Goal: Transaction & Acquisition: Purchase product/service

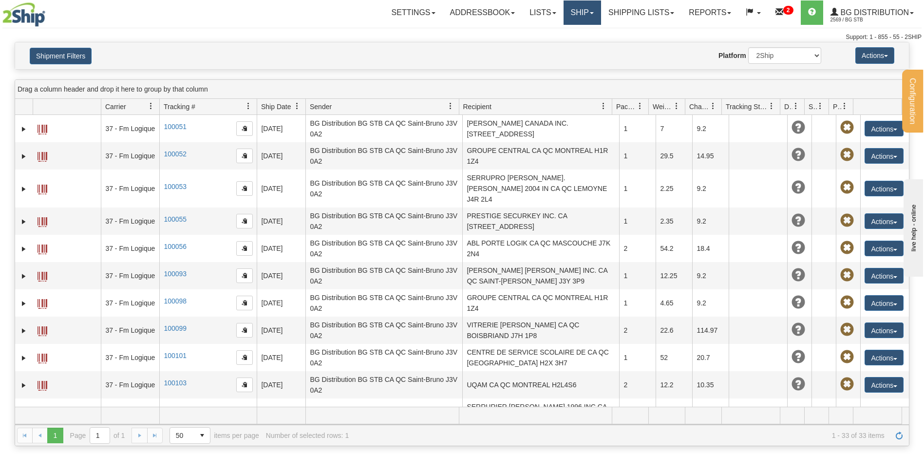
scroll to position [376, 0]
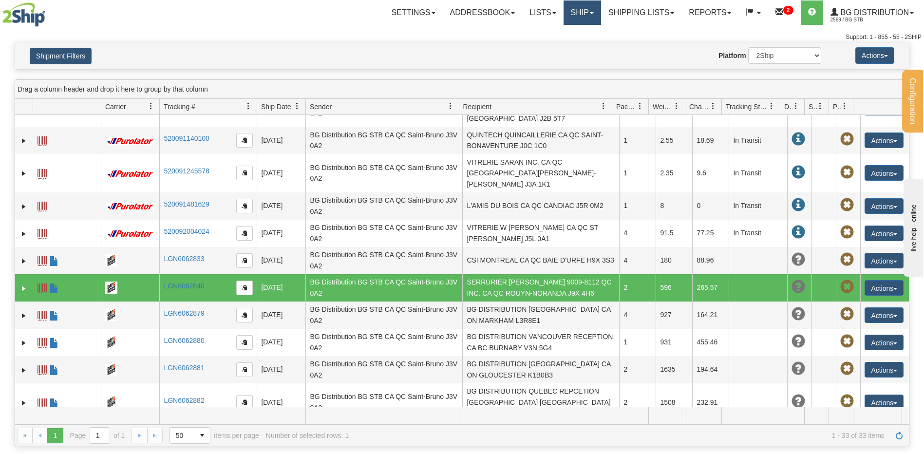
drag, startPoint x: 579, startPoint y: 16, endPoint x: 578, endPoint y: 24, distance: 8.0
click at [580, 16] on link "Ship" at bounding box center [583, 12] width 38 height 24
click at [574, 31] on link "Ship Screen" at bounding box center [562, 34] width 77 height 13
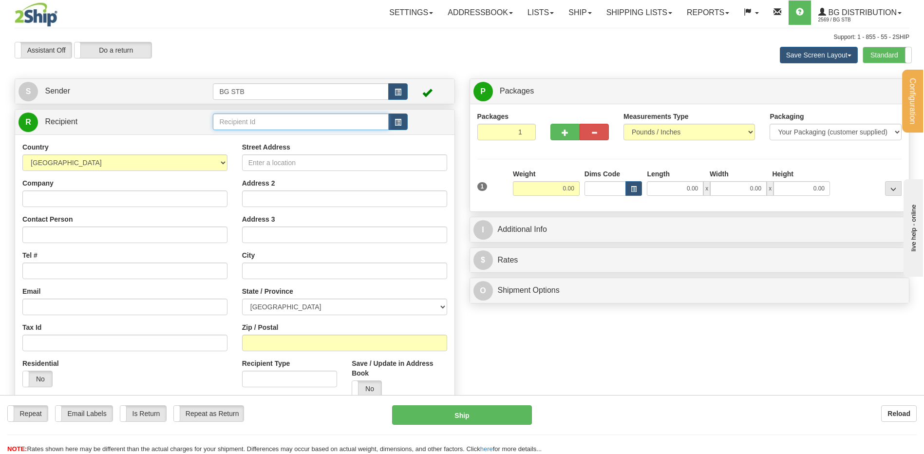
click at [253, 118] on input "text" at bounding box center [300, 122] width 175 height 17
type input "1046"
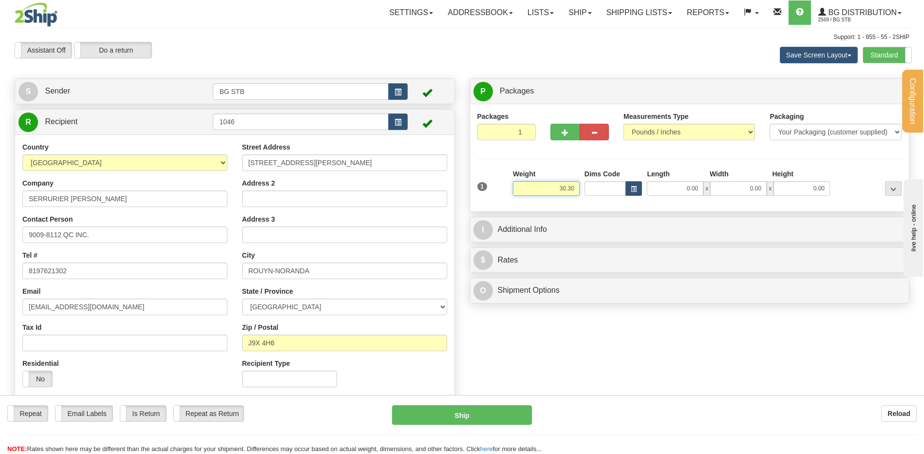
type input "30.30"
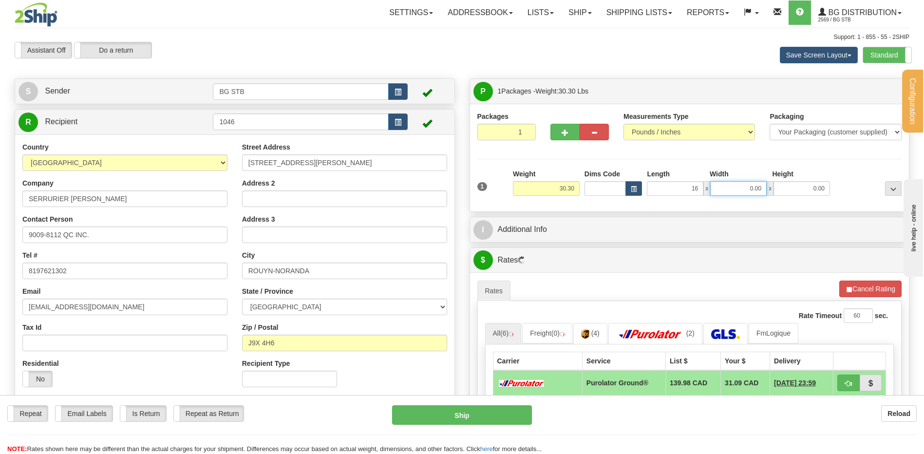
type input "16.00"
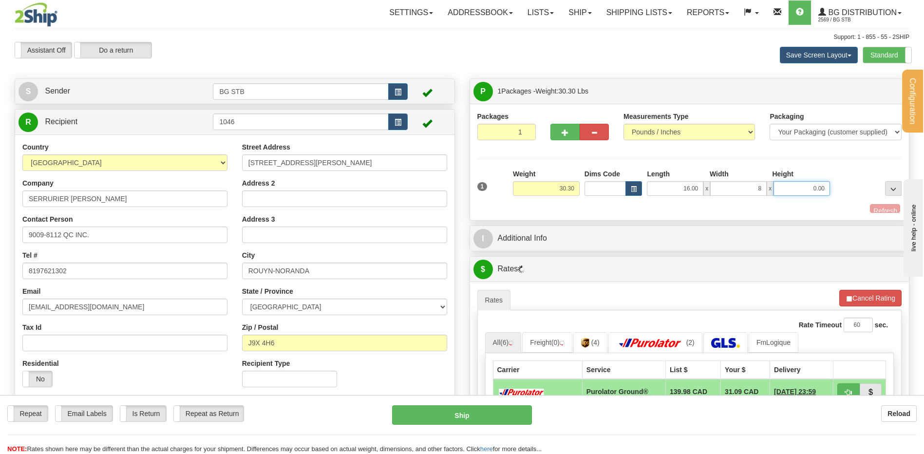
type input "8.00"
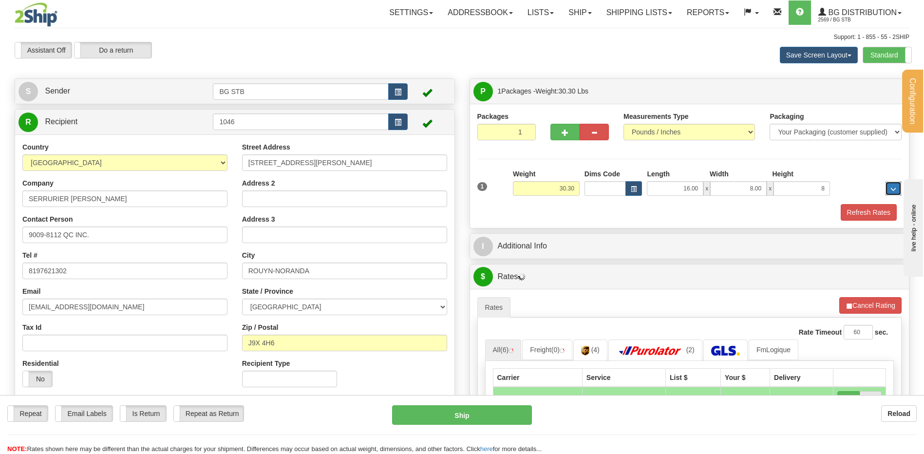
type input "8.00"
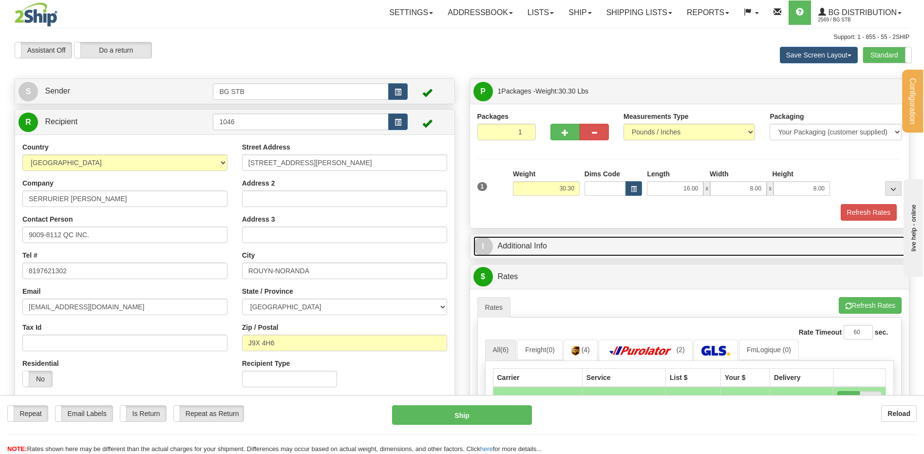
click at [532, 238] on link "I Additional Info" at bounding box center [690, 246] width 433 height 20
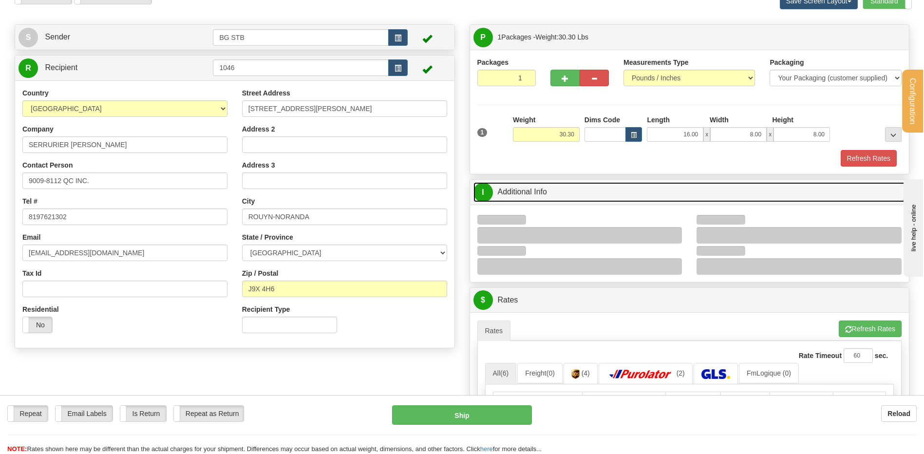
scroll to position [97, 0]
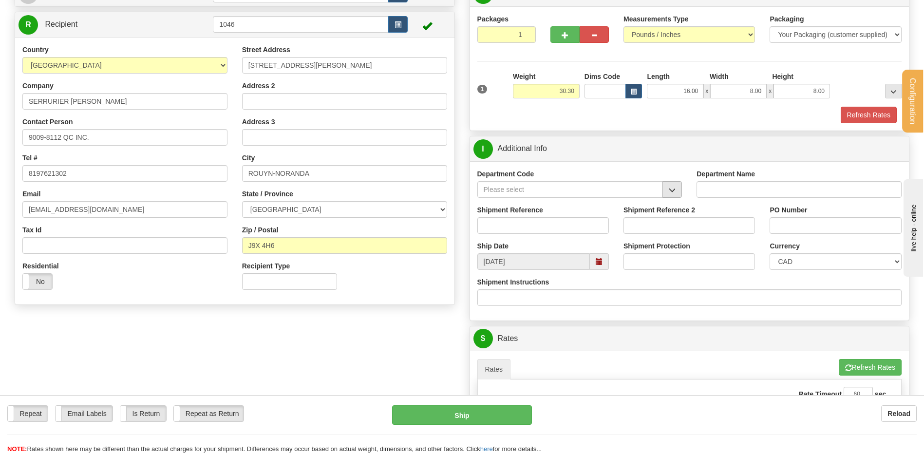
drag, startPoint x: 681, startPoint y: 202, endPoint x: 674, endPoint y: 193, distance: 11.6
click at [681, 201] on div "Department Code" at bounding box center [580, 187] width 220 height 36
drag, startPoint x: 674, startPoint y: 193, endPoint x: 664, endPoint y: 204, distance: 15.9
click at [674, 194] on button "button" at bounding box center [672, 189] width 19 height 17
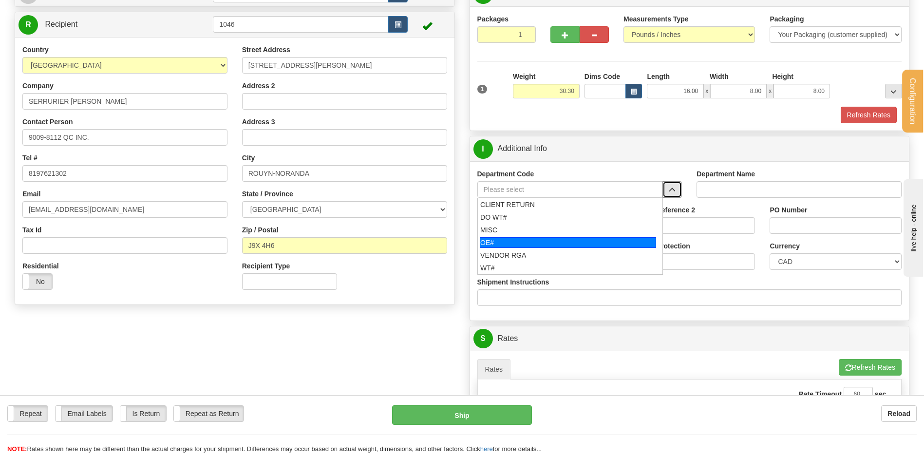
click at [518, 239] on div "OE#" at bounding box center [568, 242] width 176 height 11
type input "OE#"
type input "ORDERS"
click at [518, 223] on input "Shipment Reference" at bounding box center [544, 225] width 132 height 17
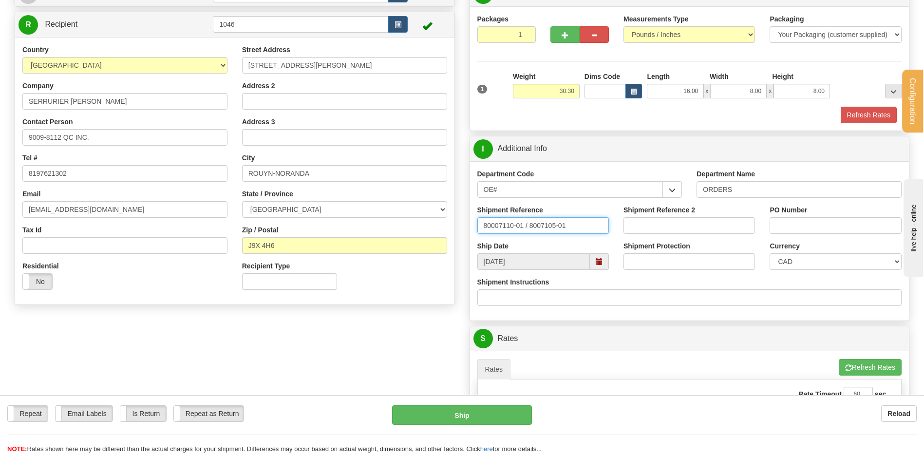
type input "80007110-01 / 8007105-01"
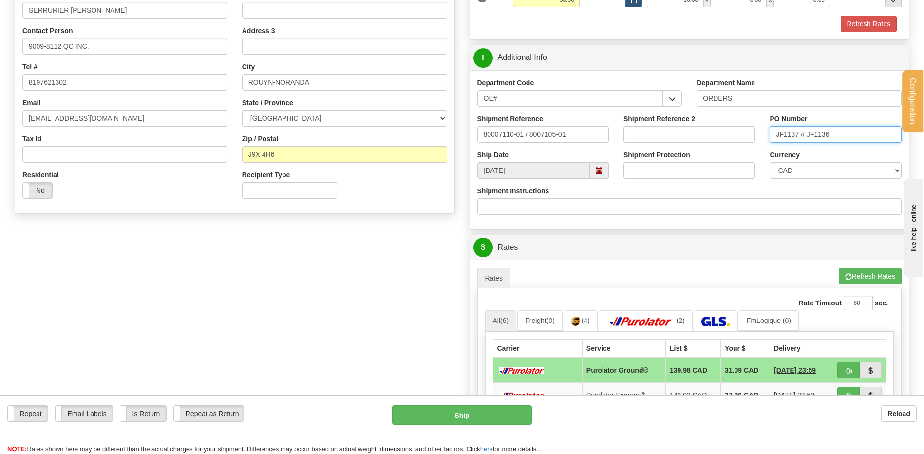
scroll to position [390, 0]
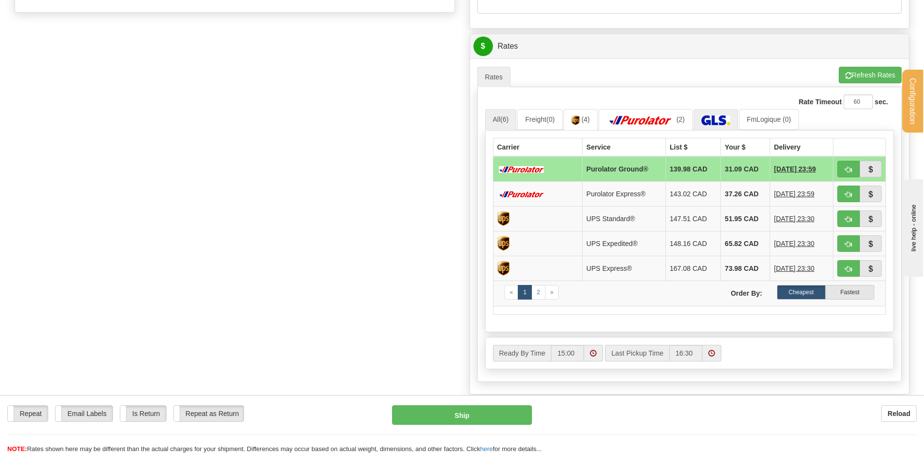
type input "JF1137 // JF1136"
click at [714, 118] on img at bounding box center [716, 121] width 29 height 10
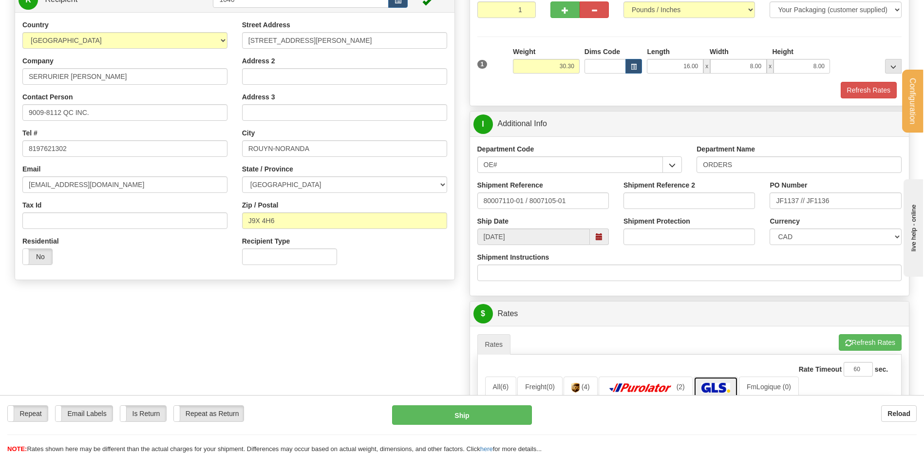
scroll to position [49, 0]
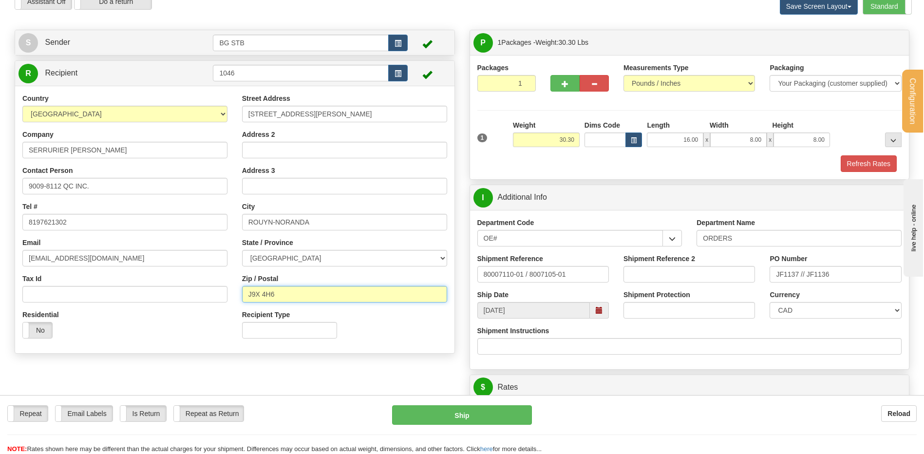
click at [263, 292] on input "J9X 4H6" at bounding box center [344, 294] width 205 height 17
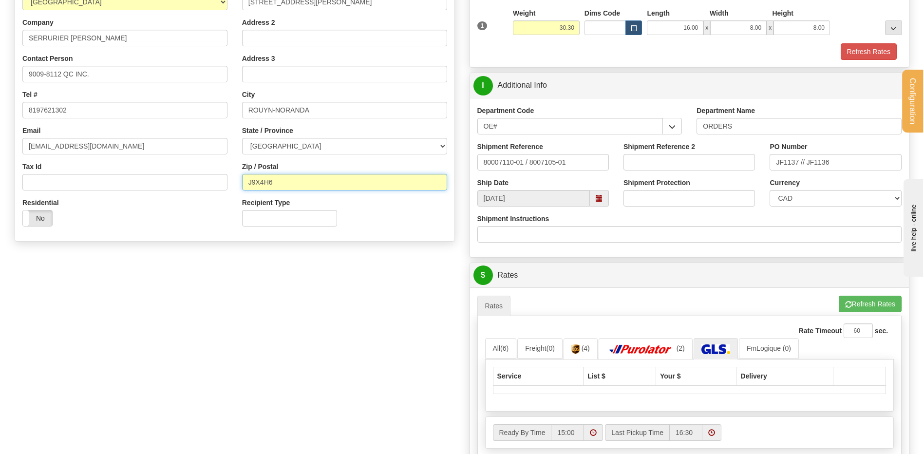
scroll to position [292, 0]
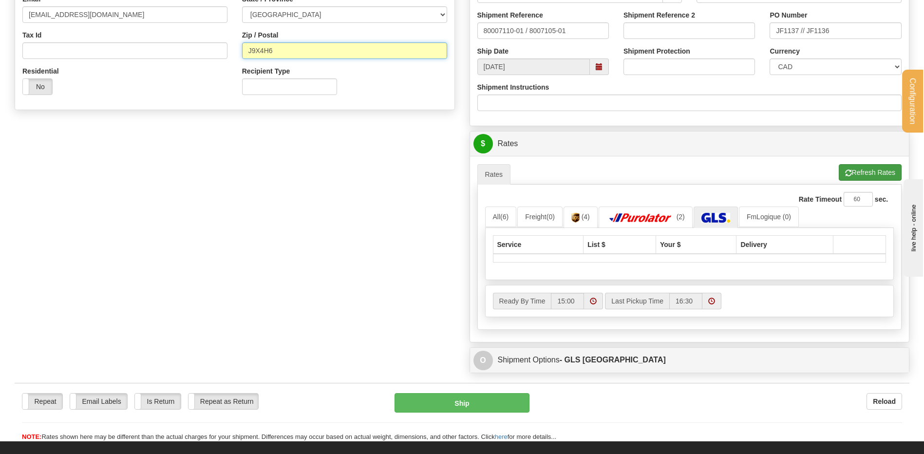
type input "J9X4H6"
click at [869, 167] on button "Refresh Rates" at bounding box center [870, 172] width 63 height 17
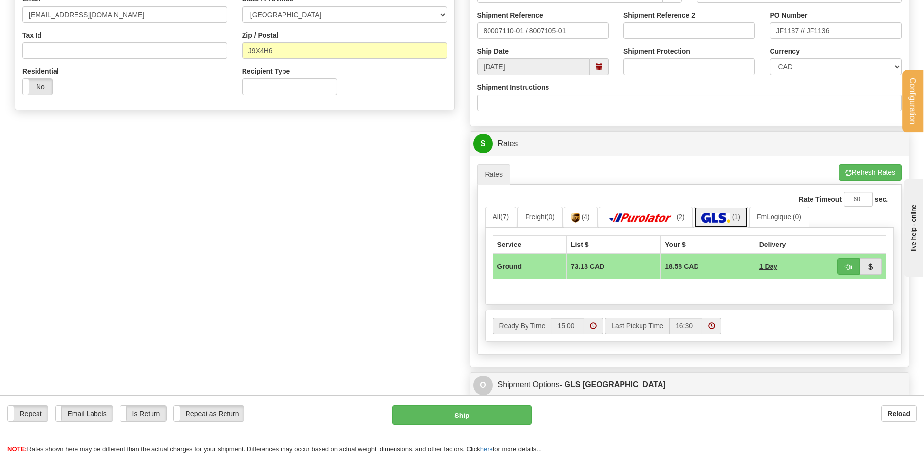
click at [714, 215] on img at bounding box center [716, 218] width 29 height 10
click at [498, 207] on link "All (7)" at bounding box center [501, 217] width 32 height 20
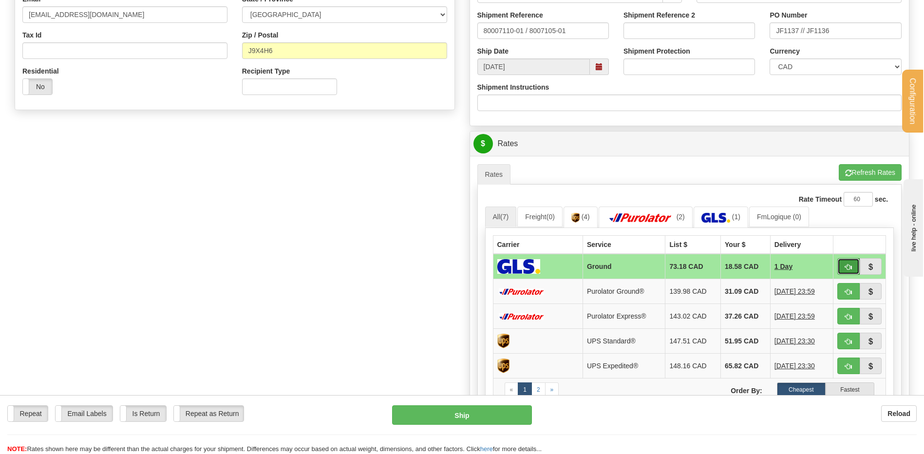
click at [852, 268] on span "button" at bounding box center [849, 267] width 7 height 6
type input "1"
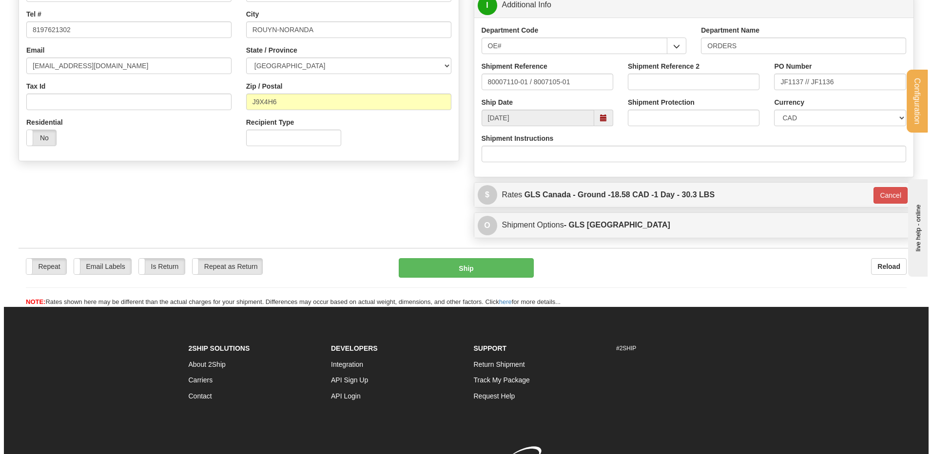
scroll to position [195, 0]
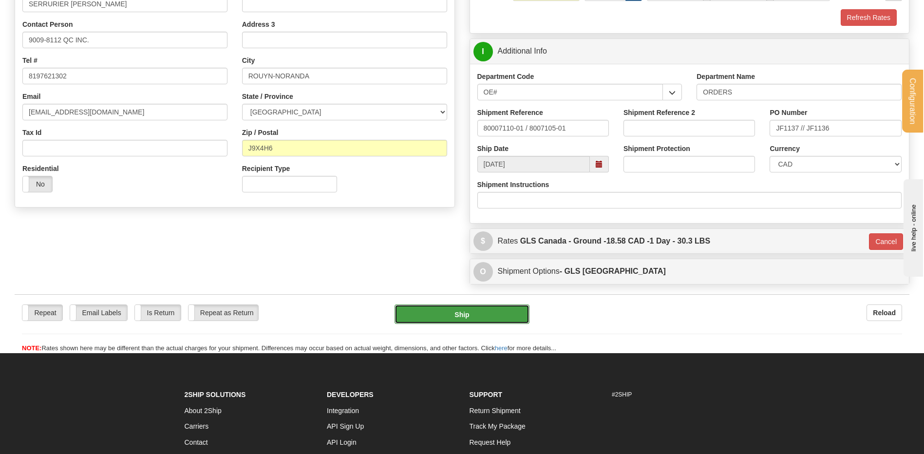
click at [413, 314] on button "Ship" at bounding box center [462, 314] width 135 height 19
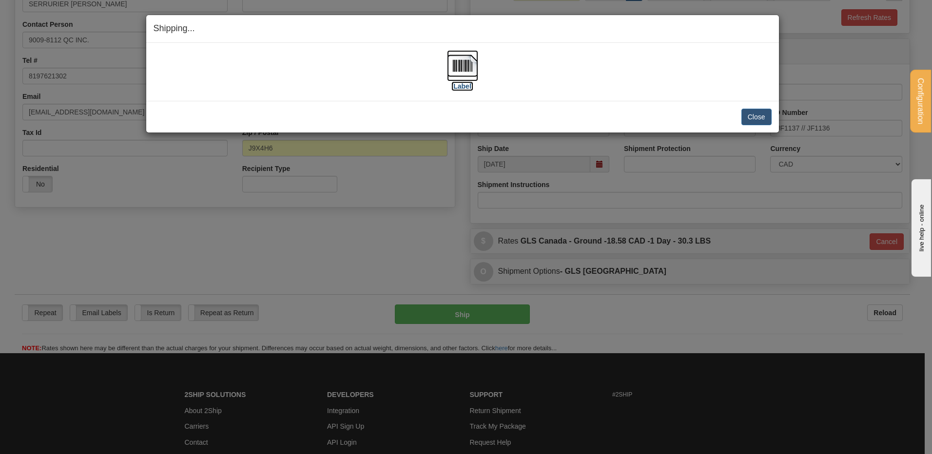
click at [459, 56] on img at bounding box center [462, 65] width 31 height 31
click at [746, 112] on button "Close" at bounding box center [756, 117] width 30 height 17
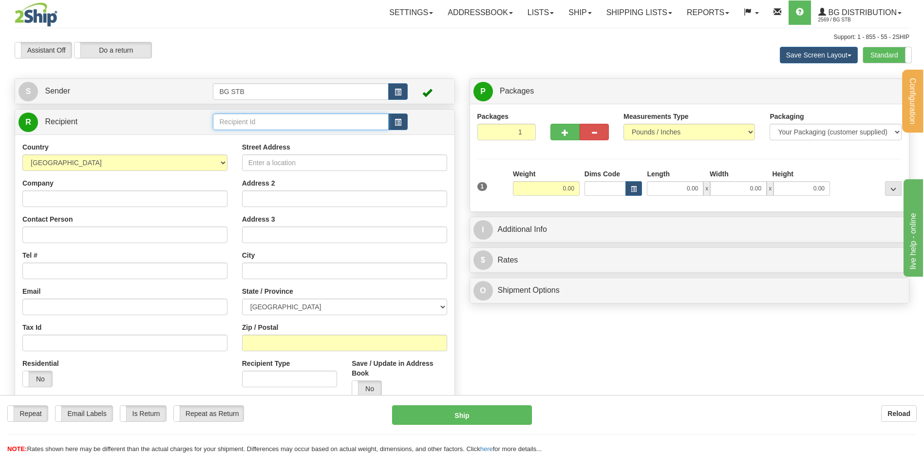
click at [254, 125] on input "text" at bounding box center [300, 122] width 175 height 17
type input "20148"
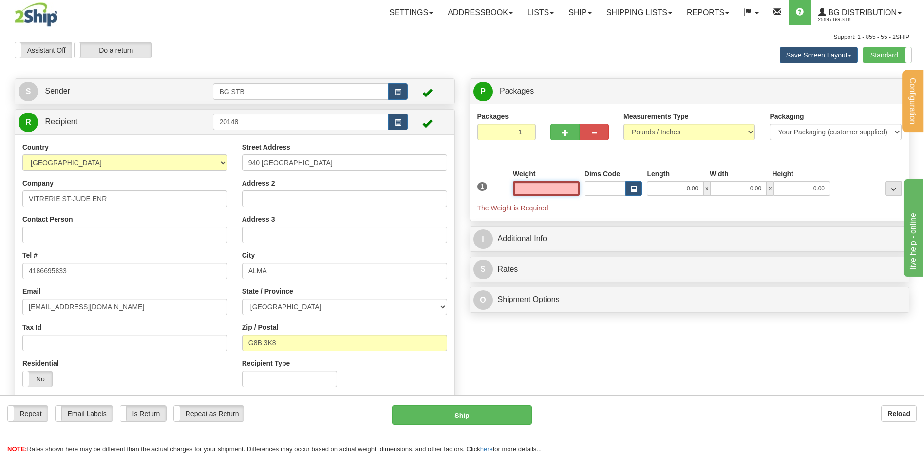
click at [548, 186] on input "text" at bounding box center [546, 188] width 67 height 15
type input "0.00"
click at [564, 130] on span "button" at bounding box center [565, 133] width 7 height 6
click at [558, 132] on button "button" at bounding box center [565, 132] width 29 height 17
type input "3"
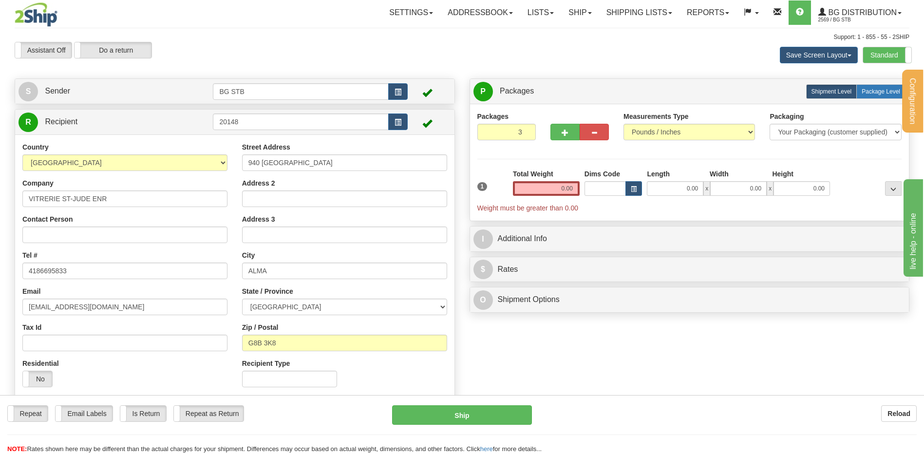
click at [890, 90] on span "Package Level" at bounding box center [881, 91] width 39 height 7
radio input "true"
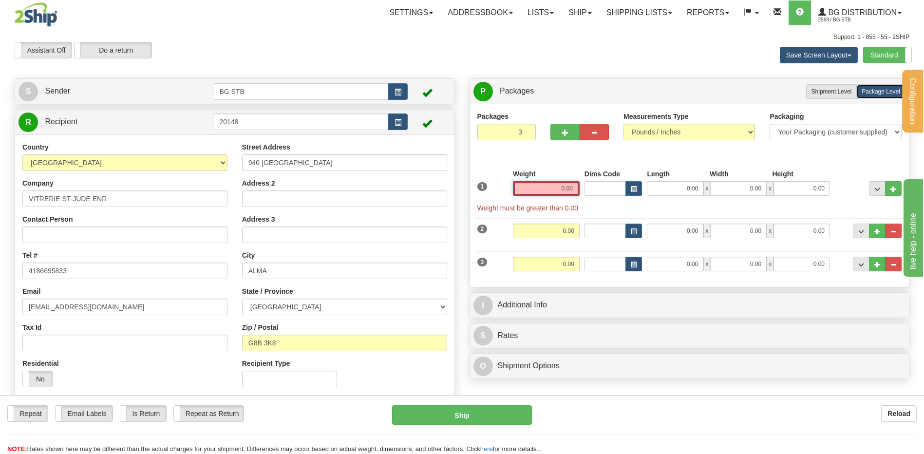
click at [565, 189] on input "0.00" at bounding box center [546, 188] width 67 height 15
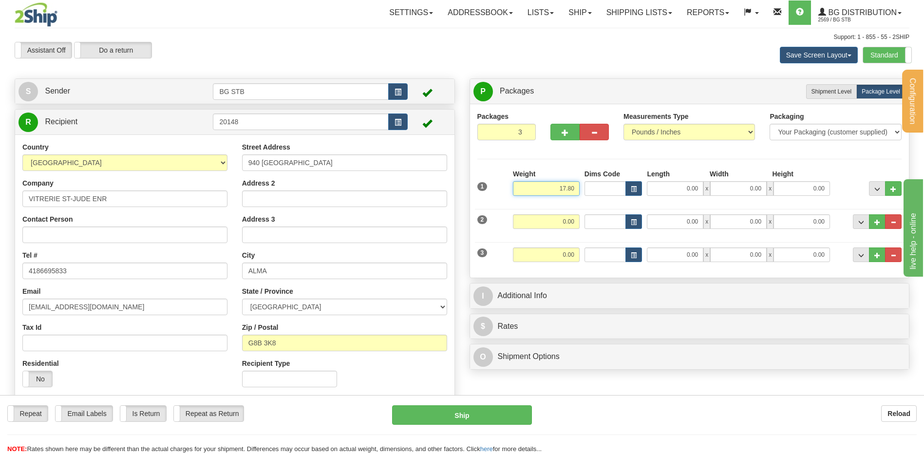
type input "17.80"
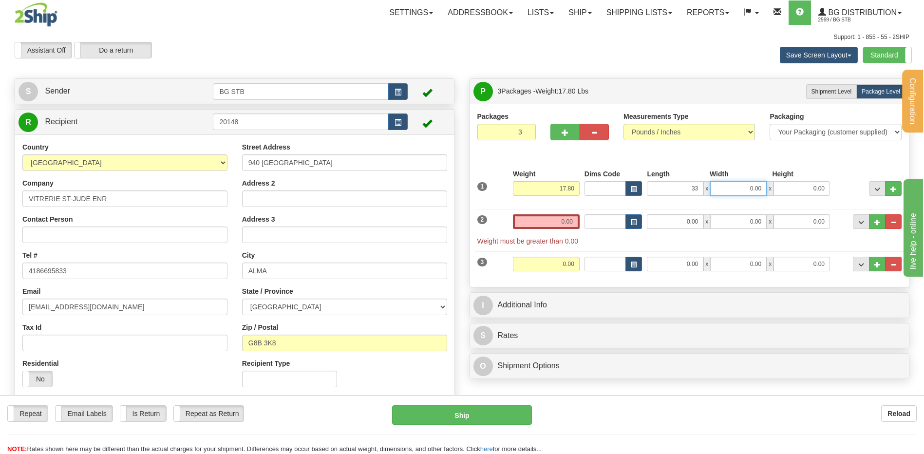
type input "33.00"
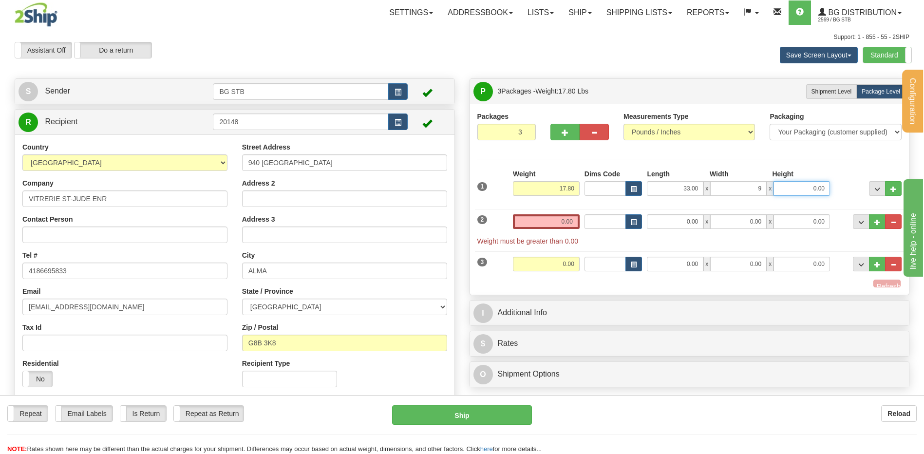
type input "9.00"
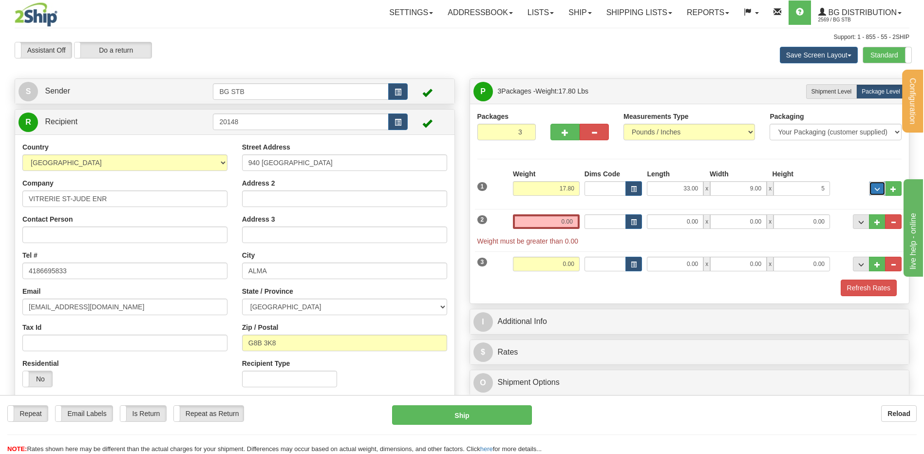
type input "5.00"
drag, startPoint x: 532, startPoint y: 218, endPoint x: 538, endPoint y: 220, distance: 6.2
click at [536, 220] on input "0.00" at bounding box center [546, 221] width 67 height 15
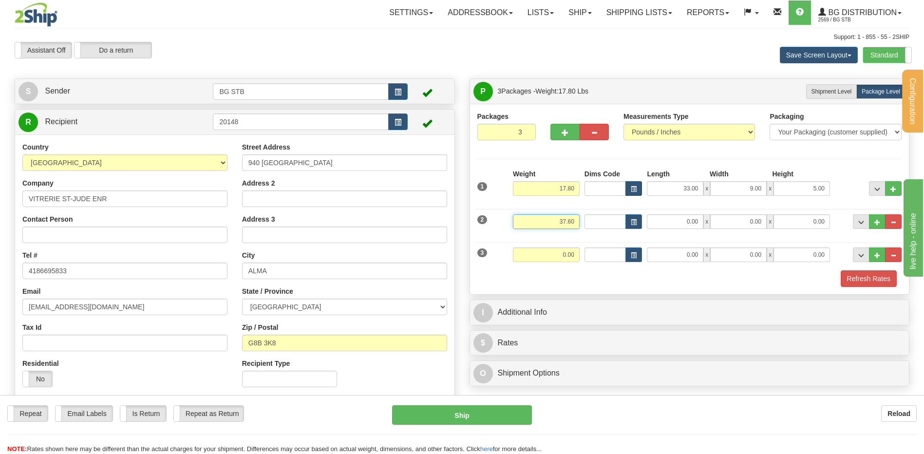
type input "37.60"
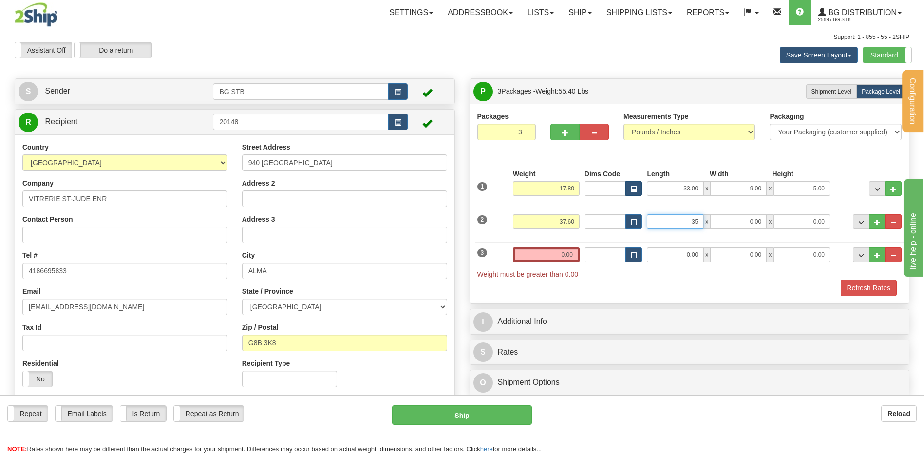
type input "35.00"
type input "12.00"
type input "9.00"
click at [559, 257] on input "0.00" at bounding box center [546, 255] width 67 height 15
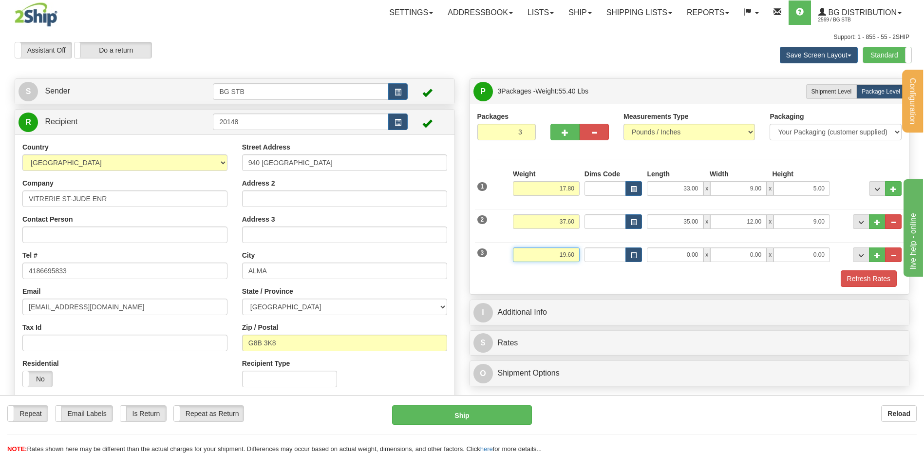
type input "19.60"
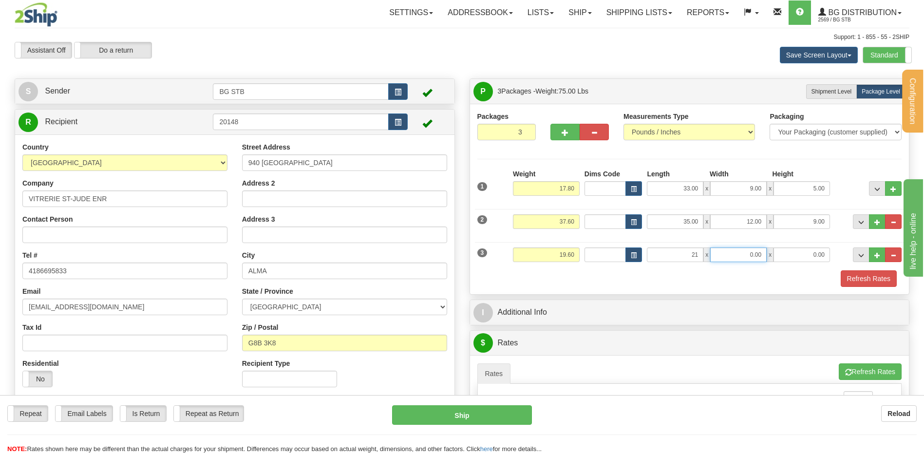
type input "21.00"
type input "1.00"
type input "8.00"
drag, startPoint x: 743, startPoint y: 254, endPoint x: 815, endPoint y: 250, distance: 72.3
click at [802, 250] on div "21.00 x 1.00 x 8.00" at bounding box center [738, 255] width 183 height 15
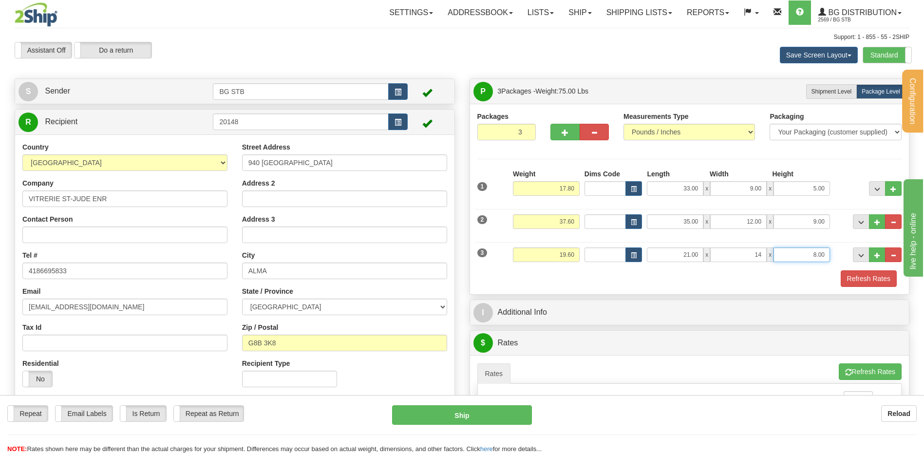
type input "14.00"
type input "8.00"
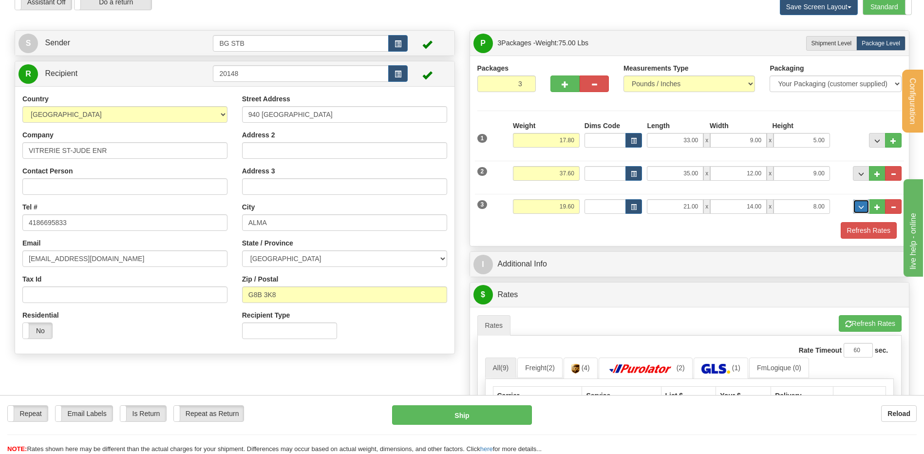
scroll to position [146, 0]
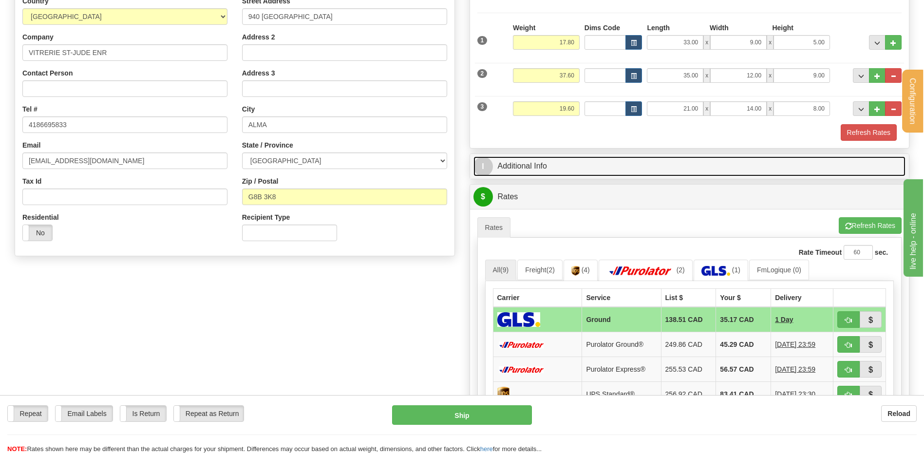
click at [649, 172] on link "I Additional Info" at bounding box center [690, 166] width 433 height 20
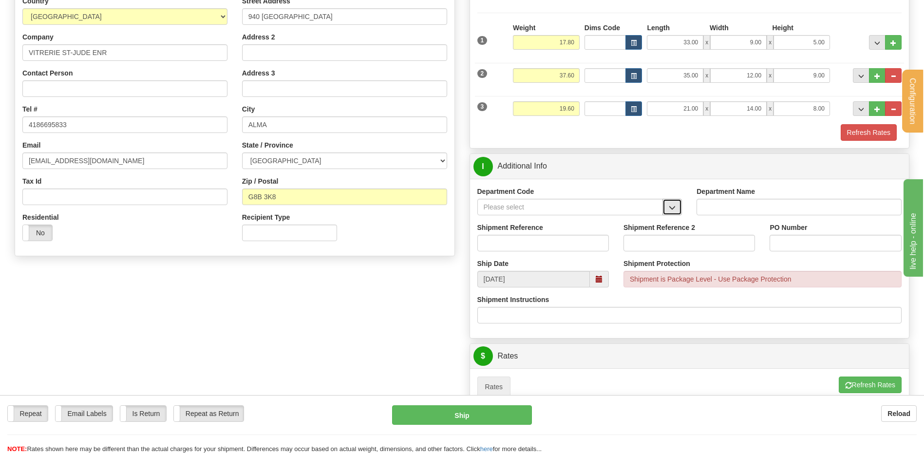
click at [670, 208] on button "button" at bounding box center [672, 207] width 19 height 17
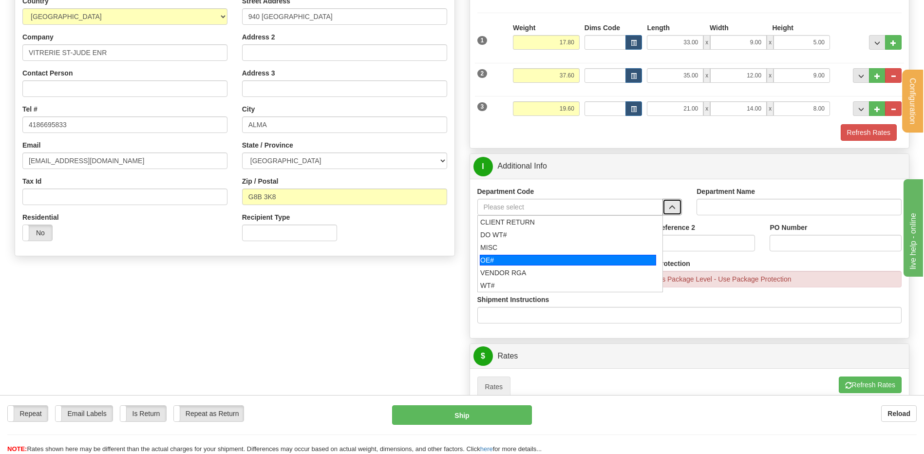
click at [491, 261] on div "OE#" at bounding box center [568, 260] width 176 height 11
type input "OE#"
type input "ORDERS"
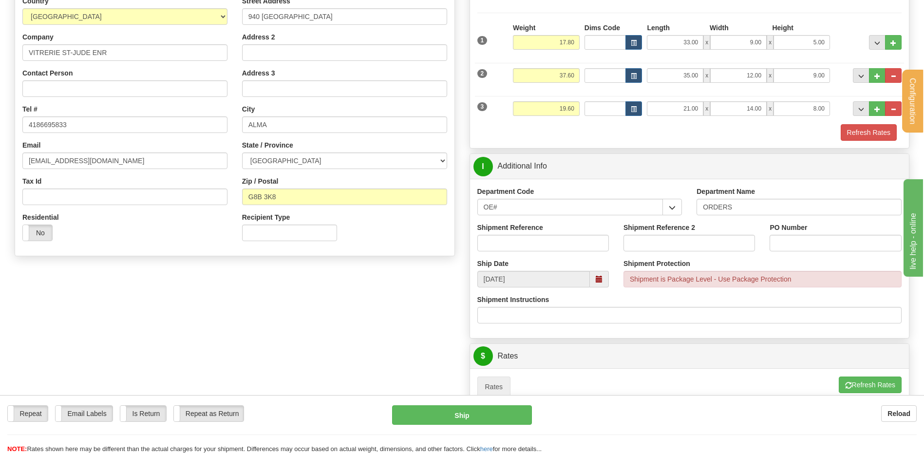
click at [508, 233] on div "Shipment Reference" at bounding box center [544, 237] width 132 height 29
click at [508, 242] on input "Shipment Reference" at bounding box center [544, 243] width 132 height 17
type input "80007328-00"
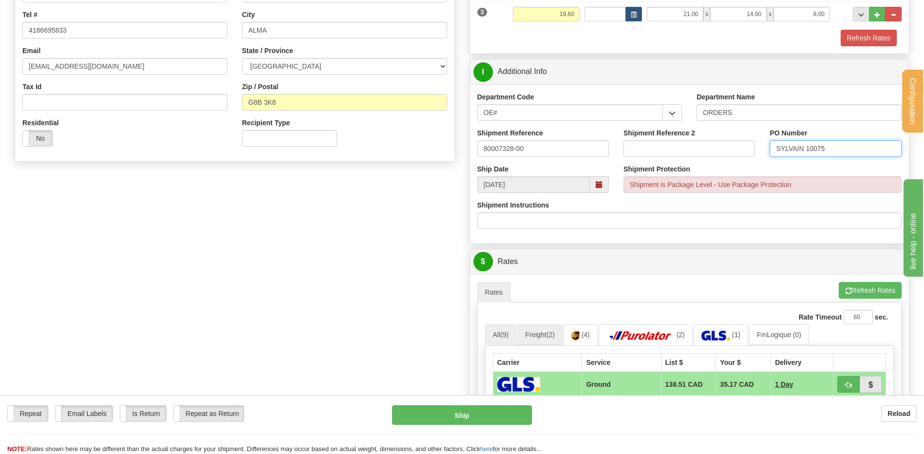
scroll to position [341, 0]
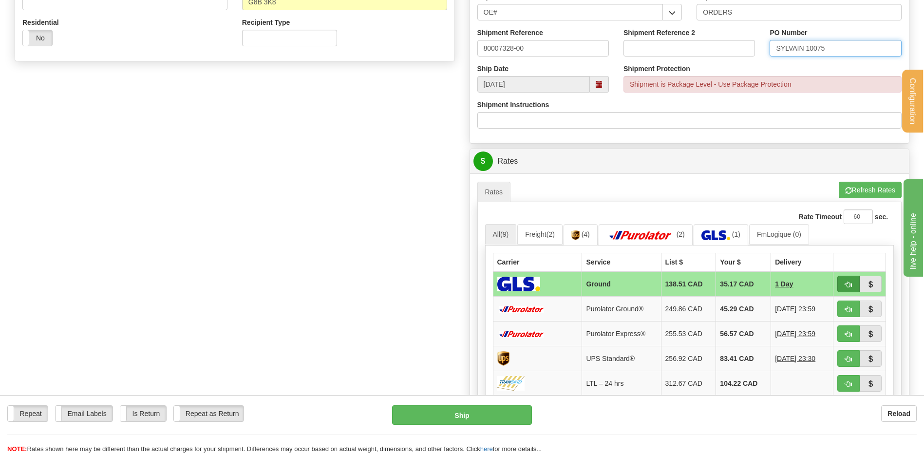
type input "SYLVAIN 10075"
click at [842, 281] on button "button" at bounding box center [849, 284] width 22 height 17
type input "1"
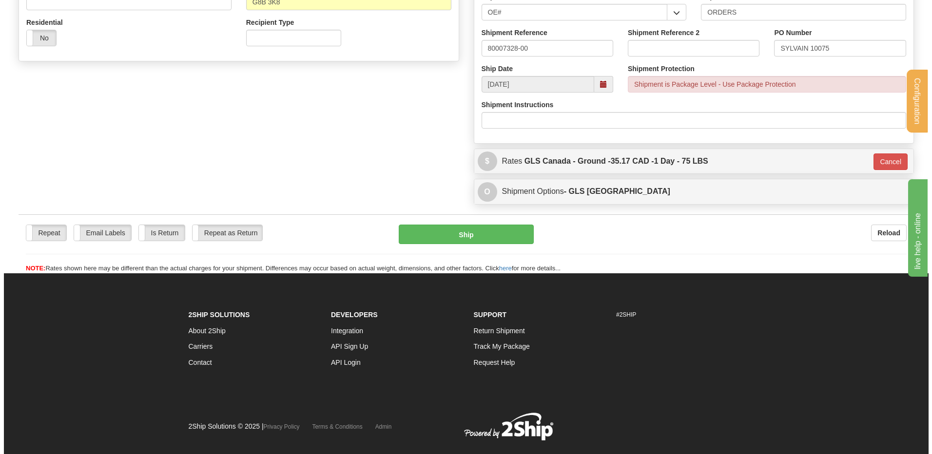
scroll to position [195, 0]
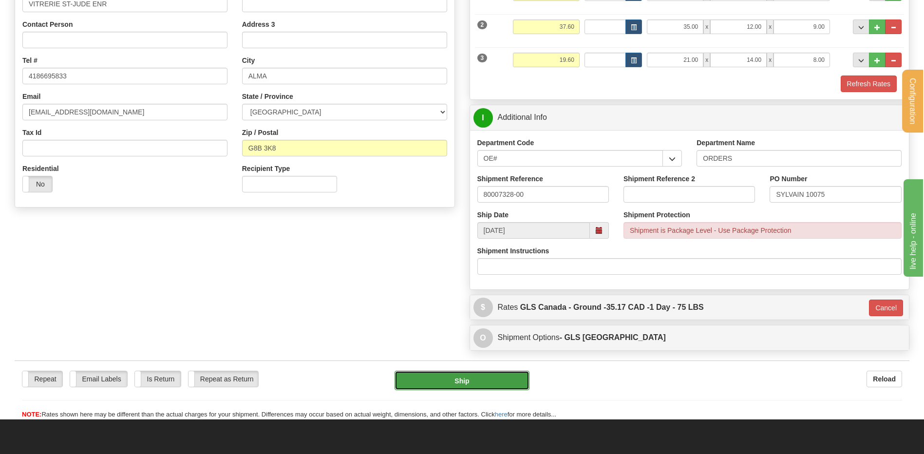
click at [462, 376] on button "Ship" at bounding box center [462, 380] width 135 height 19
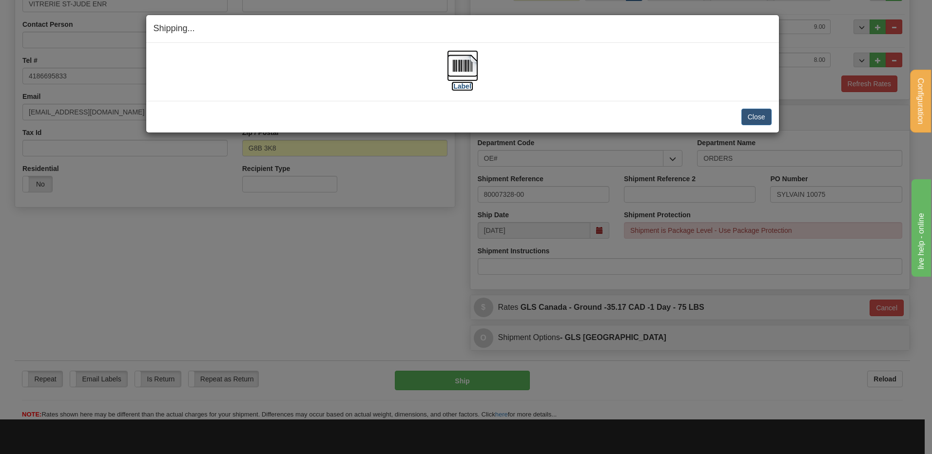
click at [462, 66] on img at bounding box center [462, 65] width 31 height 31
click at [760, 110] on button "Close" at bounding box center [756, 117] width 30 height 17
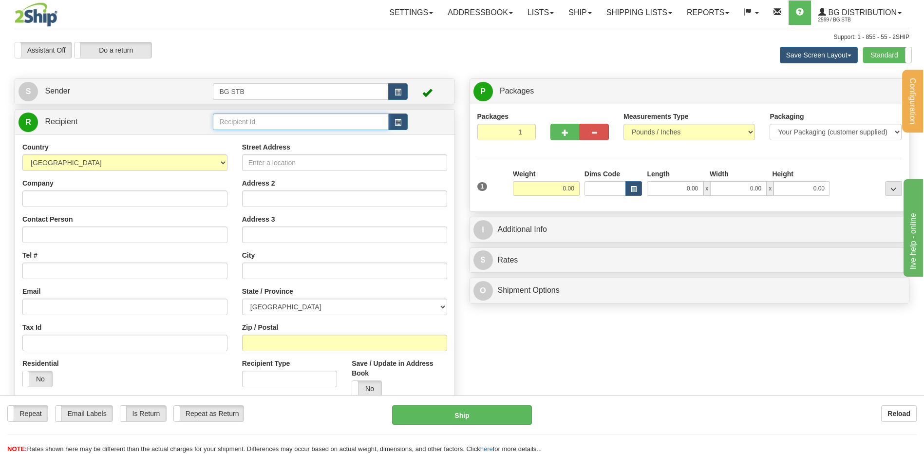
click at [217, 119] on input "text" at bounding box center [300, 122] width 175 height 17
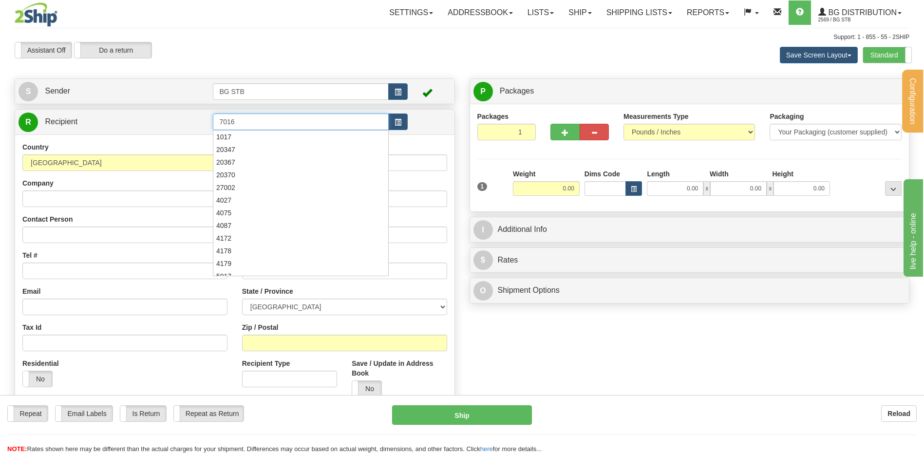
type input "7016"
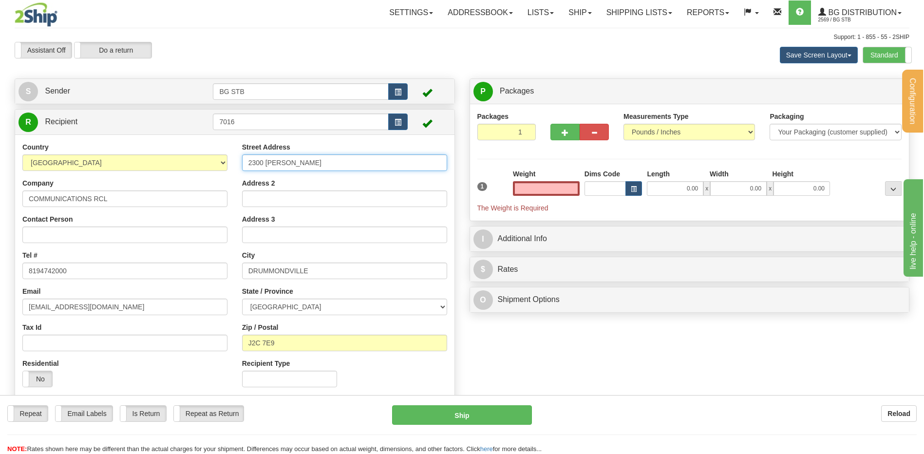
type input "0.00"
drag, startPoint x: 313, startPoint y: 169, endPoint x: 216, endPoint y: 177, distance: 97.8
click at [216, 177] on div "Country AFGHANISTAN ALAND ISLANDS ALBANIA ALGERIA AMERICAN SAMOA ANDORRA ANGOLA…" at bounding box center [235, 268] width 440 height 252
type input "184 CHEMIN FREEMAN"
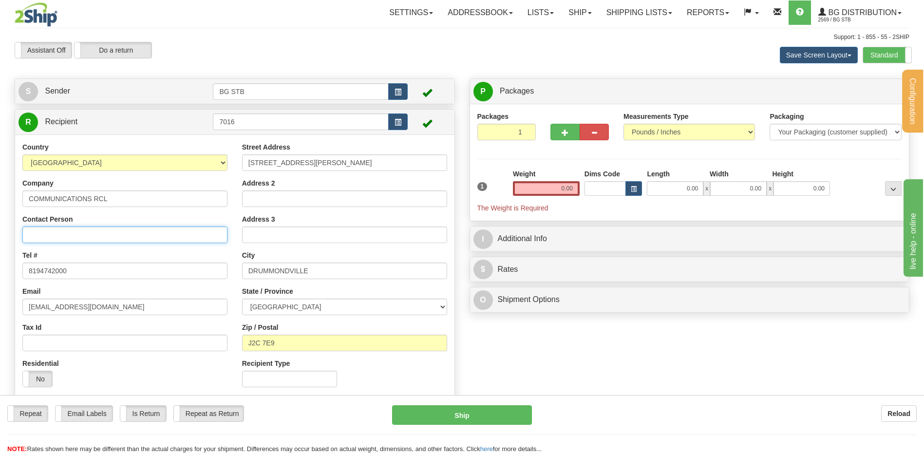
click at [147, 240] on input "Contact Person" at bounding box center [124, 235] width 205 height 17
type input "A/S PHILLIP"
drag, startPoint x: 238, startPoint y: 274, endPoint x: 174, endPoint y: 285, distance: 65.1
click at [174, 285] on div "Country [GEOGRAPHIC_DATA] [GEOGRAPHIC_DATA] [GEOGRAPHIC_DATA] [GEOGRAPHIC_DATA]…" at bounding box center [235, 268] width 440 height 252
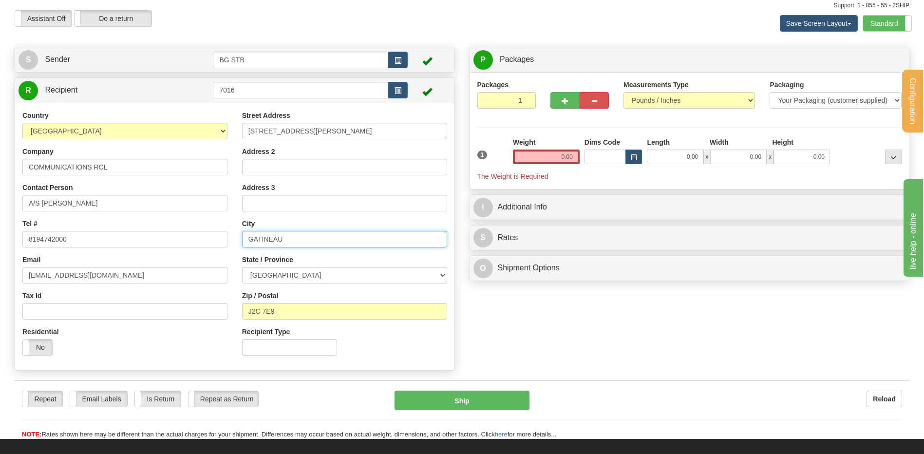
scroll to position [49, 0]
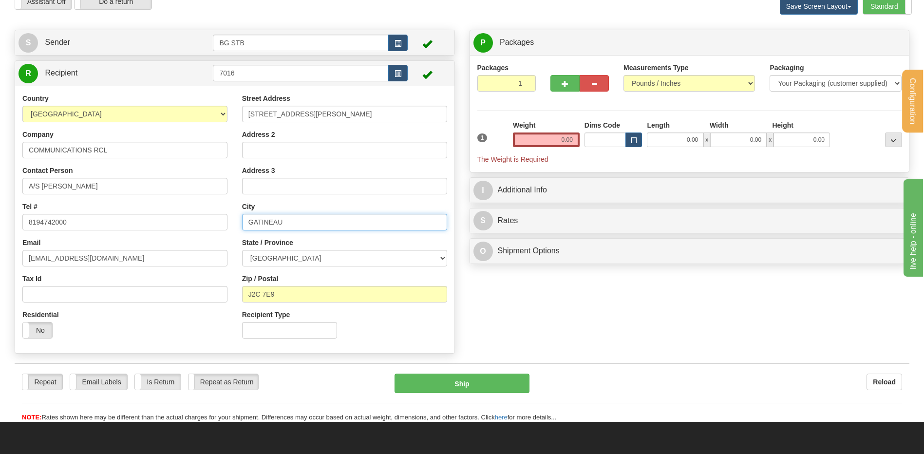
type input "GATINEAU"
drag, startPoint x: 307, startPoint y: 292, endPoint x: 243, endPoint y: 295, distance: 63.4
click at [243, 295] on input "J2C 7E9" at bounding box center [344, 294] width 205 height 17
type input "J8Z 2B5"
click at [556, 132] on div "Weight 0.00" at bounding box center [546, 133] width 67 height 27
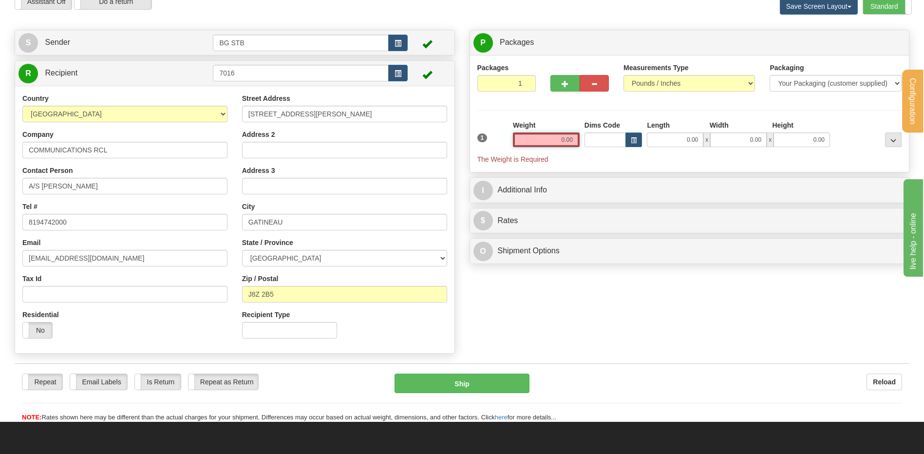
click at [556, 144] on input "0.00" at bounding box center [546, 140] width 67 height 15
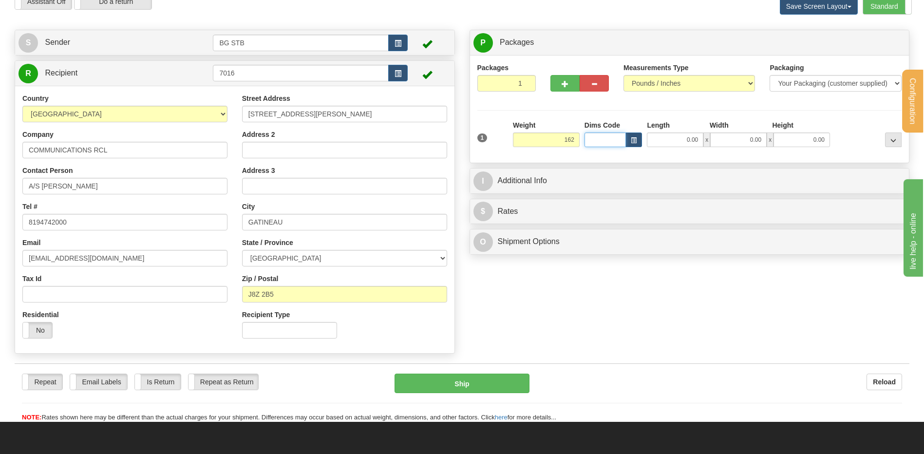
type input "162.00"
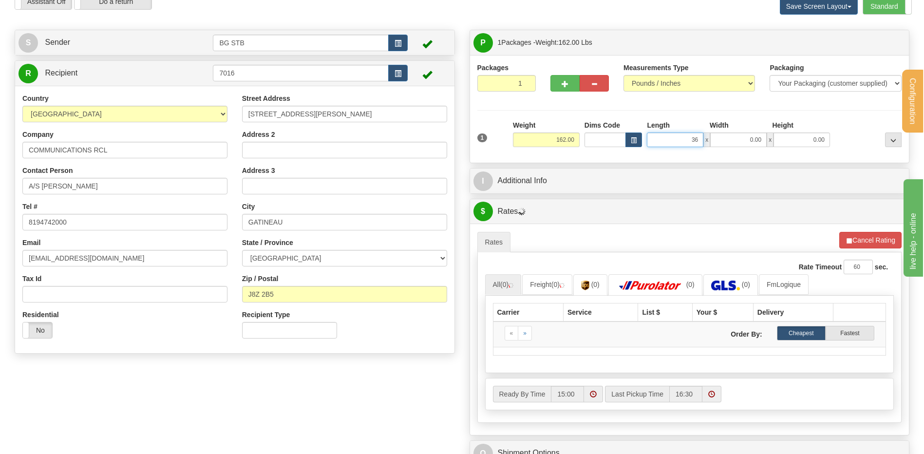
type input "36.00"
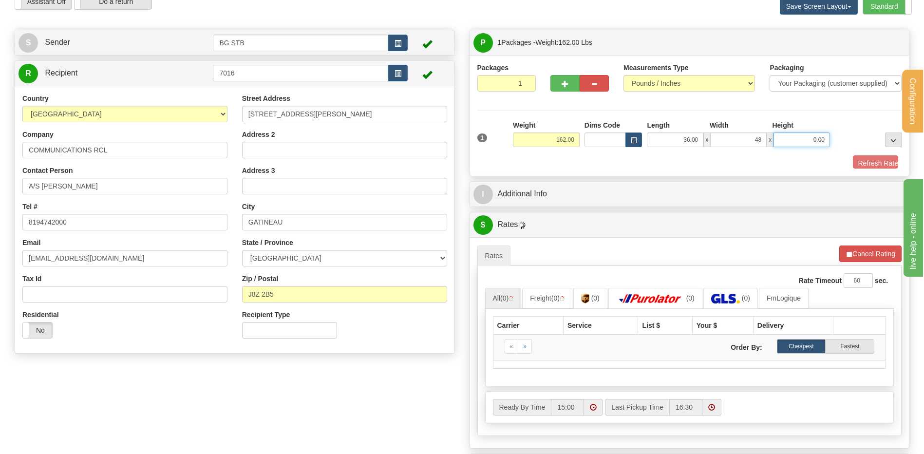
type input "48.00"
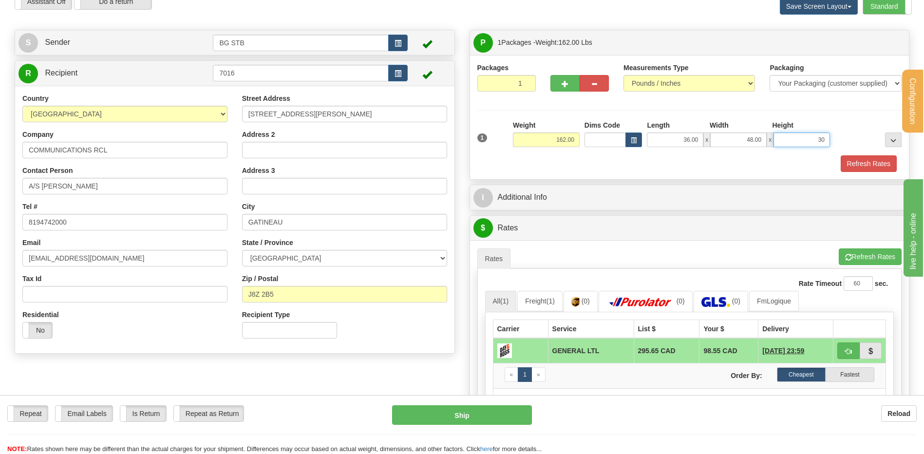
type input "30.00"
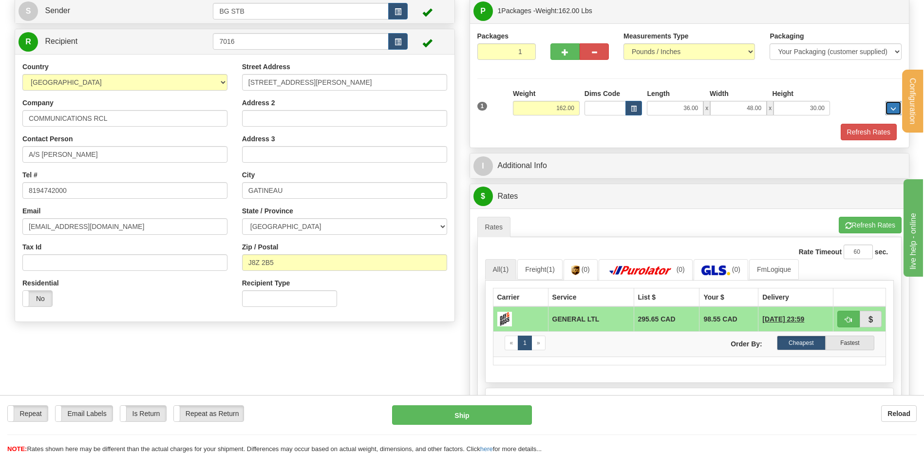
scroll to position [97, 0]
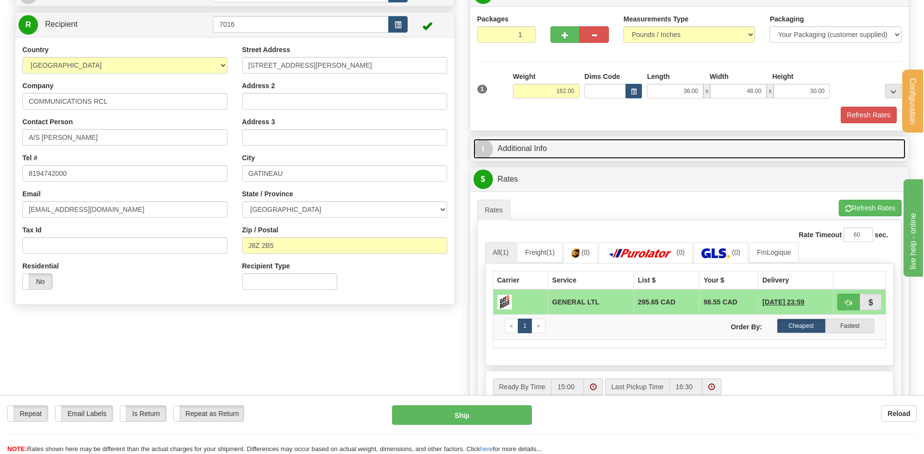
click at [564, 146] on link "I Additional Info" at bounding box center [690, 149] width 433 height 20
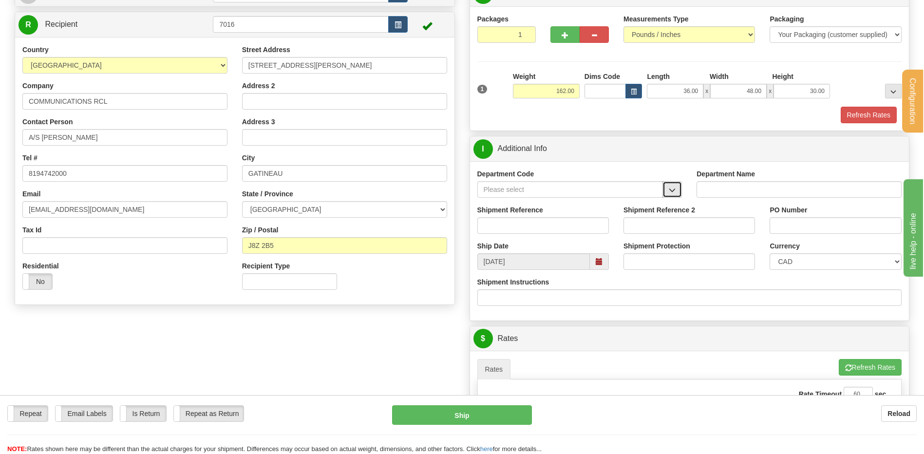
click at [667, 191] on button "button" at bounding box center [672, 189] width 19 height 17
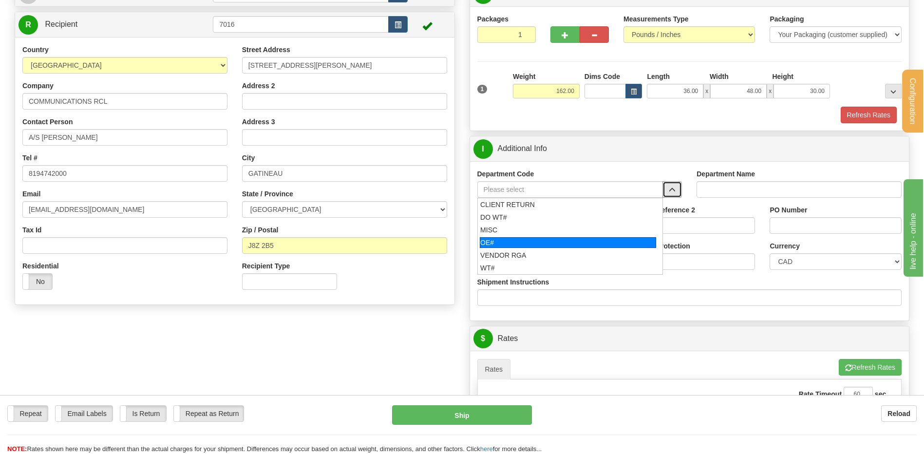
click at [537, 239] on div "OE#" at bounding box center [568, 242] width 176 height 11
type input "OE#"
type input "ORDERS"
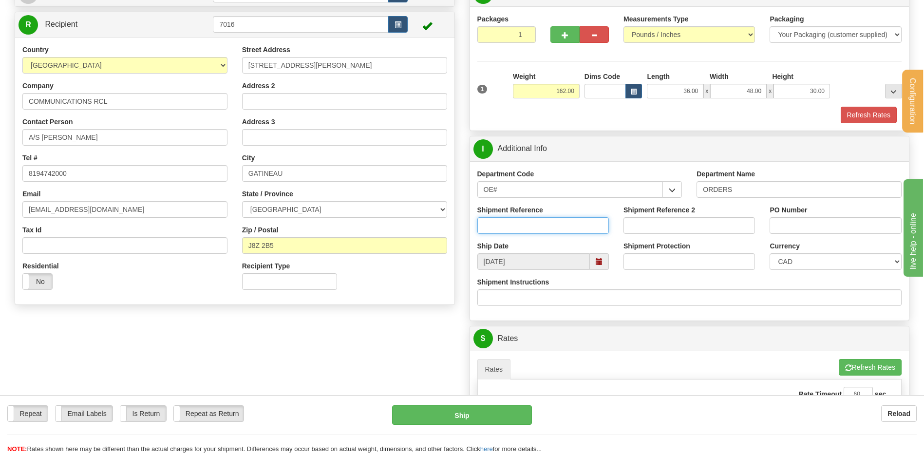
click at [537, 223] on input "Shipment Reference" at bounding box center [544, 225] width 132 height 17
type input "80007334-00"
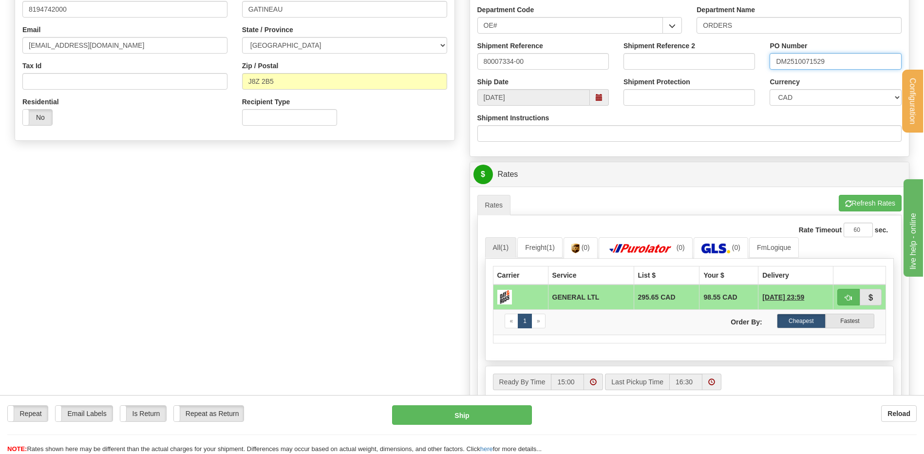
scroll to position [341, 0]
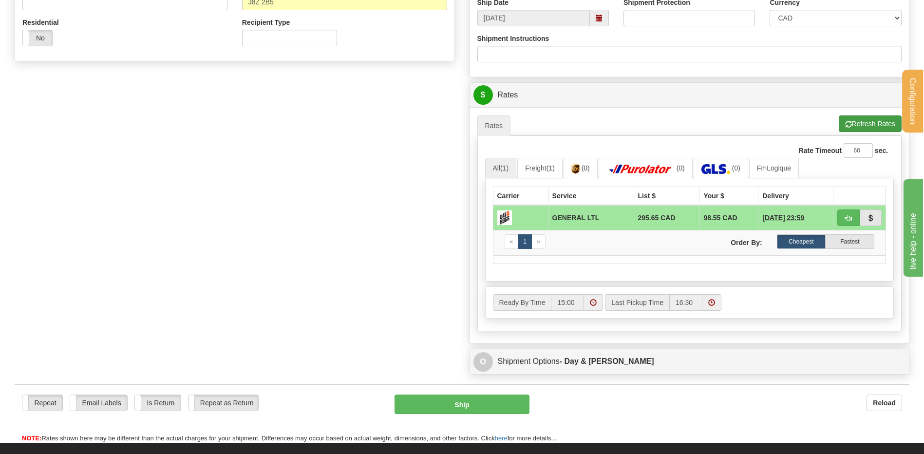
type input "DM2510071529"
click at [851, 124] on button "Refresh Rates" at bounding box center [870, 124] width 63 height 17
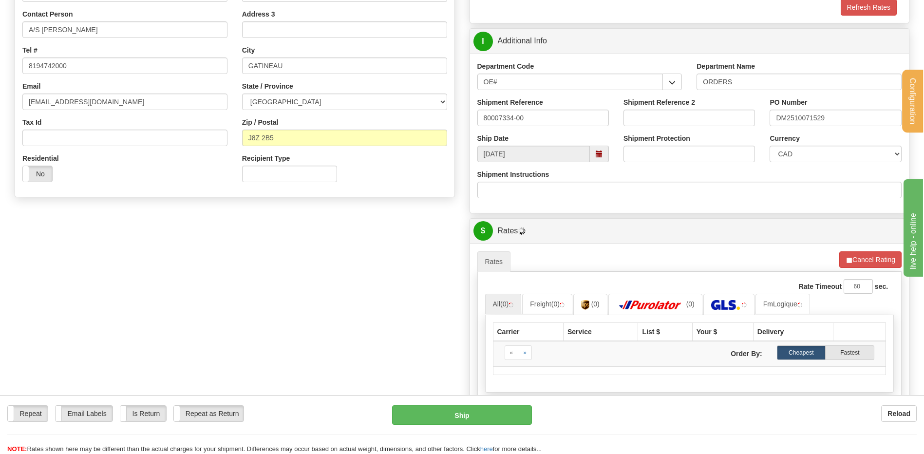
scroll to position [195, 0]
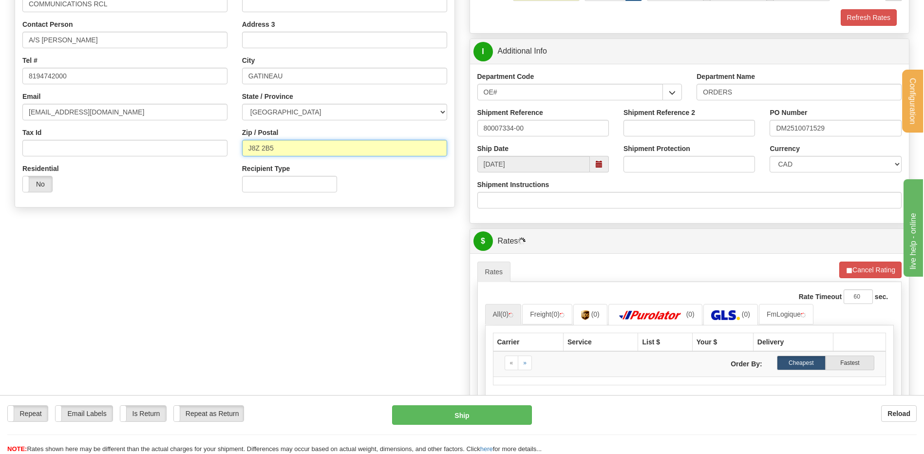
click at [263, 147] on input "J8Z 2B5" at bounding box center [344, 148] width 205 height 17
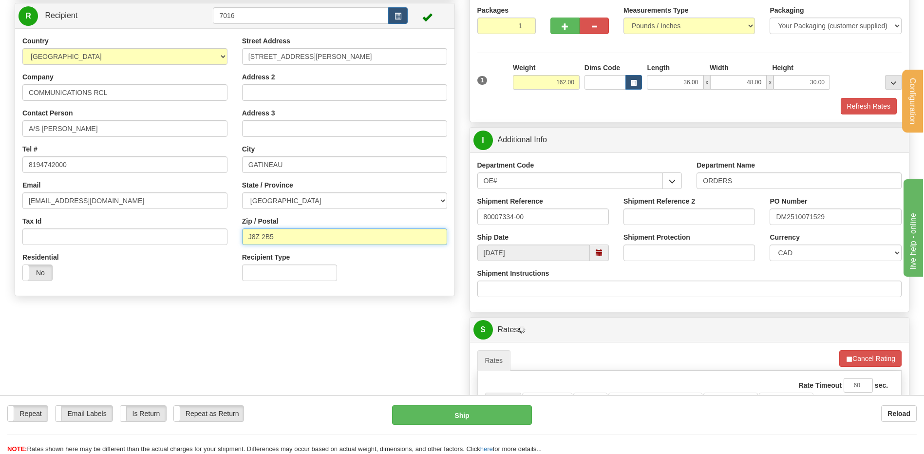
scroll to position [97, 0]
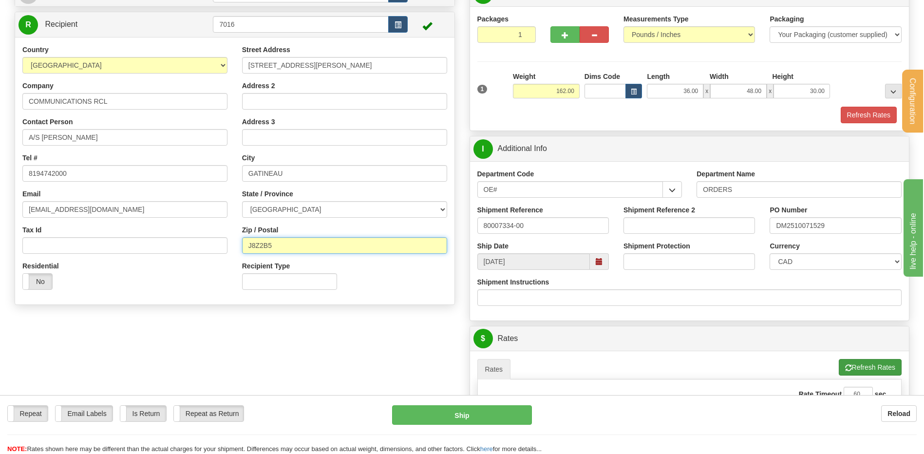
type input "J8Z2B5"
click at [875, 369] on button "Refresh Rates" at bounding box center [870, 367] width 63 height 17
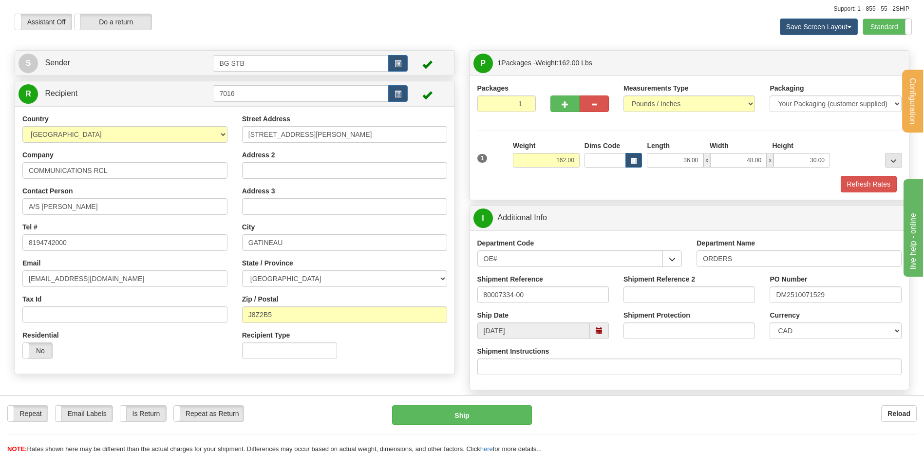
scroll to position [0, 0]
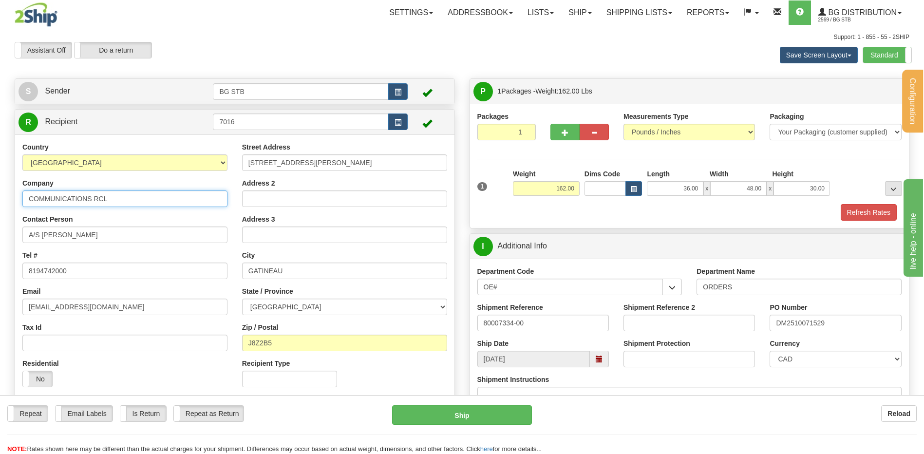
drag, startPoint x: 94, startPoint y: 199, endPoint x: -16, endPoint y: 202, distance: 109.7
click at [0, 202] on html "Training Course Close Configuration My Configuration Panel Close" at bounding box center [462, 227] width 924 height 454
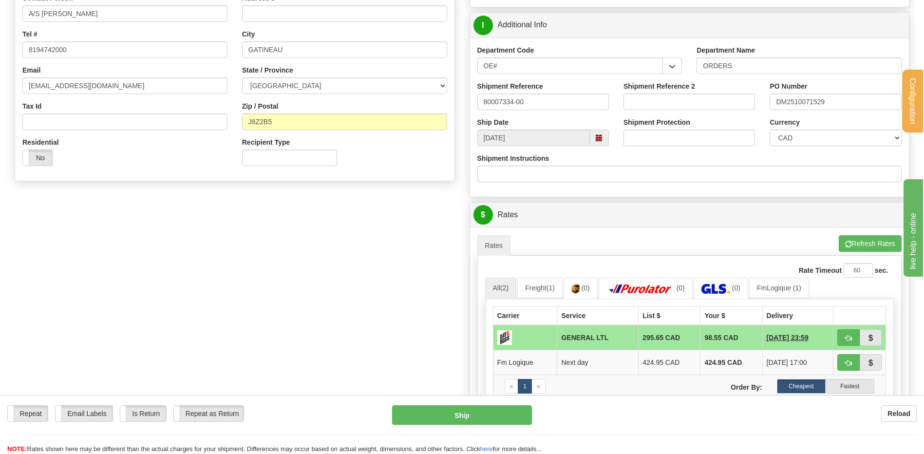
scroll to position [292, 0]
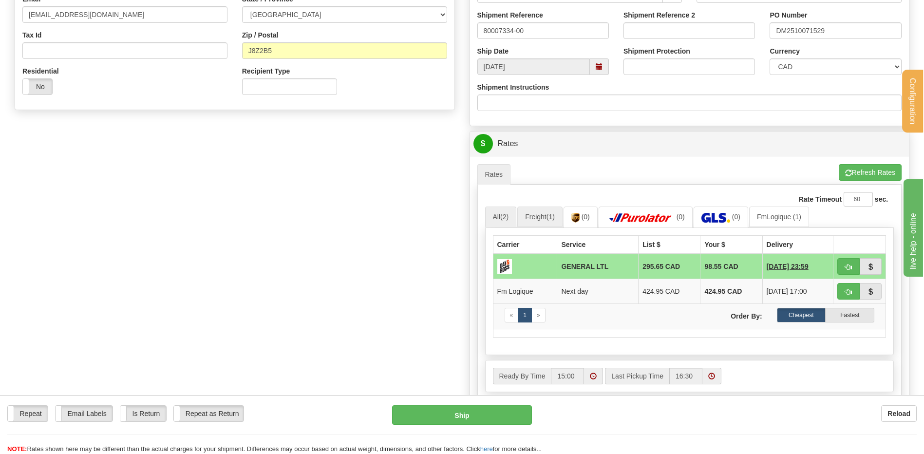
type input "GMS SECURITE INC."
click at [540, 220] on link "Freight (1)" at bounding box center [540, 217] width 45 height 20
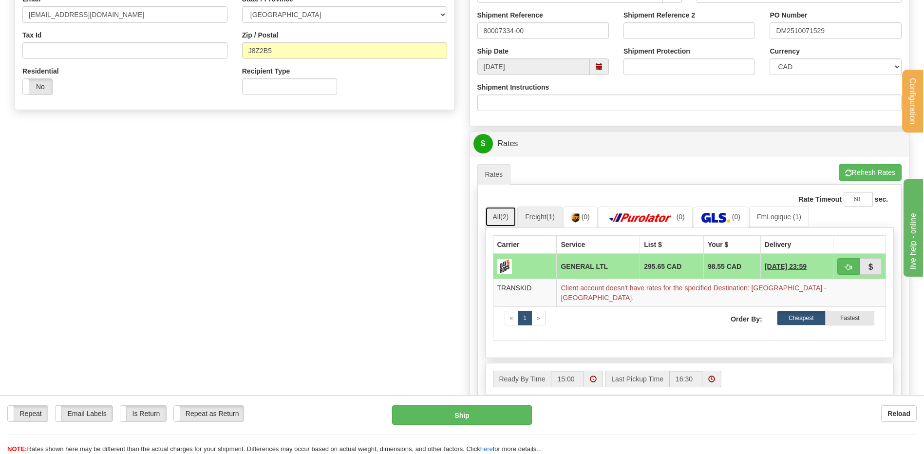
click at [506, 219] on span "(2)" at bounding box center [505, 217] width 8 height 8
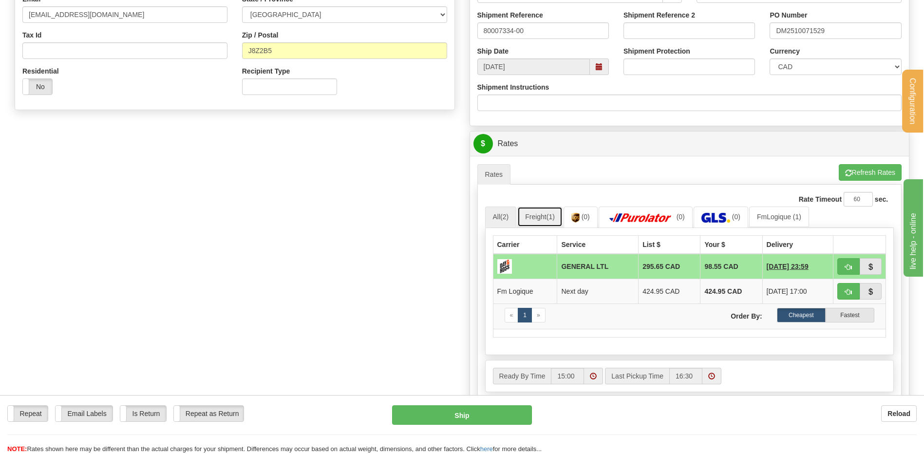
click at [530, 219] on link "Freight (1)" at bounding box center [540, 217] width 45 height 20
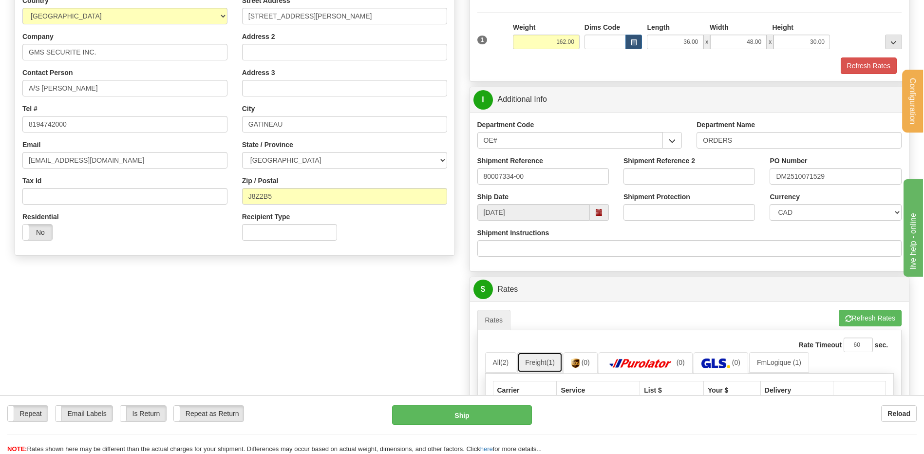
scroll to position [146, 0]
click at [328, 157] on select "ALBERTA BRITISH COLUMBIA MANITOBA NEW BRUNSWICK NEWFOUNDLAND NOVA SCOTIA NUNAVU…" at bounding box center [344, 161] width 205 height 17
click at [242, 153] on select "ALBERTA BRITISH COLUMBIA MANITOBA NEW BRUNSWICK NEWFOUNDLAND NOVA SCOTIA NUNAVU…" at bounding box center [344, 161] width 205 height 17
click at [320, 125] on input "GATINEAU" at bounding box center [344, 124] width 205 height 17
click at [350, 143] on div "State / Province ALBERTA BRITISH COLUMBIA MANITOBA NEW BRUNSWICK NEWFOUNDLAND N…" at bounding box center [344, 154] width 205 height 29
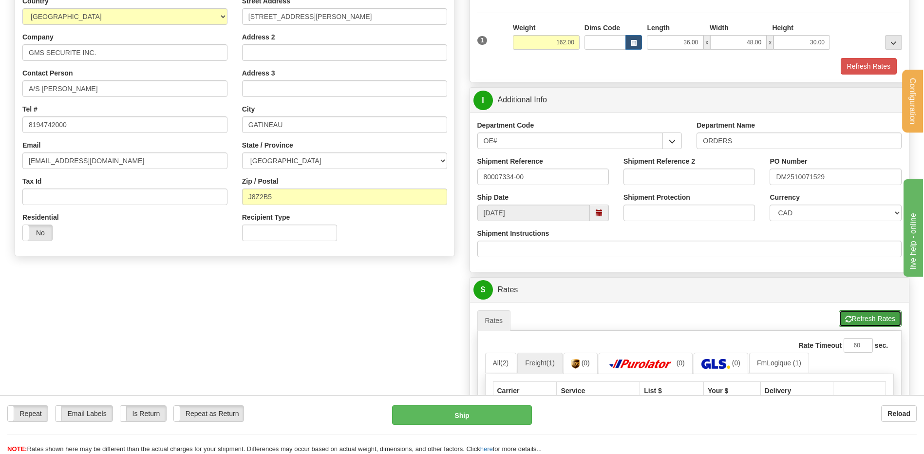
click at [862, 317] on button "Refresh Rates" at bounding box center [870, 318] width 63 height 17
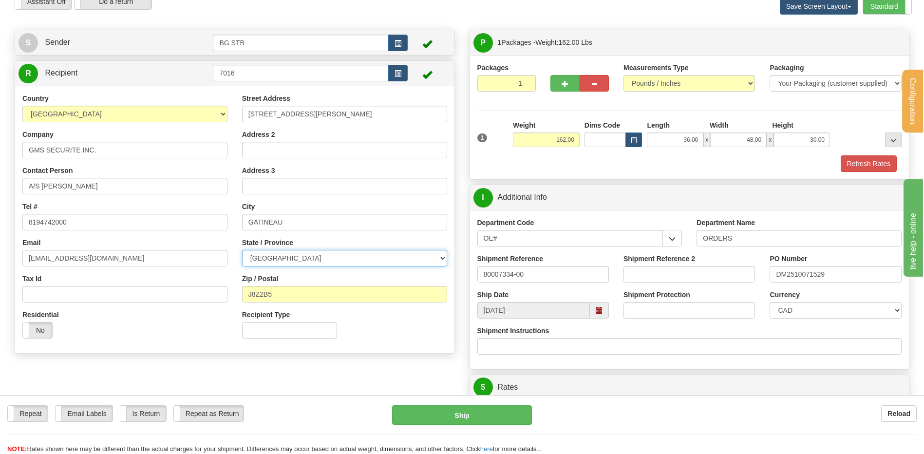
click at [270, 260] on select "ALBERTA BRITISH COLUMBIA MANITOBA NEW BRUNSWICK NEWFOUNDLAND NOVA SCOTIA NUNAVU…" at bounding box center [344, 258] width 205 height 17
click at [242, 250] on select "ALBERTA BRITISH COLUMBIA MANITOBA NEW BRUNSWICK NEWFOUNDLAND NOVA SCOTIA NUNAVU…" at bounding box center [344, 258] width 205 height 17
click at [299, 264] on select "ALBERTA BRITISH COLUMBIA MANITOBA NEW BRUNSWICK NEWFOUNDLAND NOVA SCOTIA NUNAVU…" at bounding box center [344, 258] width 205 height 17
select select "QC"
click at [242, 250] on select "ALBERTA BRITISH COLUMBIA MANITOBA NEW BRUNSWICK NEWFOUNDLAND NOVA SCOTIA NUNAVU…" at bounding box center [344, 258] width 205 height 17
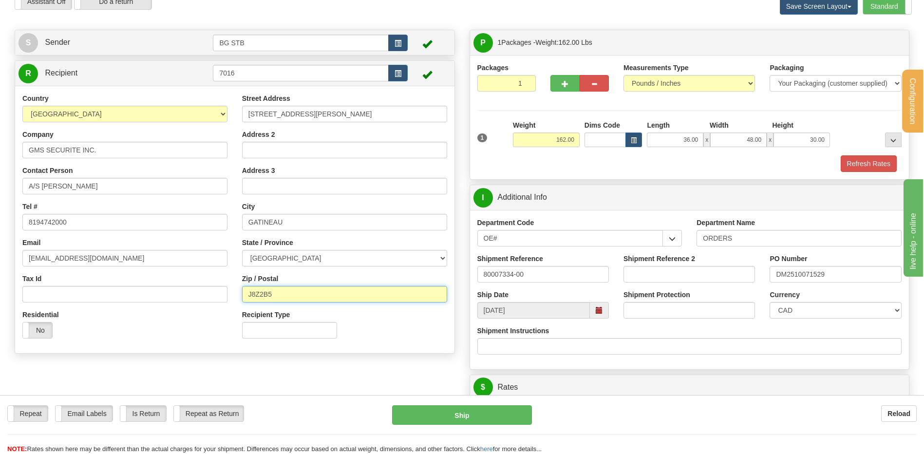
click at [262, 294] on input "J8Z2B5" at bounding box center [344, 294] width 205 height 17
click at [257, 295] on input "J8Z2B5" at bounding box center [344, 294] width 205 height 17
click at [260, 296] on input "J8Z2B5" at bounding box center [344, 294] width 205 height 17
drag, startPoint x: 276, startPoint y: 294, endPoint x: 220, endPoint y: 294, distance: 56.0
click at [220, 294] on div "Country AFGHANISTAN ALAND ISLANDS ALBANIA ALGERIA AMERICAN SAMOA ANDORRA ANGOLA…" at bounding box center [235, 220] width 440 height 252
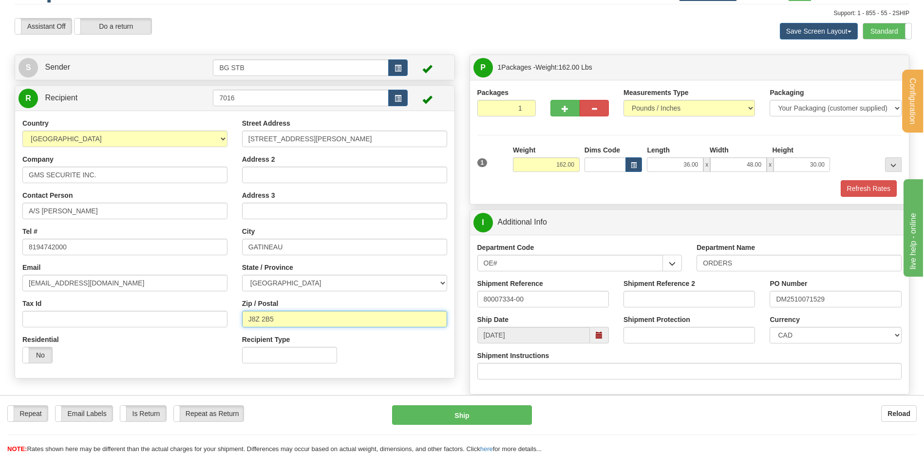
scroll to position [0, 0]
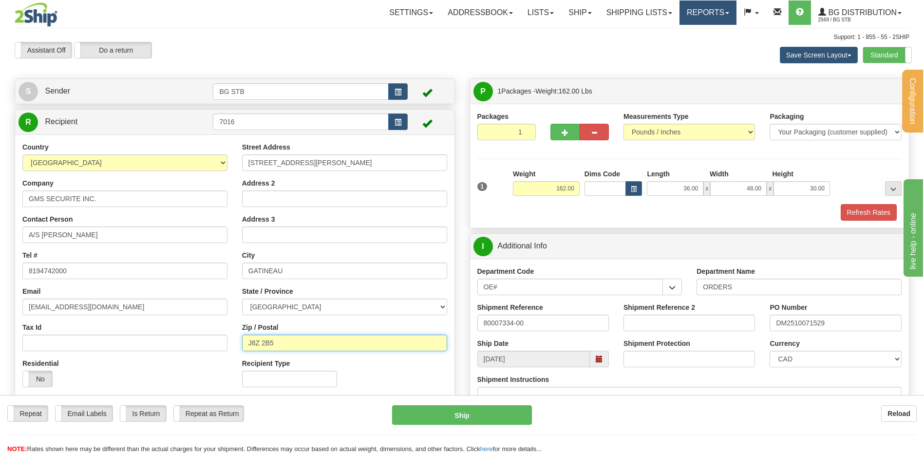
type input "J8Z 2B5"
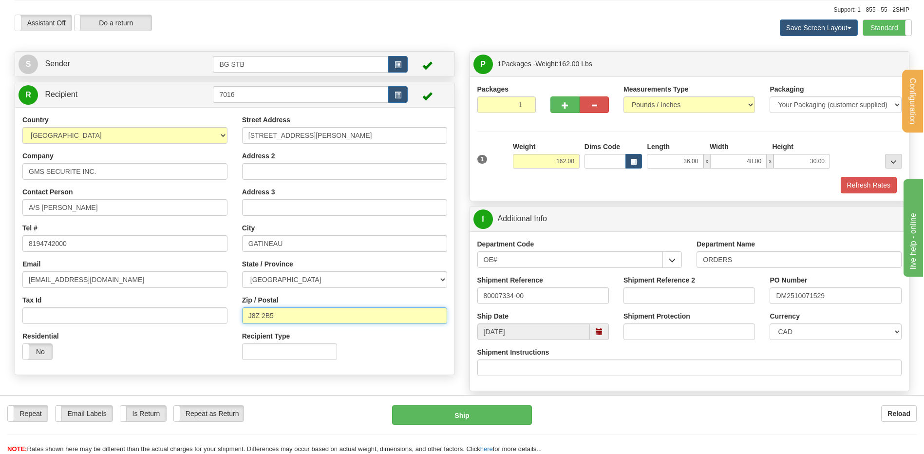
scroll to position [195, 0]
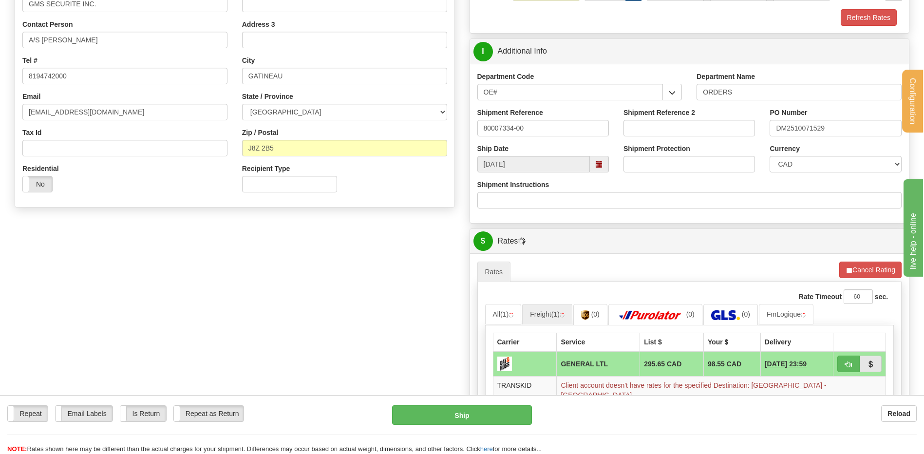
click at [399, 175] on div "Recipient Type" at bounding box center [345, 182] width 220 height 36
click at [867, 269] on button "Cancel Rating" at bounding box center [871, 270] width 62 height 17
click at [867, 270] on button "Refresh Rates" at bounding box center [870, 270] width 63 height 17
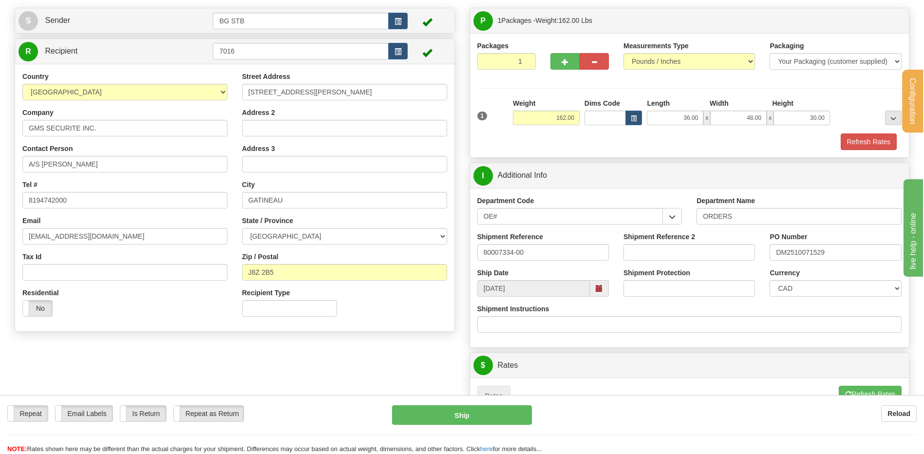
scroll to position [49, 0]
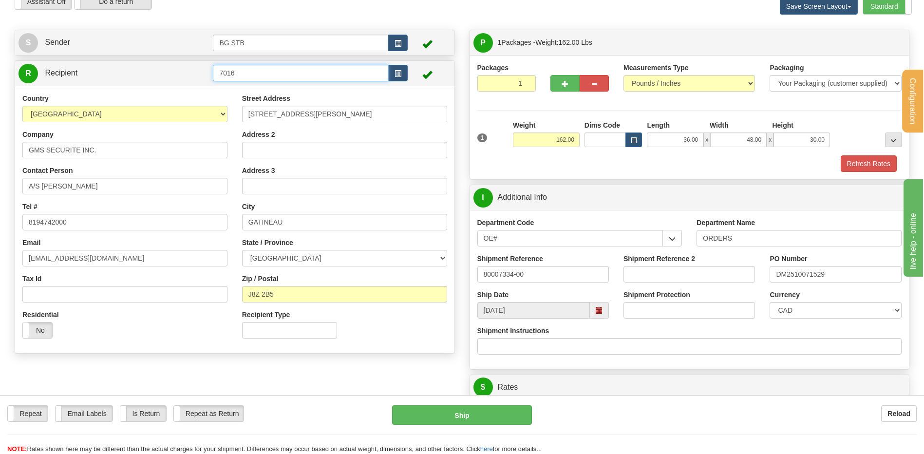
click at [297, 71] on input "7016" at bounding box center [300, 73] width 175 height 17
drag, startPoint x: 274, startPoint y: 72, endPoint x: 200, endPoint y: 69, distance: 74.1
click at [208, 71] on tr "R Recipient 7016" at bounding box center [235, 73] width 433 height 20
type input "1186"
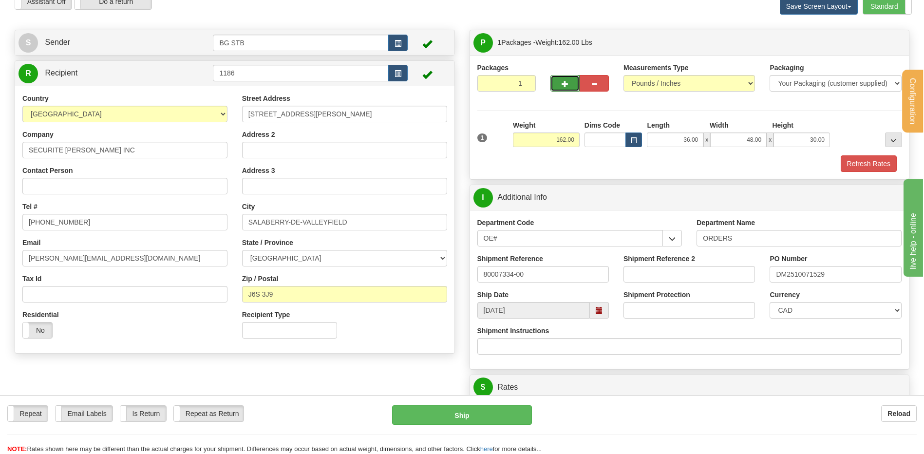
click at [571, 82] on button "button" at bounding box center [565, 83] width 29 height 17
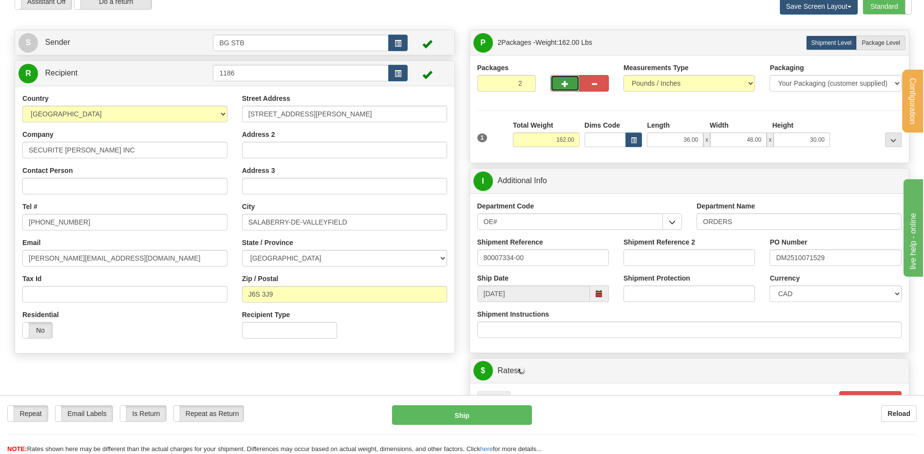
click at [569, 82] on button "button" at bounding box center [565, 83] width 29 height 17
type input "3"
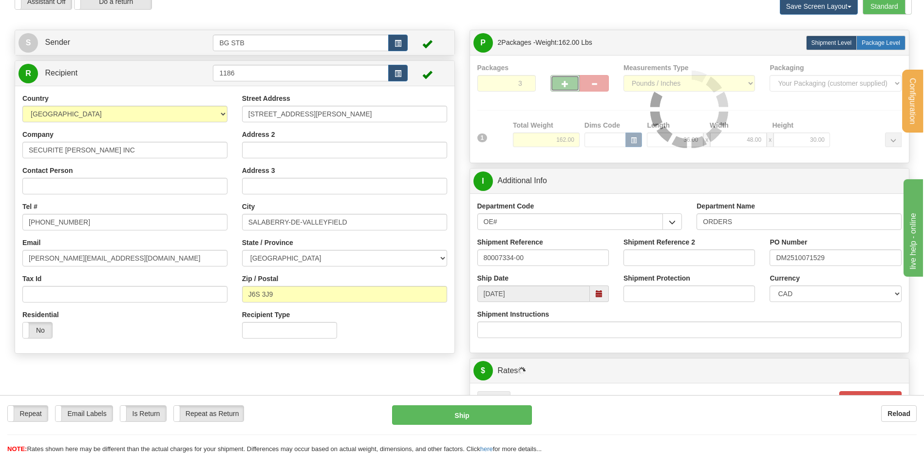
click at [868, 46] on span "Package Level" at bounding box center [881, 42] width 39 height 7
radio input "true"
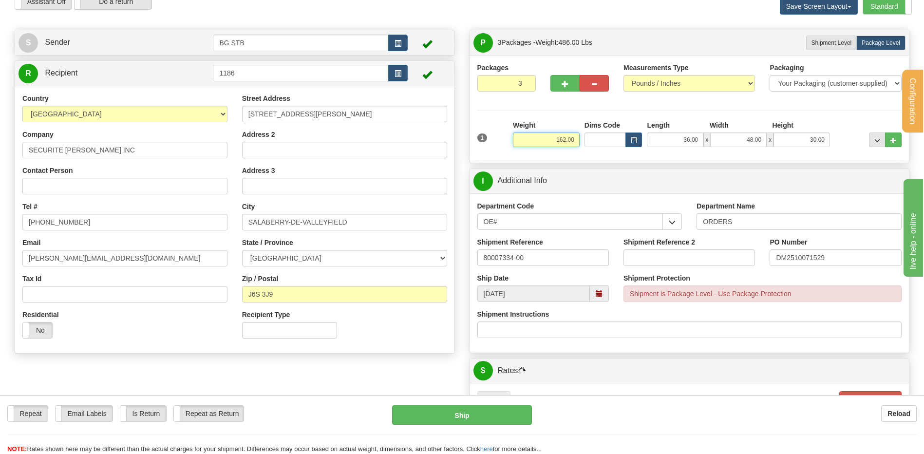
drag, startPoint x: 544, startPoint y: 138, endPoint x: 637, endPoint y: 127, distance: 93.2
click at [637, 127] on div "1 Weight 162.00 Dims Code x" at bounding box center [690, 137] width 430 height 35
drag, startPoint x: 877, startPoint y: 41, endPoint x: 612, endPoint y: 108, distance: 273.9
click at [868, 43] on span "Package Level" at bounding box center [881, 42] width 39 height 7
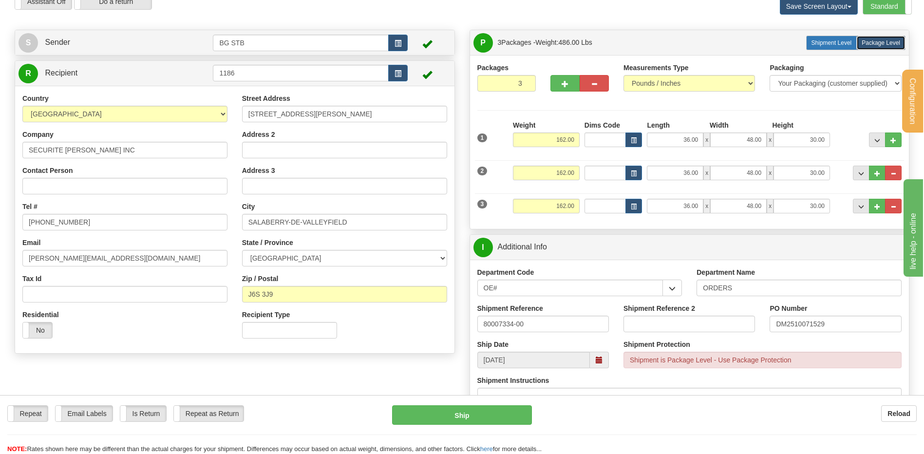
click at [835, 41] on span "Shipment Level" at bounding box center [832, 42] width 40 height 7
radio input "true"
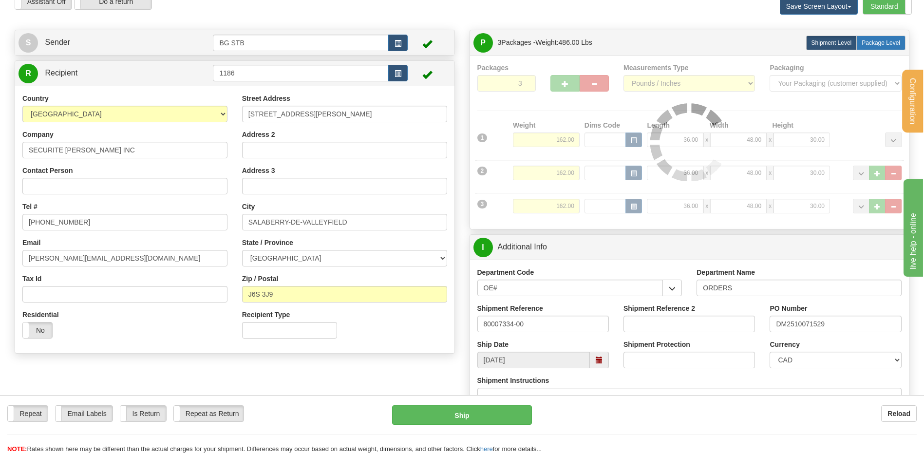
click at [884, 46] on label "Package Level Pack.." at bounding box center [881, 43] width 49 height 15
radio input "true"
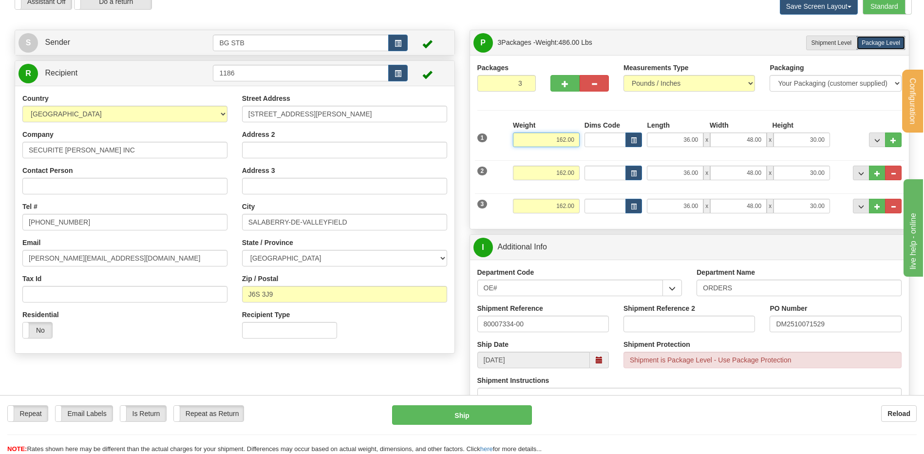
drag, startPoint x: 558, startPoint y: 135, endPoint x: 724, endPoint y: 136, distance: 165.7
click at [696, 136] on div "1 Weight 162.00 Dims Code x" at bounding box center [690, 137] width 430 height 35
type input "13.45"
type input "8.00"
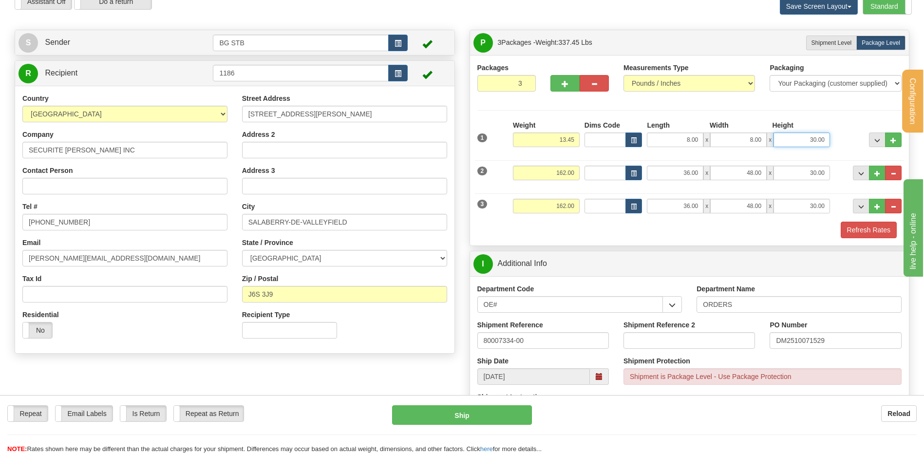
type input "0"
type input "11.00"
drag, startPoint x: 550, startPoint y: 166, endPoint x: 691, endPoint y: 141, distance: 143.1
click at [607, 160] on div "2 Weight 162.00 Dims Code Length Width 36.00" at bounding box center [690, 171] width 430 height 33
type input "9.70"
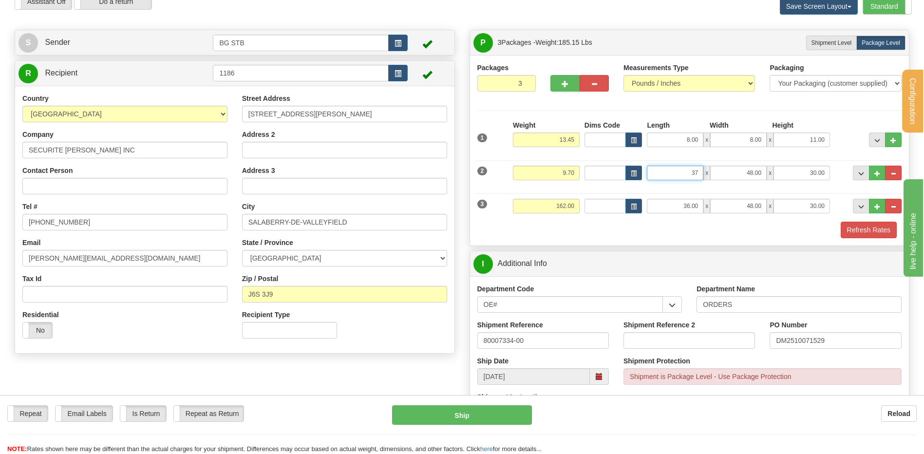
type input "37.00"
type input "9.00"
type input "3.00"
drag, startPoint x: 548, startPoint y: 205, endPoint x: 736, endPoint y: 184, distance: 189.3
click at [669, 194] on div "3 Weight 162.00 Dims Code Length Width 36.00" at bounding box center [690, 205] width 430 height 33
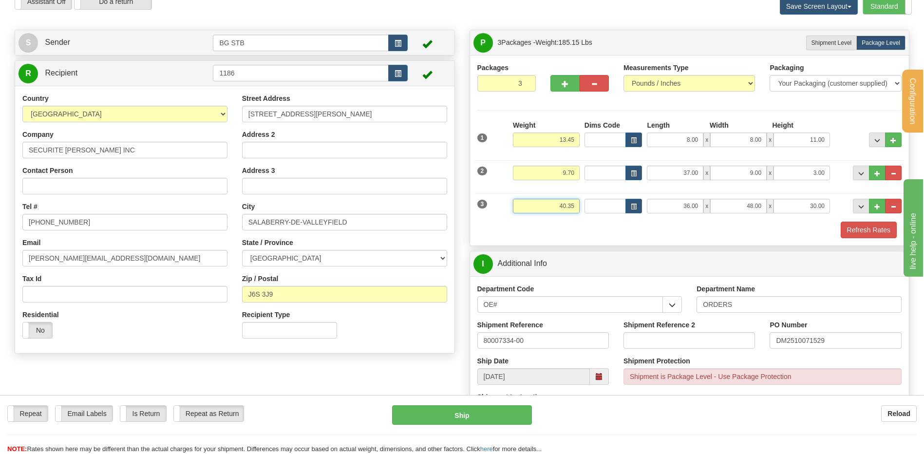
type input "40.35"
type input "19.00"
type input "16.00"
type input "8.00"
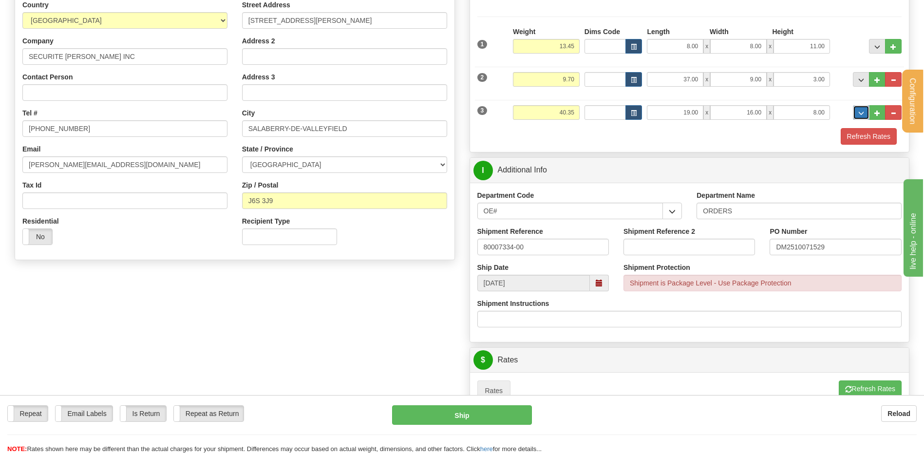
scroll to position [146, 0]
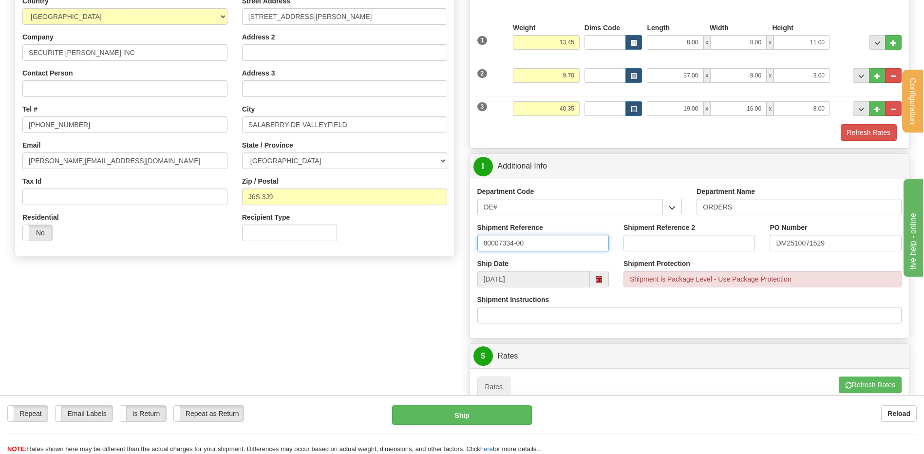
drag, startPoint x: 539, startPoint y: 242, endPoint x: 304, endPoint y: 230, distance: 235.7
click at [596, 225] on div "Shipment Reference 80007334-00" at bounding box center [544, 237] width 132 height 29
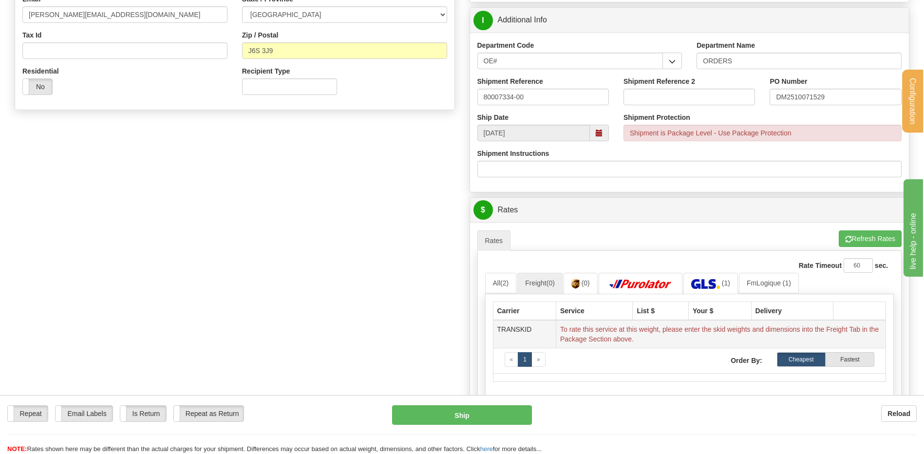
scroll to position [390, 0]
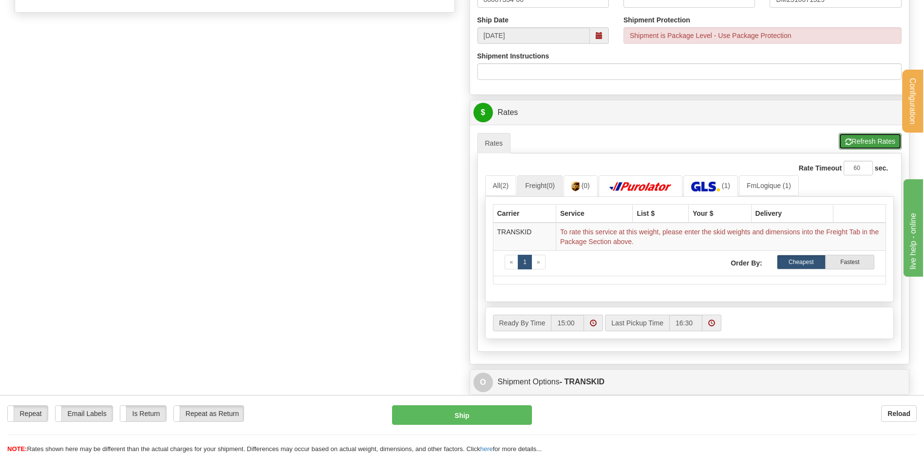
click at [874, 142] on button "Refresh Rates" at bounding box center [870, 141] width 63 height 17
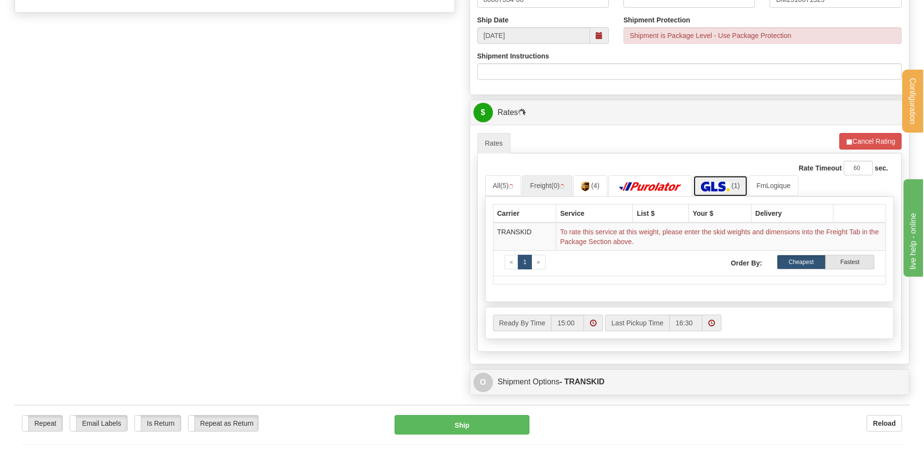
click at [715, 189] on img at bounding box center [715, 187] width 29 height 10
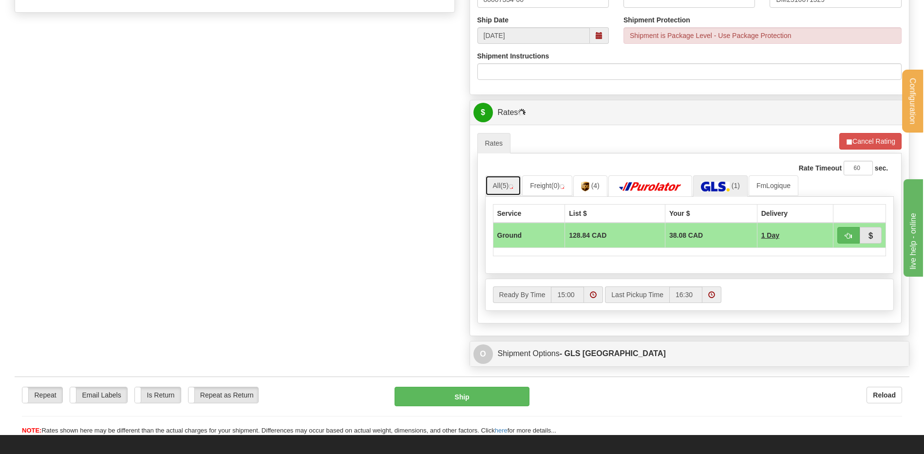
click at [497, 185] on link "All (5)" at bounding box center [503, 185] width 37 height 20
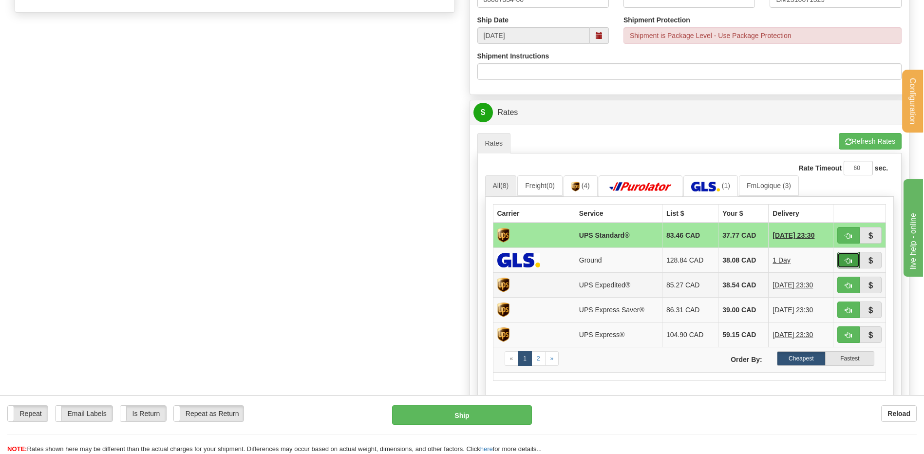
click at [843, 259] on button "button" at bounding box center [849, 260] width 22 height 17
type input "1"
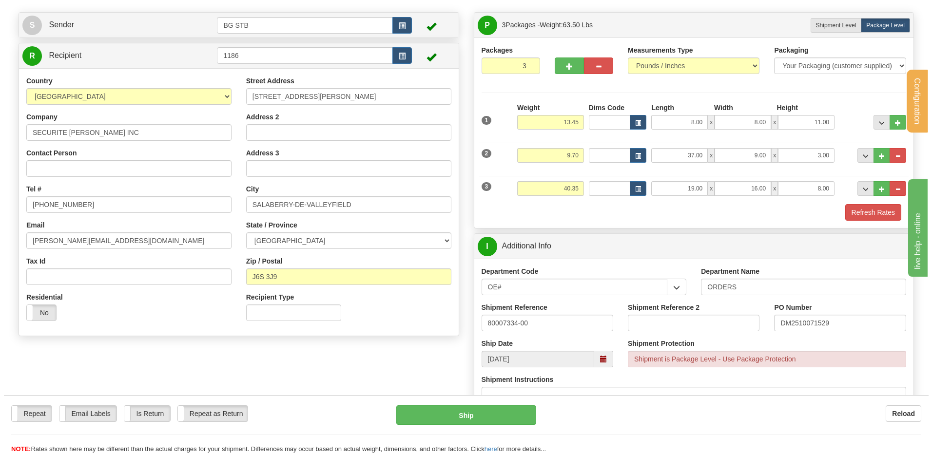
scroll to position [146, 0]
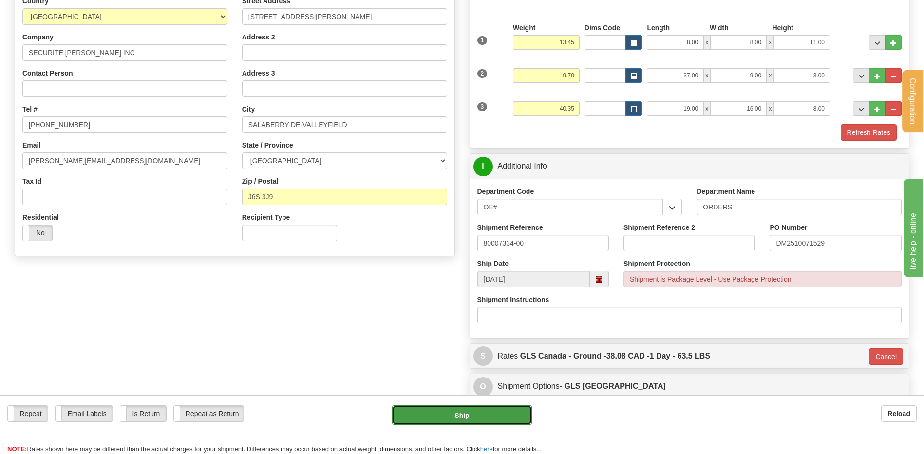
click at [466, 413] on button "Ship" at bounding box center [461, 414] width 139 height 19
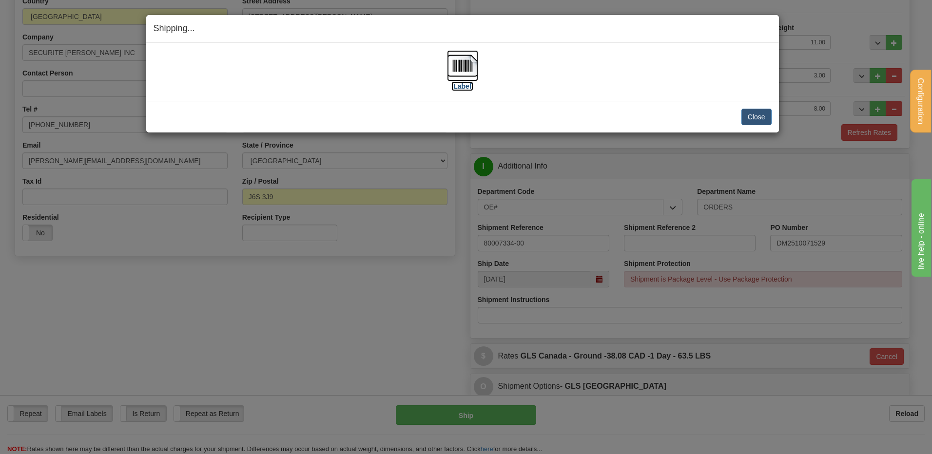
click at [454, 60] on img at bounding box center [462, 65] width 31 height 31
click at [753, 113] on button "Close" at bounding box center [756, 117] width 30 height 17
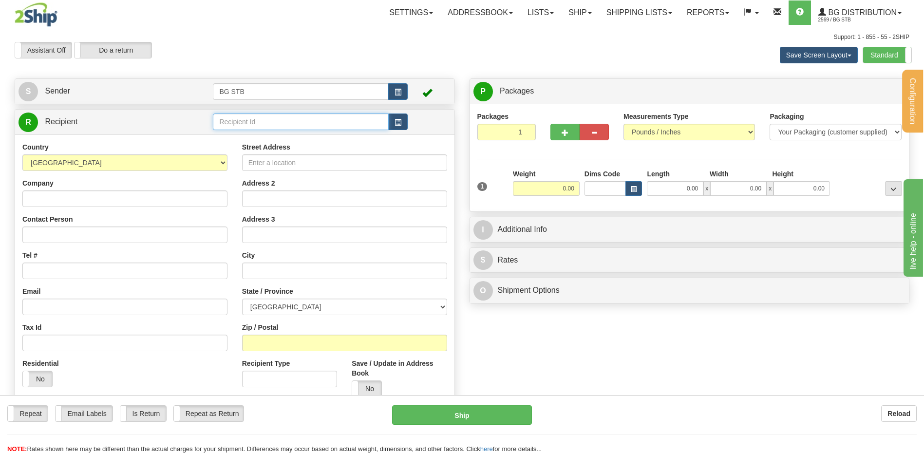
click at [287, 127] on input "text" at bounding box center [300, 122] width 175 height 17
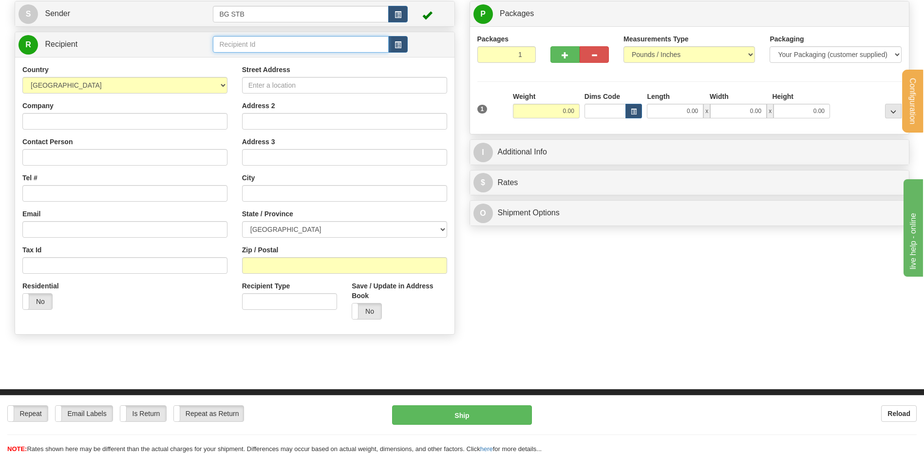
scroll to position [214, 0]
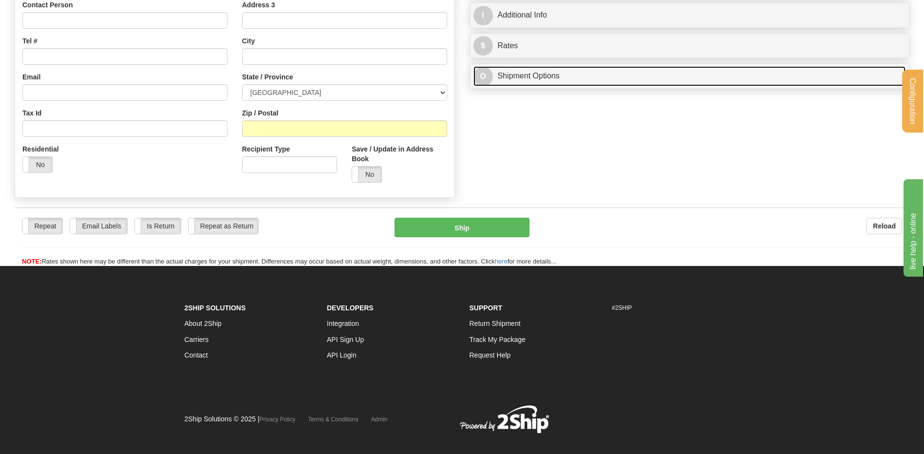
click at [538, 73] on link "O Shipment Options" at bounding box center [690, 76] width 433 height 20
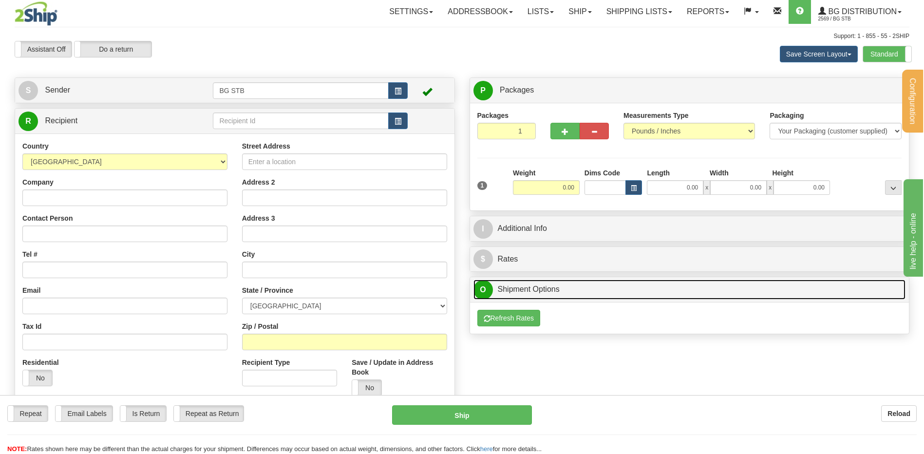
scroll to position [0, 0]
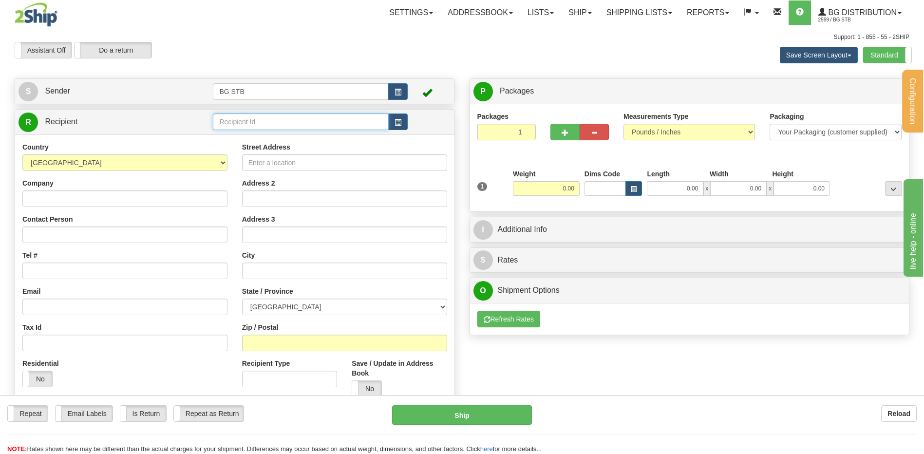
click at [258, 119] on input "text" at bounding box center [300, 122] width 175 height 17
click at [230, 122] on input "text" at bounding box center [300, 122] width 175 height 17
drag, startPoint x: 229, startPoint y: 121, endPoint x: 252, endPoint y: 121, distance: 23.4
click at [251, 122] on input "text" at bounding box center [300, 122] width 175 height 17
click at [247, 119] on input "text" at bounding box center [300, 122] width 175 height 17
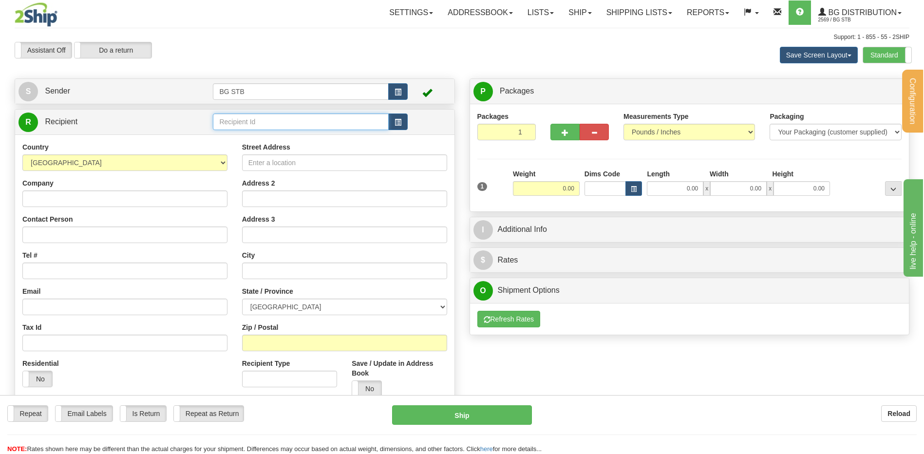
click at [252, 117] on input "text" at bounding box center [300, 122] width 175 height 17
click at [234, 136] on div "4127" at bounding box center [299, 137] width 166 height 11
type input "4127"
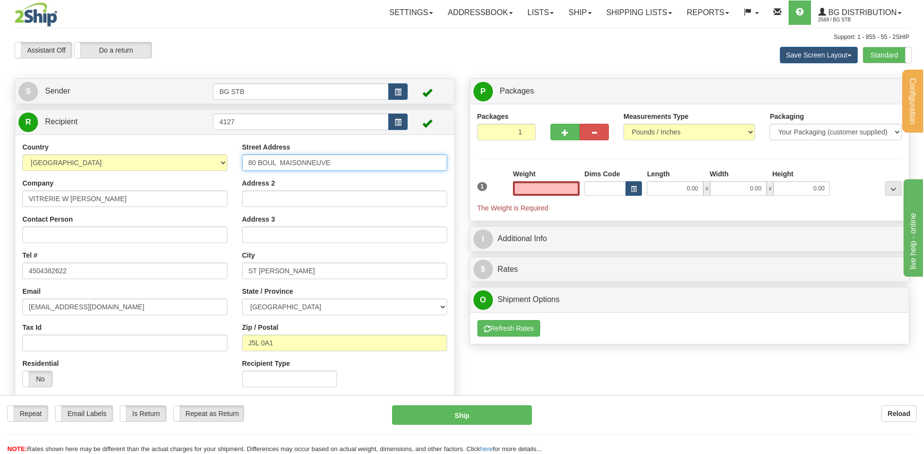
type input "0.00"
click at [135, 159] on div "Country [GEOGRAPHIC_DATA] [GEOGRAPHIC_DATA] [GEOGRAPHIC_DATA] [GEOGRAPHIC_DATA]…" at bounding box center [235, 268] width 440 height 252
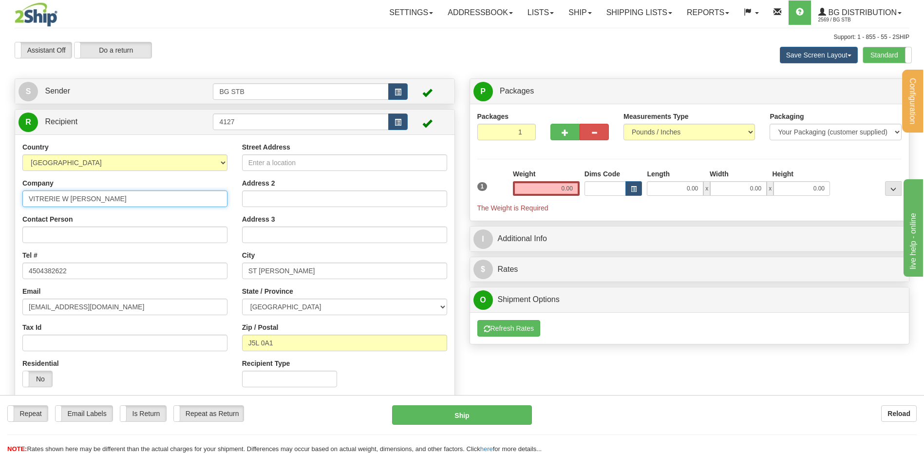
drag, startPoint x: 118, startPoint y: 206, endPoint x: -13, endPoint y: 182, distance: 132.8
click at [0, 182] on html "Training Course Close Configuration My Configuration Panel Close" at bounding box center [462, 227] width 924 height 454
drag, startPoint x: 297, startPoint y: 269, endPoint x: 136, endPoint y: 244, distance: 163.2
click at [167, 262] on div "Country [GEOGRAPHIC_DATA] [GEOGRAPHIC_DATA] [GEOGRAPHIC_DATA] [GEOGRAPHIC_DATA]…" at bounding box center [235, 268] width 440 height 252
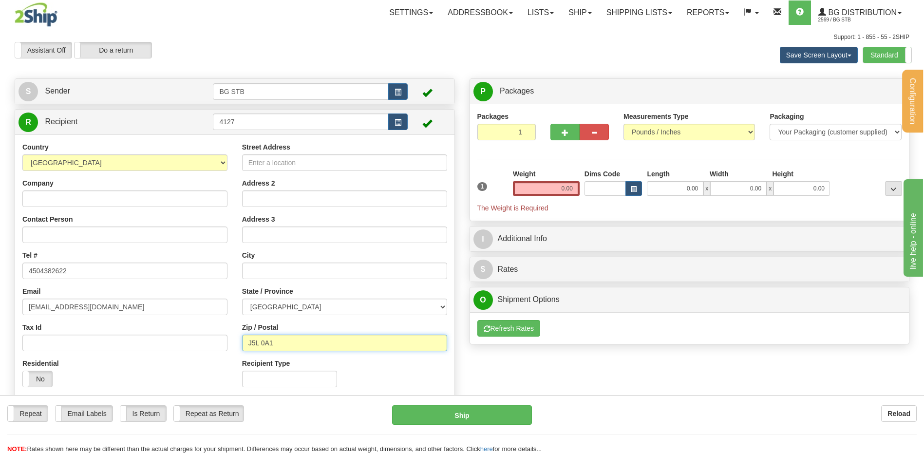
drag, startPoint x: 310, startPoint y: 338, endPoint x: 183, endPoint y: 337, distance: 126.7
click at [180, 339] on div "Country [GEOGRAPHIC_DATA] [GEOGRAPHIC_DATA] [GEOGRAPHIC_DATA] [GEOGRAPHIC_DATA]…" at bounding box center [235, 268] width 440 height 252
type input "h3a 3j6"
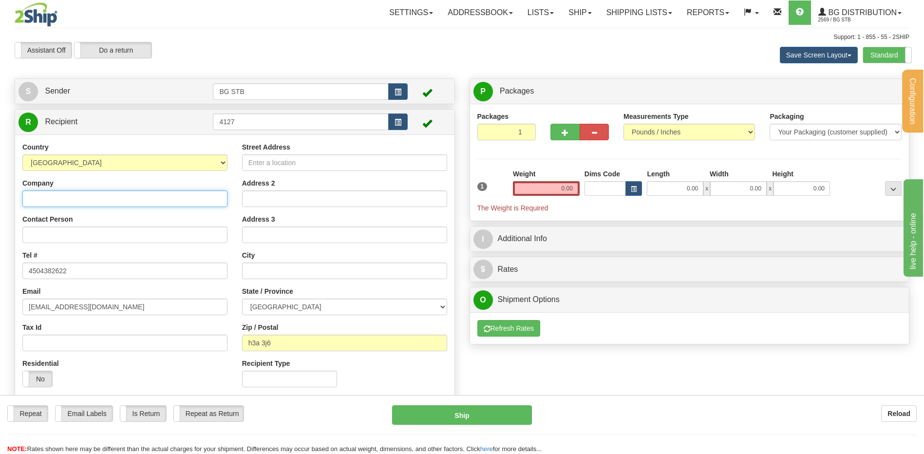
click at [95, 195] on input "Company" at bounding box center [124, 199] width 205 height 17
type input "universite concordia"
click at [533, 194] on input "0.00" at bounding box center [546, 188] width 67 height 15
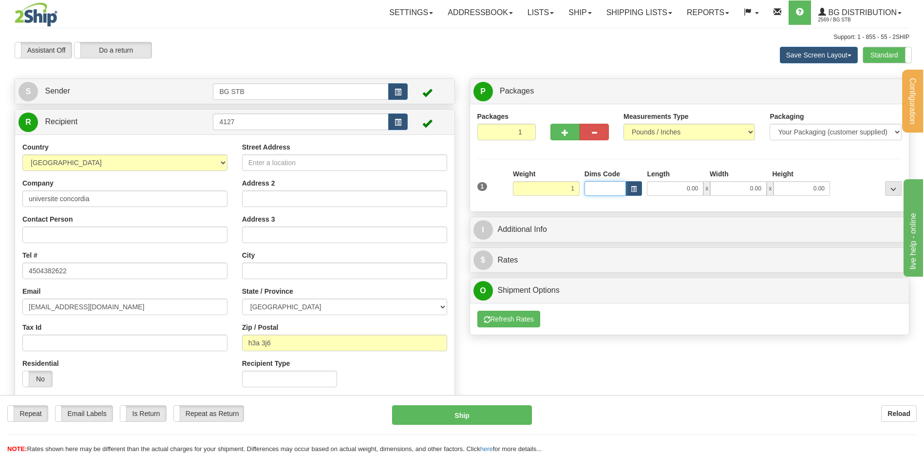
type input "1.00"
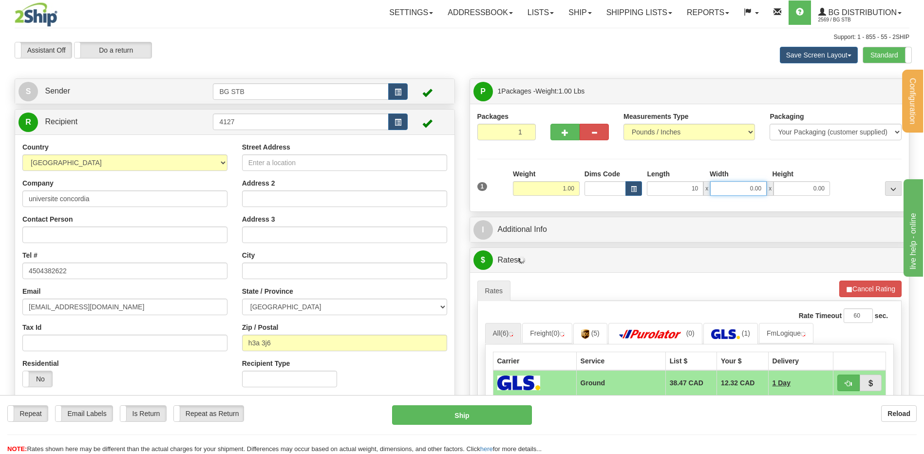
type input "10.00"
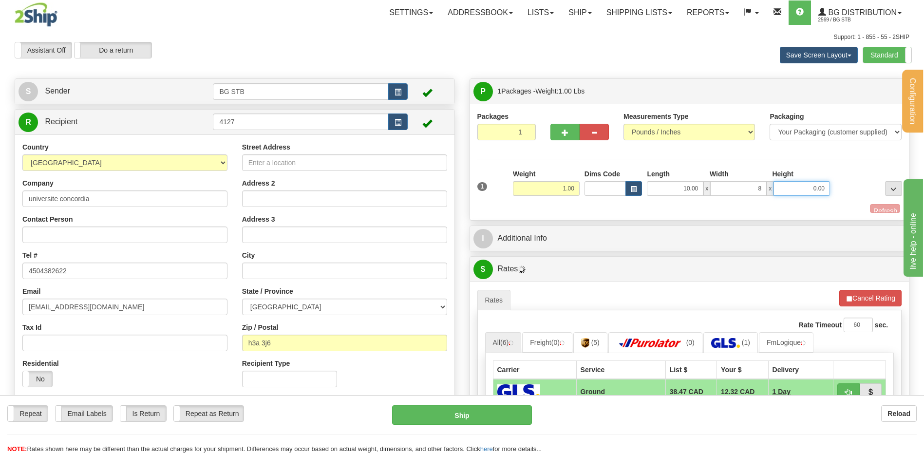
type input "8.00"
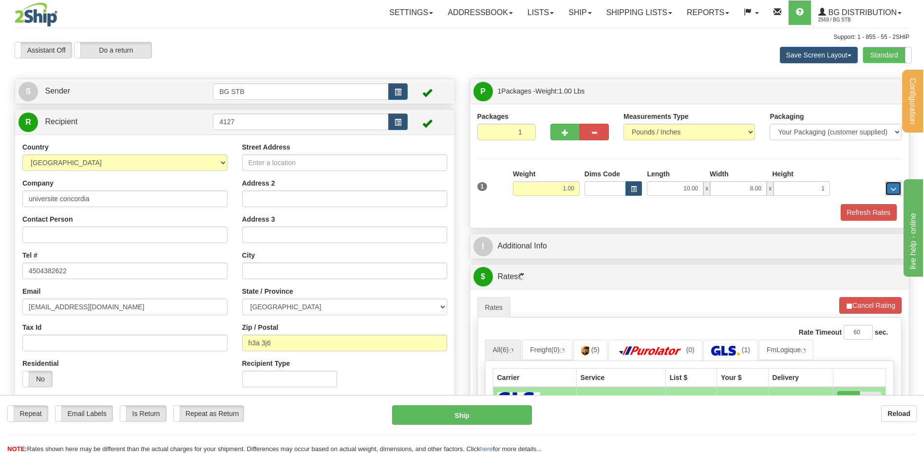
type input "1.00"
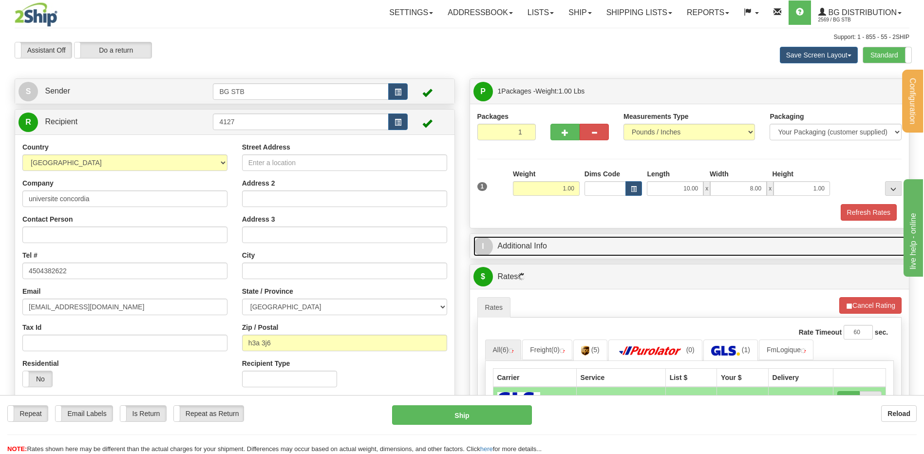
click at [522, 250] on link "I Additional Info" at bounding box center [690, 246] width 433 height 20
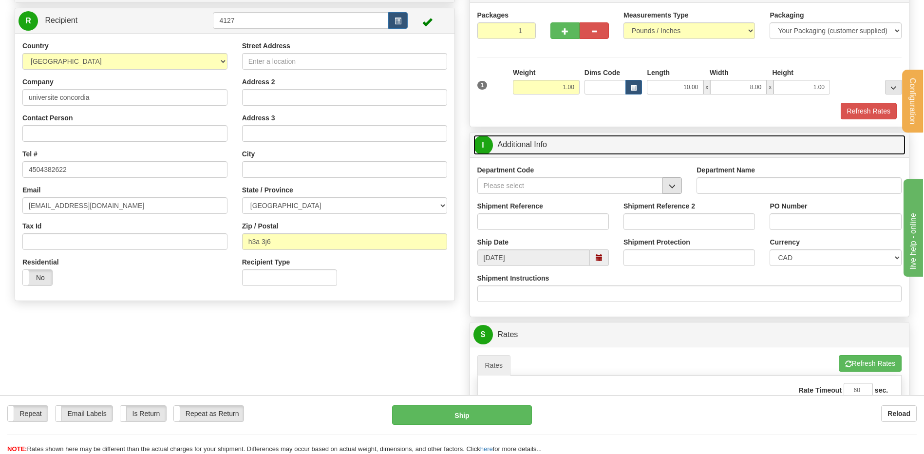
scroll to position [97, 0]
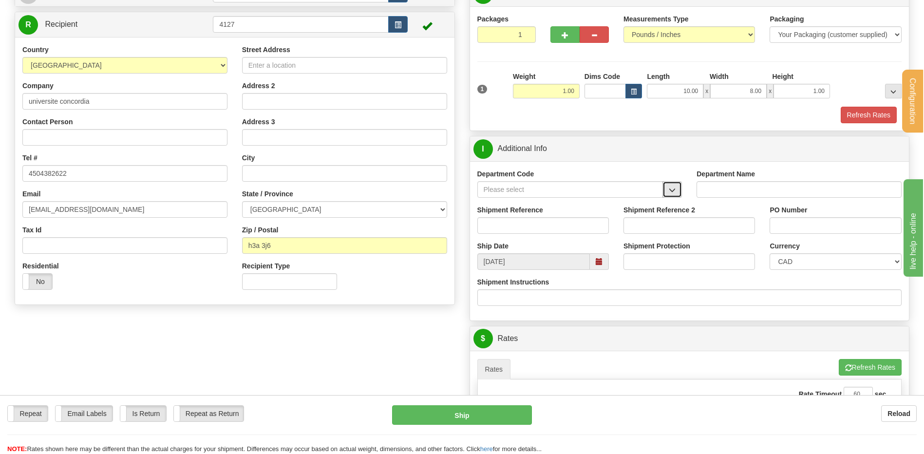
click at [666, 185] on button "button" at bounding box center [672, 189] width 19 height 17
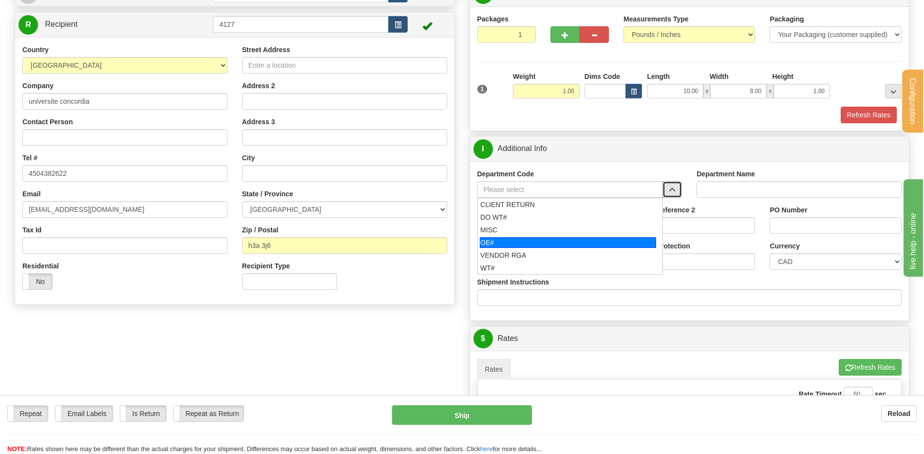
click at [504, 241] on div "OE#" at bounding box center [568, 242] width 176 height 11
type input "OE#"
type input "ORDERS"
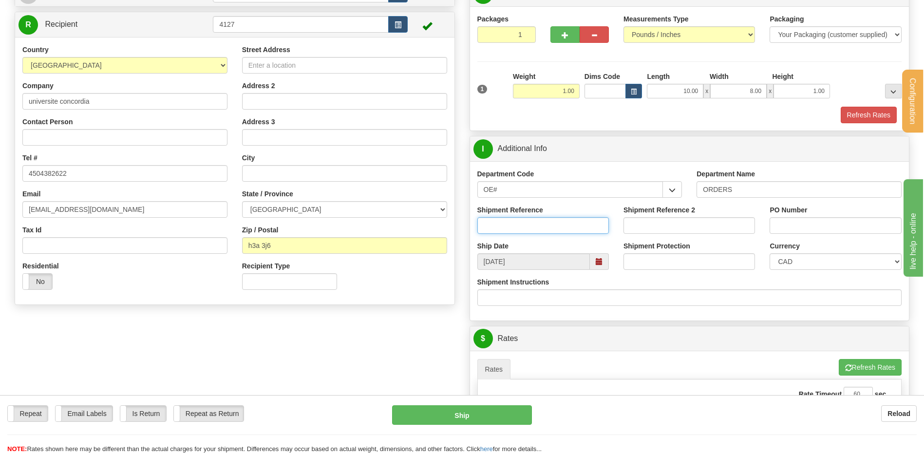
click at [519, 226] on input "Shipment Reference" at bounding box center [544, 225] width 132 height 17
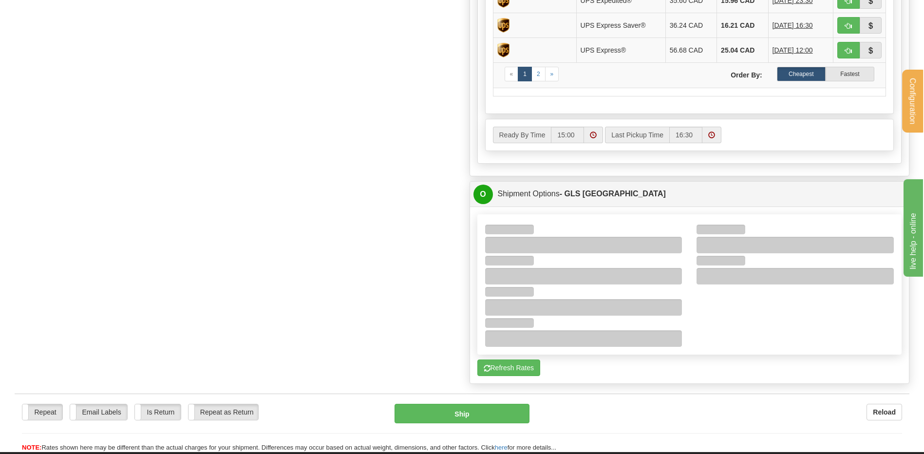
scroll to position [682, 0]
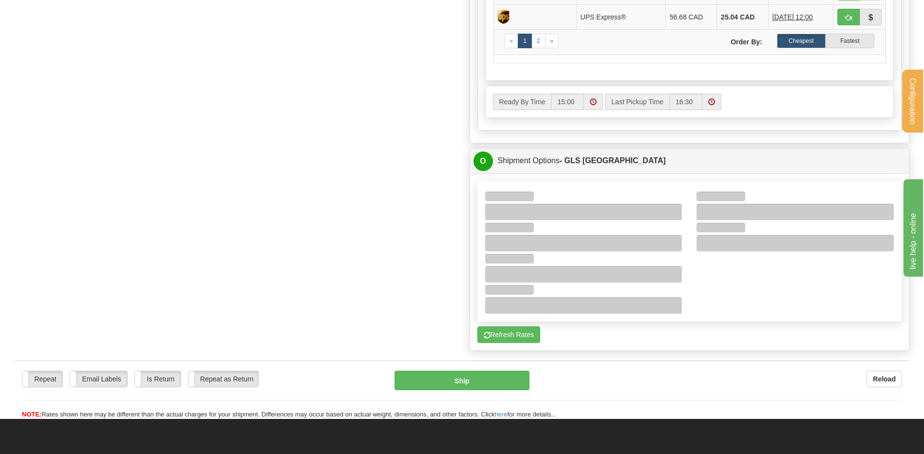
drag, startPoint x: 595, startPoint y: 154, endPoint x: 597, endPoint y: 159, distance: 5.4
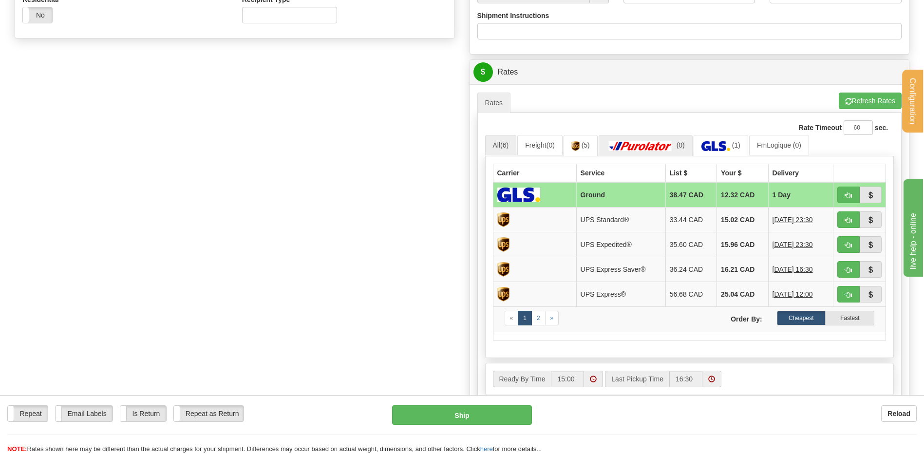
scroll to position [333, 0]
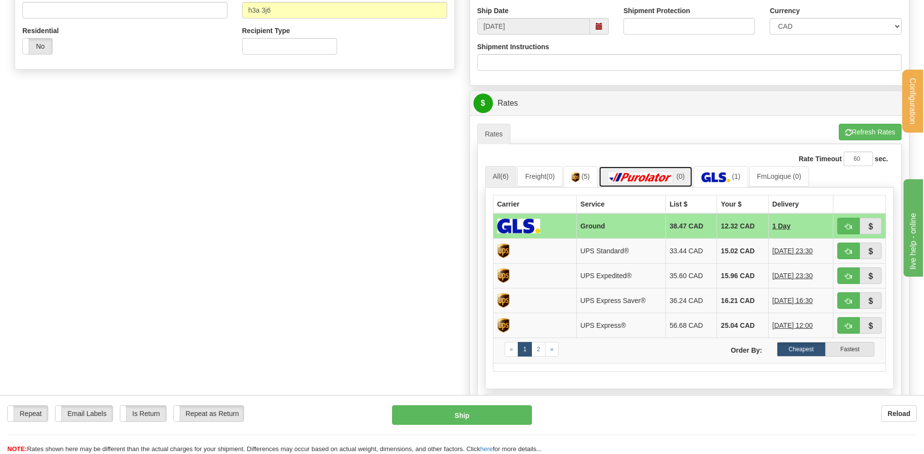
click at [646, 176] on img at bounding box center [641, 178] width 68 height 10
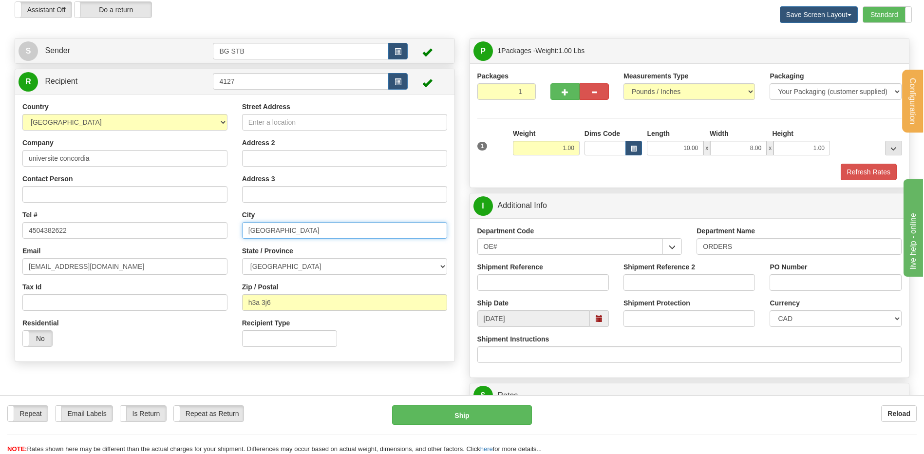
type input "montreal"
click at [270, 215] on div "City montreal" at bounding box center [344, 224] width 205 height 29
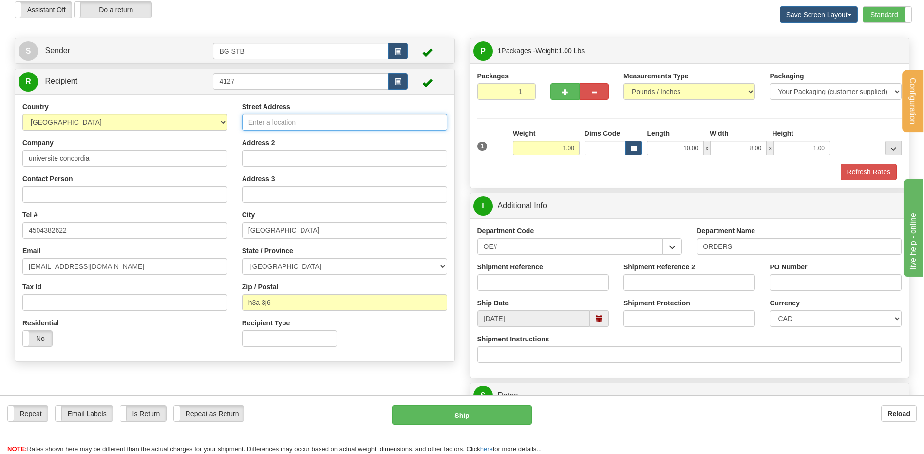
click at [309, 125] on input "Street Address" at bounding box center [344, 122] width 205 height 17
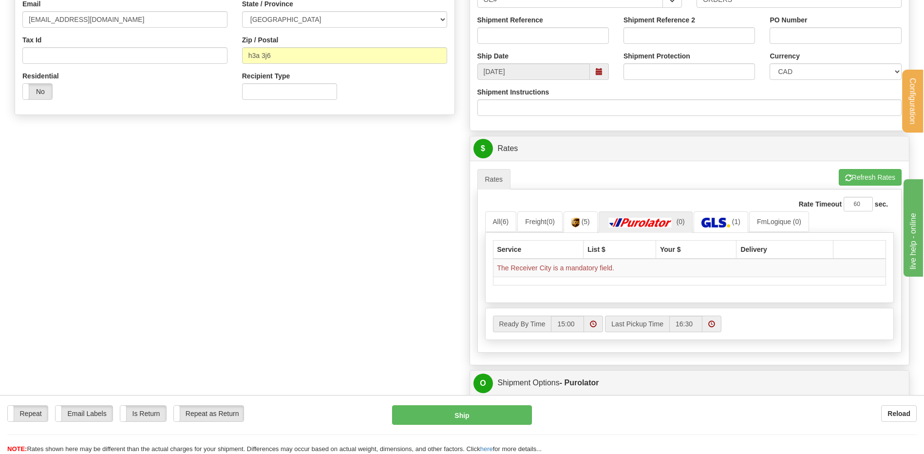
scroll to position [333, 0]
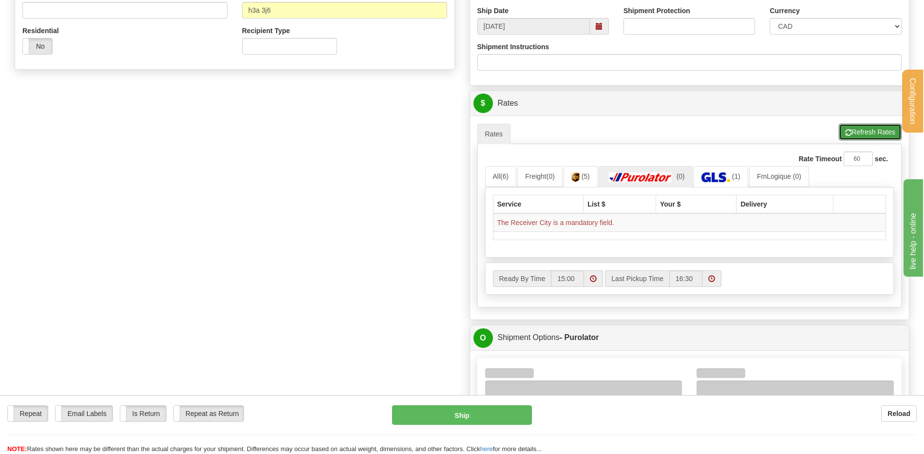
click at [875, 136] on button "Refresh Rates" at bounding box center [870, 132] width 63 height 17
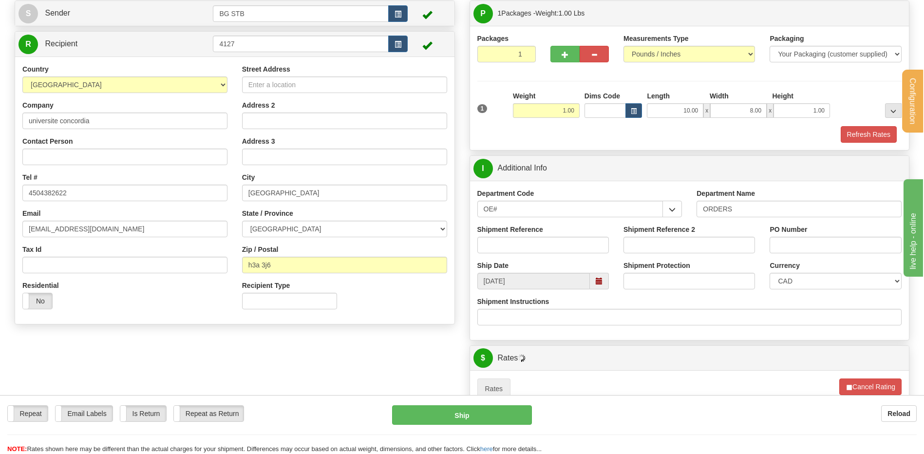
scroll to position [40, 0]
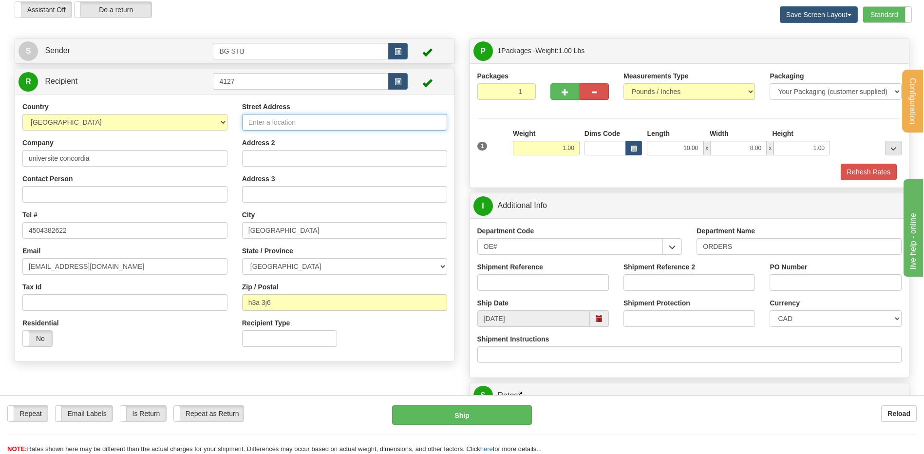
click at [284, 119] on input "Street Address" at bounding box center [344, 122] width 205 height 17
type input "1800 ave mcgill college"
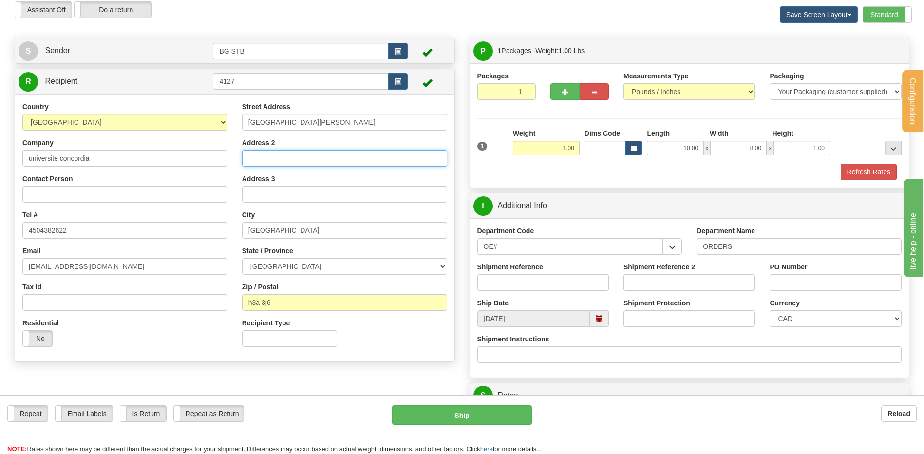
click at [302, 164] on input "Address 2" at bounding box center [344, 158] width 205 height 17
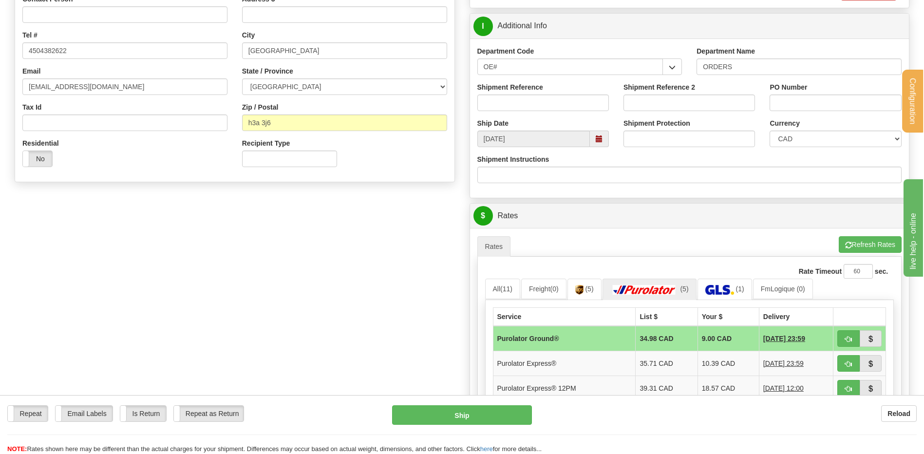
scroll to position [146, 0]
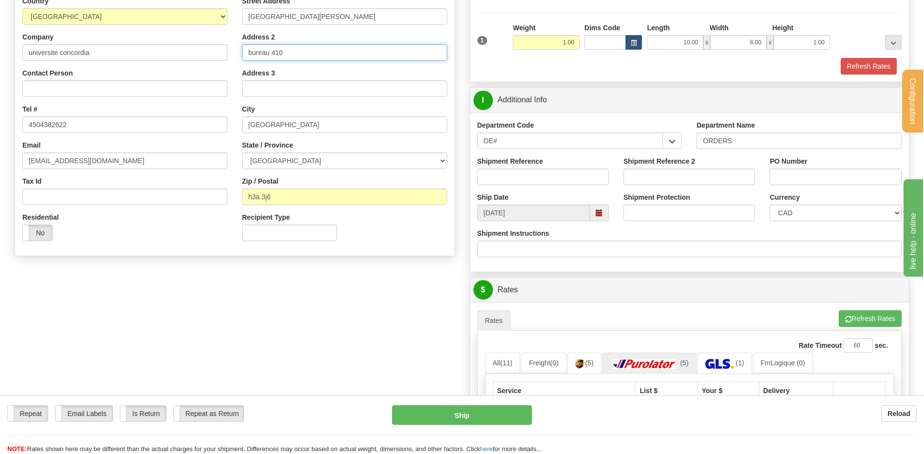
type input "bureau 410"
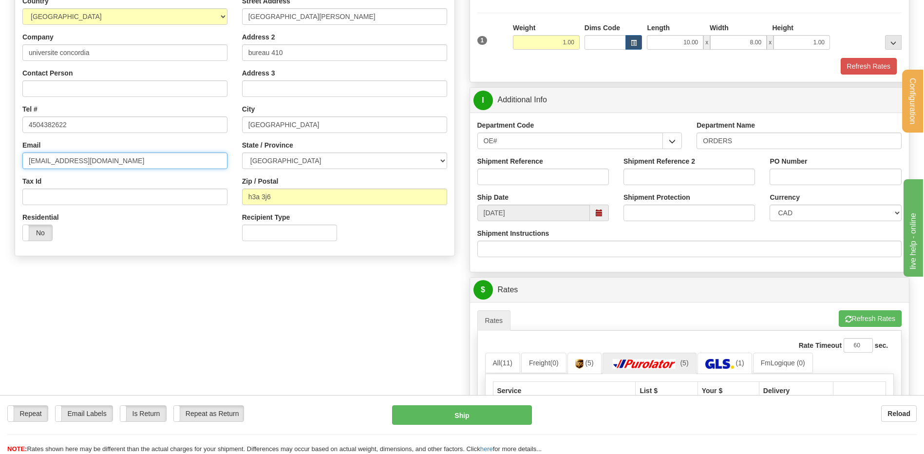
drag, startPoint x: 153, startPoint y: 161, endPoint x: -30, endPoint y: 168, distance: 182.9
click at [0, 168] on html "Training Course Close Configuration My Configuration Panel Close" at bounding box center [462, 81] width 924 height 454
drag, startPoint x: 79, startPoint y: 125, endPoint x: 7, endPoint y: 121, distance: 72.7
click at [137, 147] on div "Email" at bounding box center [124, 154] width 205 height 29
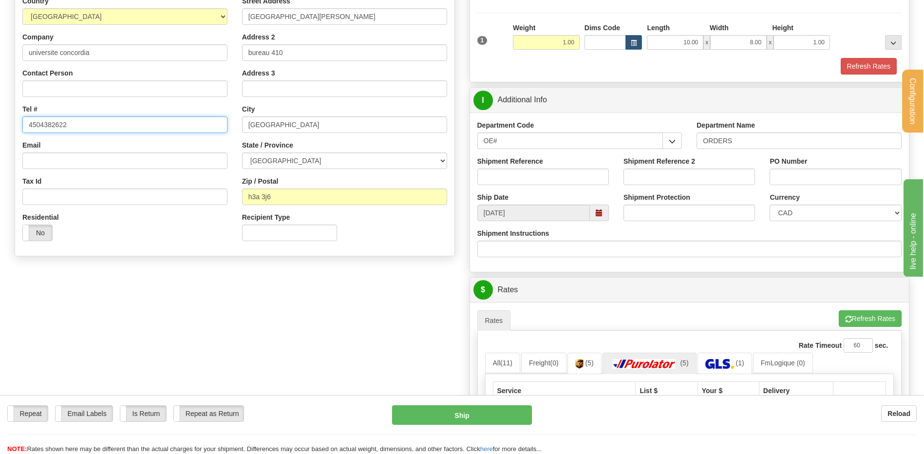
drag, startPoint x: 81, startPoint y: 124, endPoint x: 21, endPoint y: 124, distance: 60.4
click at [21, 124] on div "Country AFGHANISTAN ALAND ISLANDS ALBANIA ALGERIA AMERICAN SAMOA ANDORRA ANGOLA…" at bounding box center [125, 122] width 220 height 252
click at [70, 124] on input "4504382622" at bounding box center [124, 124] width 205 height 17
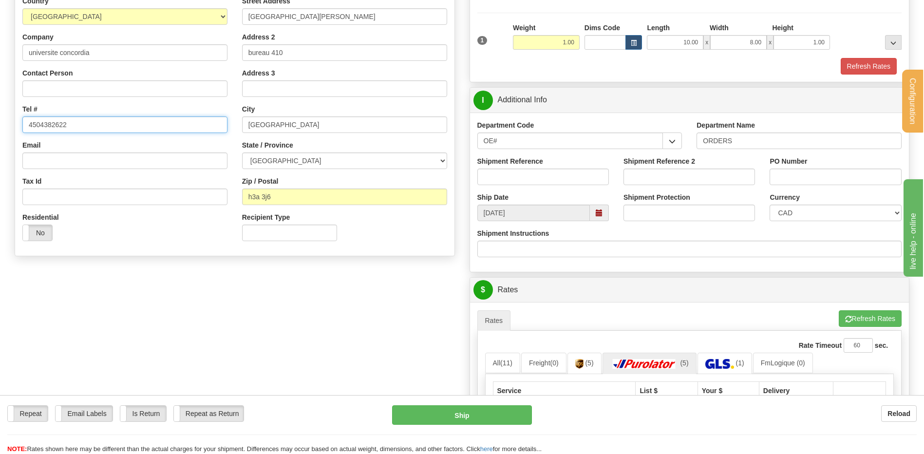
click at [70, 124] on input "4504382622" at bounding box center [124, 124] width 205 height 17
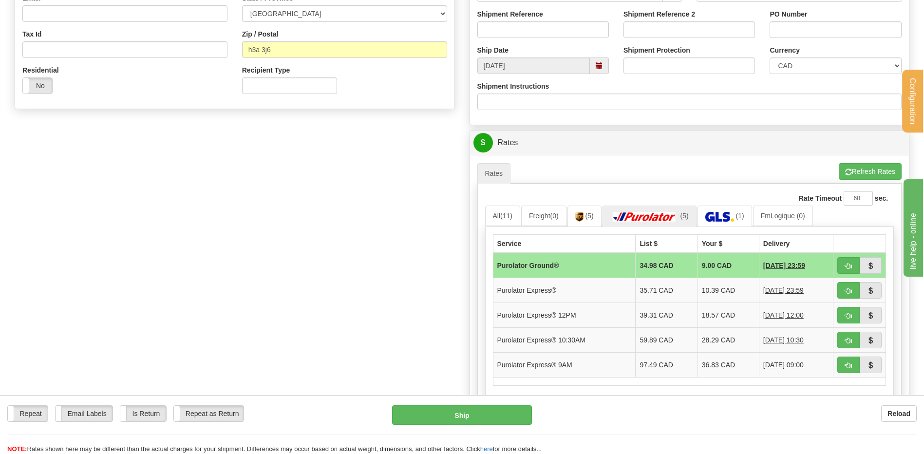
scroll to position [390, 0]
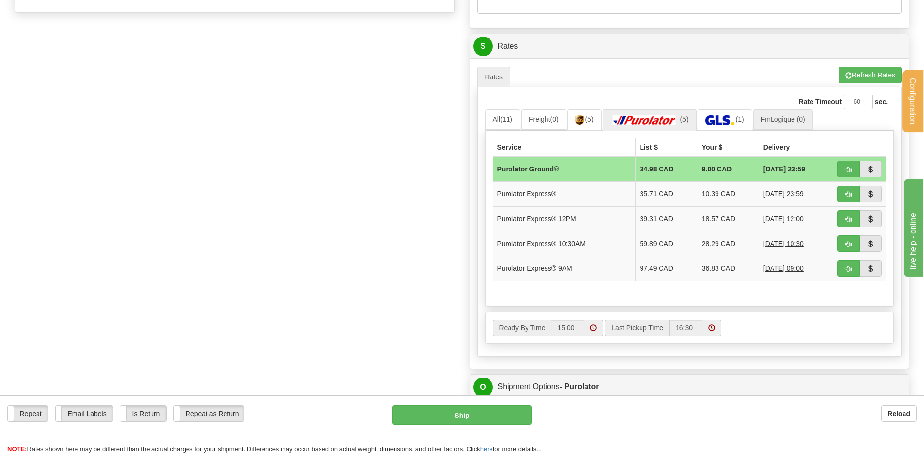
type input "5145743560"
drag, startPoint x: 803, startPoint y: 125, endPoint x: 787, endPoint y: 133, distance: 17.9
click at [803, 125] on link "FmLogique (0)" at bounding box center [783, 119] width 60 height 20
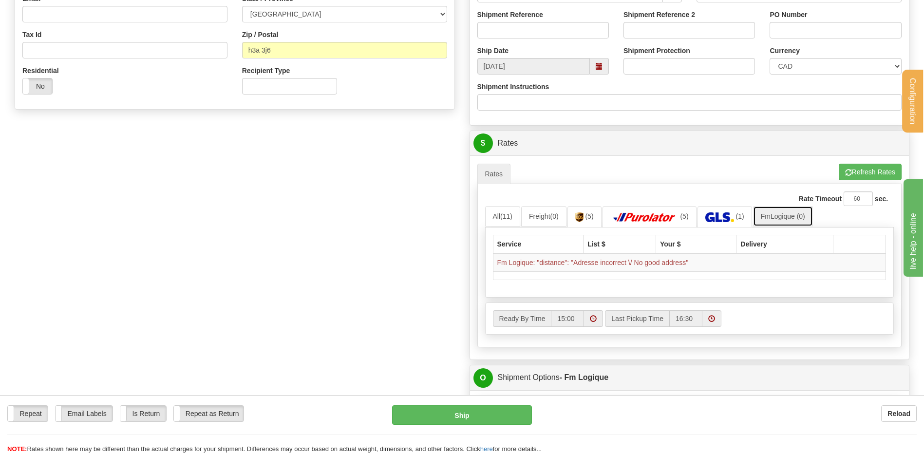
scroll to position [292, 0]
click at [847, 168] on button "Refresh Rates" at bounding box center [870, 172] width 63 height 17
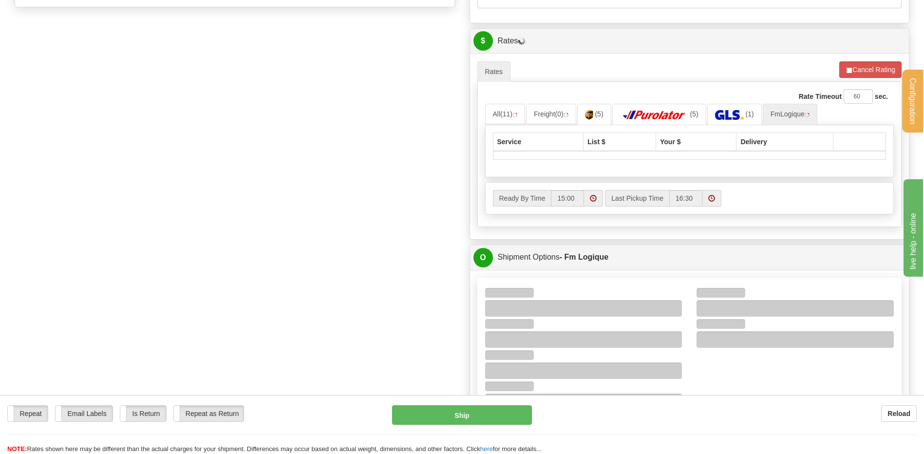
scroll to position [439, 0]
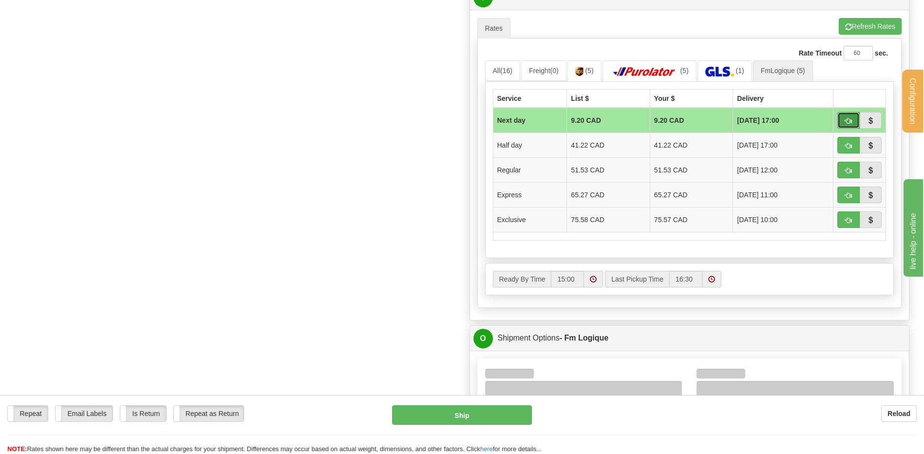
click at [847, 120] on span "button" at bounding box center [849, 121] width 7 height 6
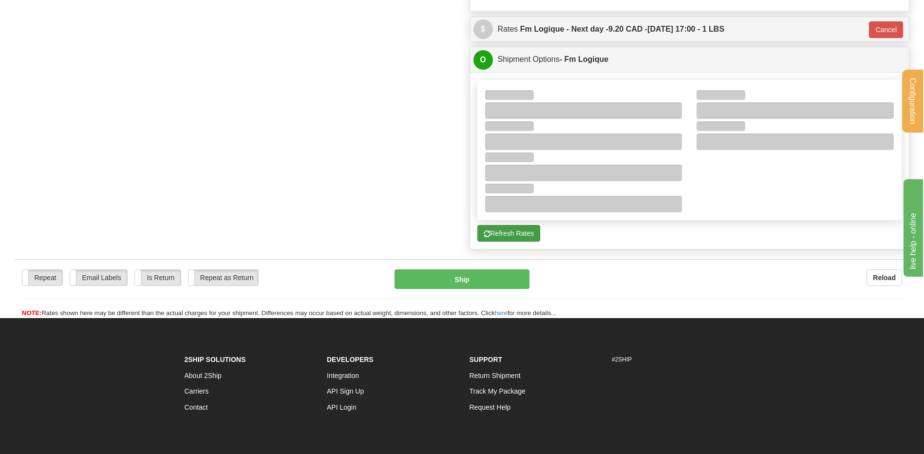
scroll to position [400, 0]
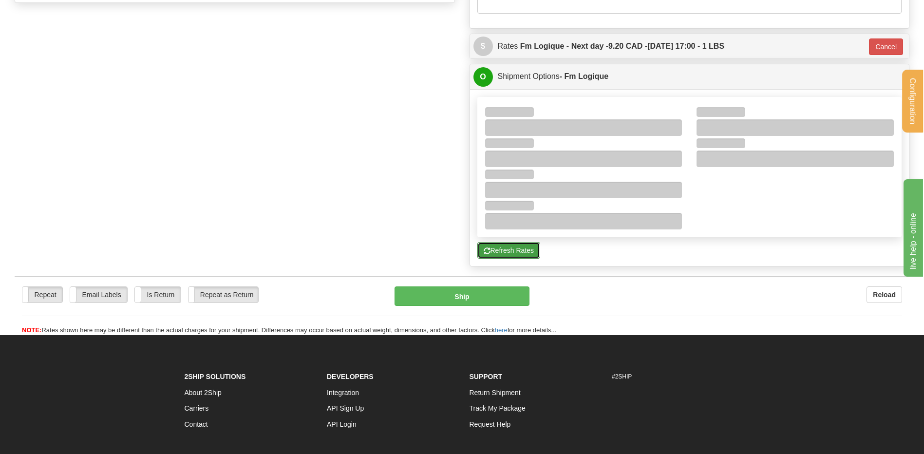
click at [520, 251] on button "Refresh Rates" at bounding box center [509, 250] width 63 height 17
type input "jour"
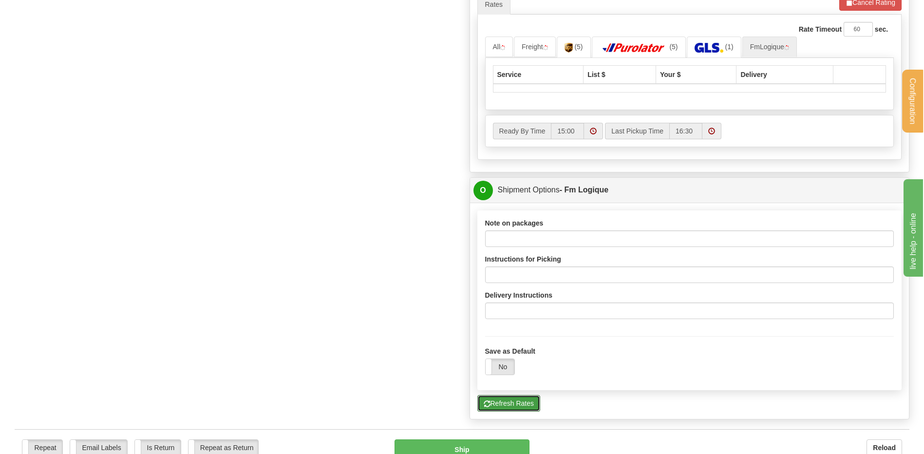
scroll to position [546, 0]
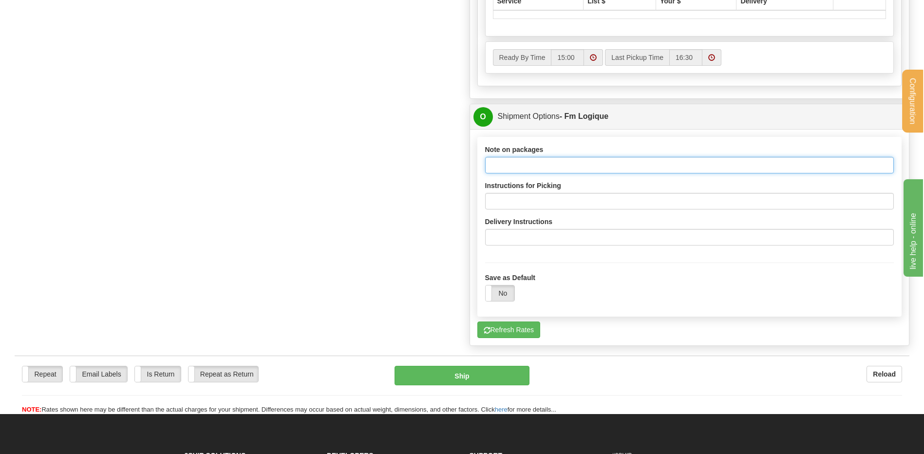
click at [548, 164] on input "Note on packages" at bounding box center [689, 165] width 409 height 17
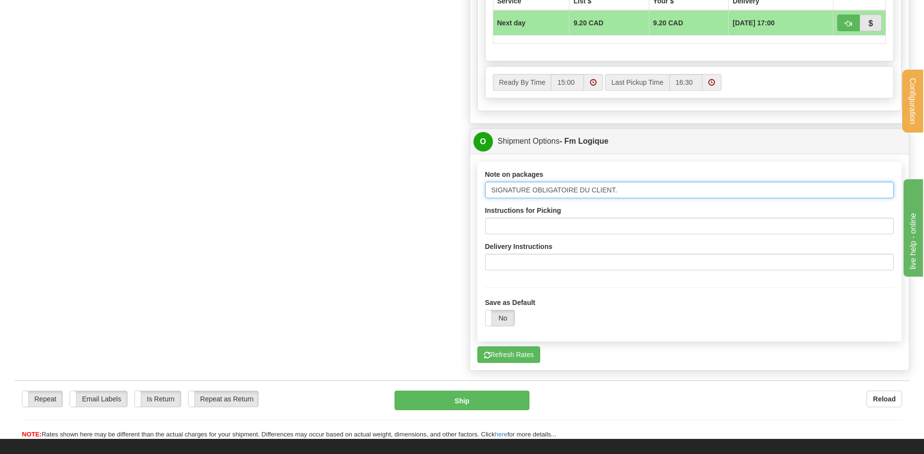
type input "SIGNATURE OBLIGATOIRE DU CLIENT."
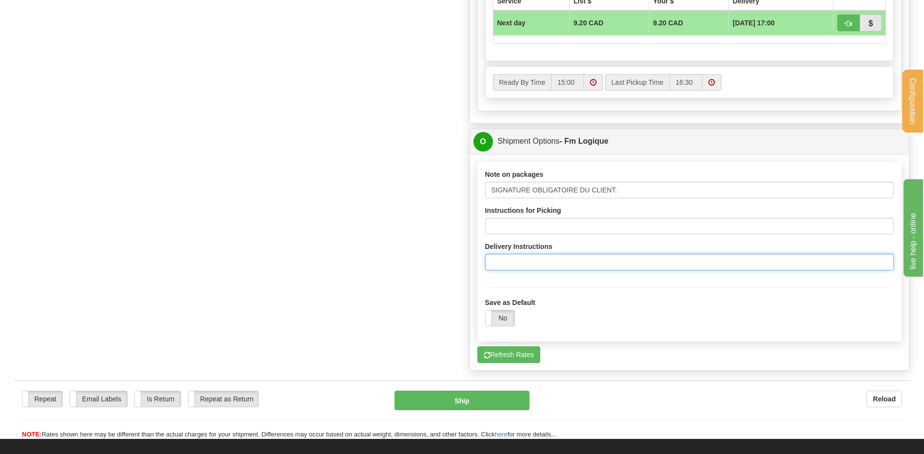
click at [552, 256] on input "Delivery Instructions" at bounding box center [689, 262] width 409 height 17
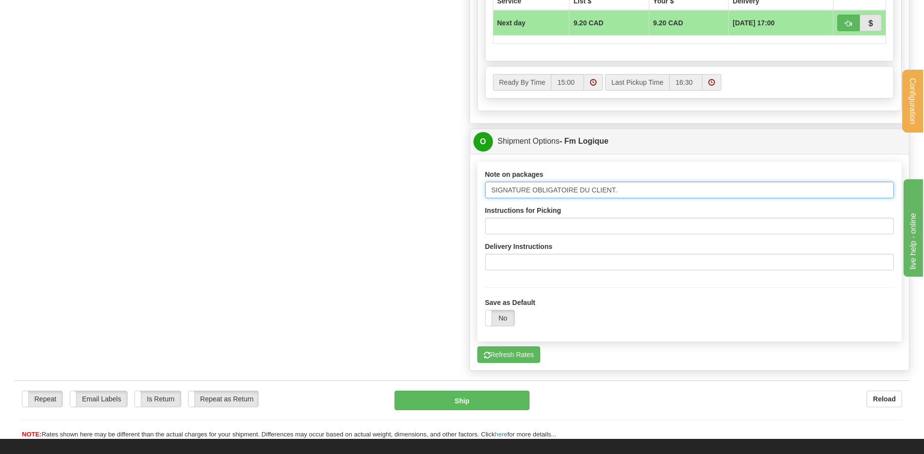
drag, startPoint x: 561, startPoint y: 191, endPoint x: 441, endPoint y: 197, distance: 120.6
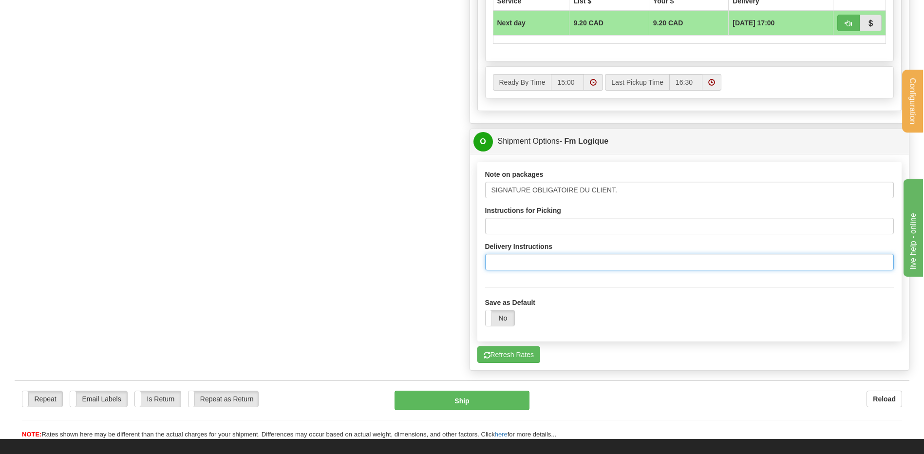
click at [521, 257] on input "Delivery Instructions" at bounding box center [689, 262] width 409 height 17
paste input "SIGNATURE OBLIGATOIRE DU CLIENT."
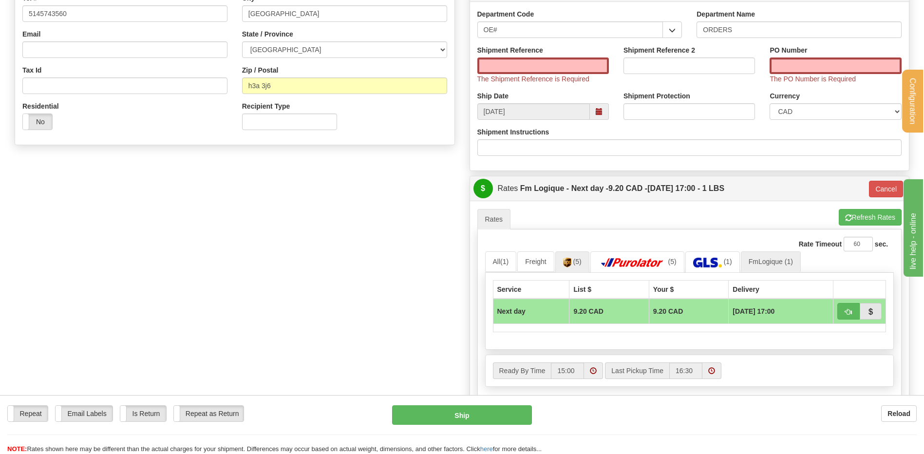
scroll to position [253, 0]
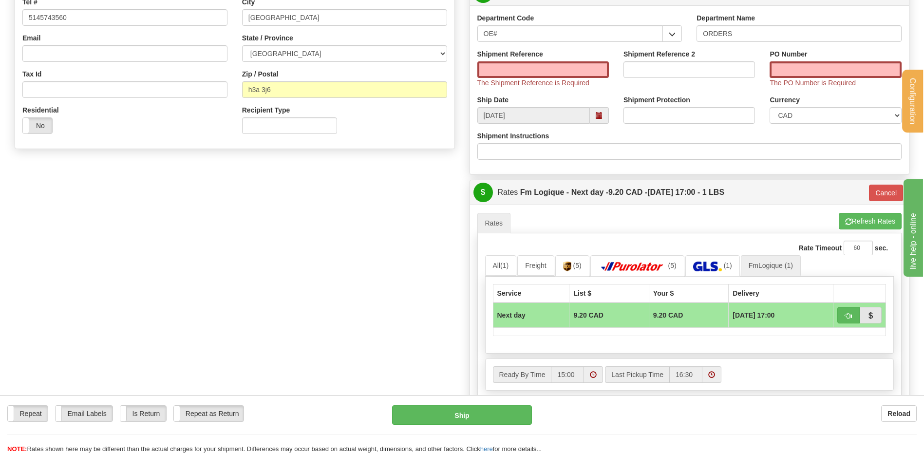
type input "SIGNATURE OBLIGATOIRE DU CLIENT."
click at [519, 69] on input "Shipment Reference" at bounding box center [544, 69] width 132 height 17
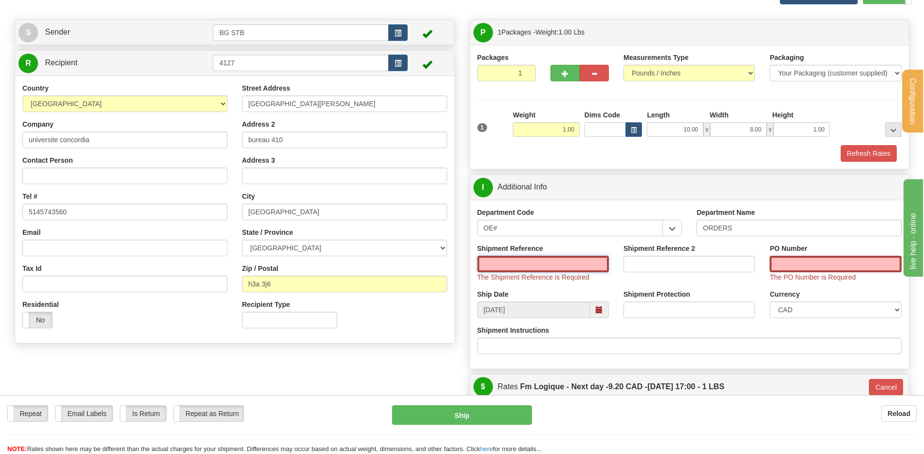
scroll to position [58, 0]
click at [71, 188] on div "Country AFGHANISTAN ALAND ISLANDS ALBANIA ALGERIA AMERICAN SAMOA ANDORRA ANGOLA…" at bounding box center [125, 210] width 220 height 252
click at [73, 181] on input "Contact Person" at bounding box center [124, 176] width 205 height 17
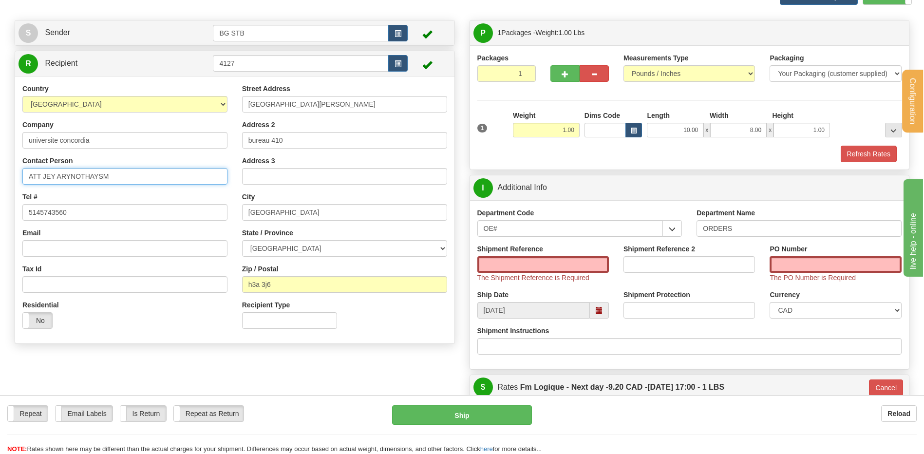
type input "ATT JEY ARYNOTHAYSM"
click at [580, 264] on input "Shipment Reference" at bounding box center [544, 264] width 132 height 17
drag, startPoint x: 93, startPoint y: 173, endPoint x: 0, endPoint y: 172, distance: 92.6
click at [0, 172] on div "Configuration My Configuration Panel Close Configure My Carriers" at bounding box center [462, 427] width 924 height 971
click at [523, 260] on input "Shipment Reference" at bounding box center [544, 264] width 132 height 17
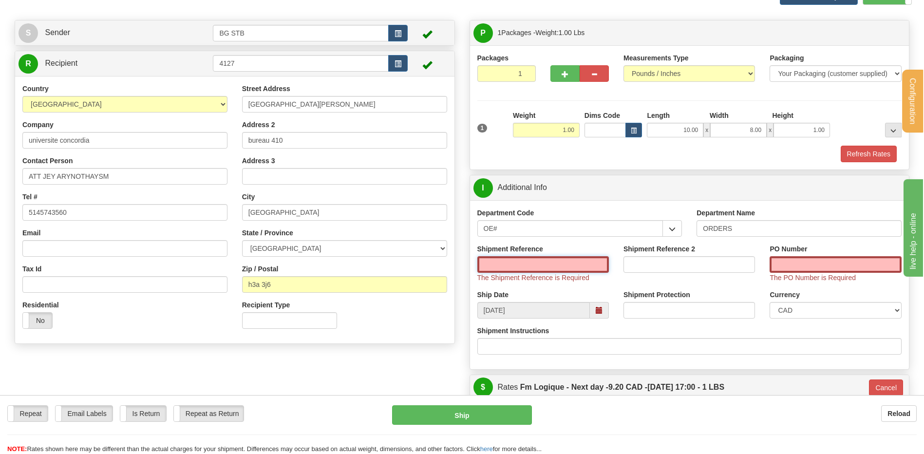
paste input "ATT JEY ARYNOTHAYSM"
type input "ATT JEY ARYNOTHAYSM"
click at [793, 265] on input "PO Number" at bounding box center [836, 264] width 132 height 17
paste input "ATT JEY ARYNOTHAYSM"
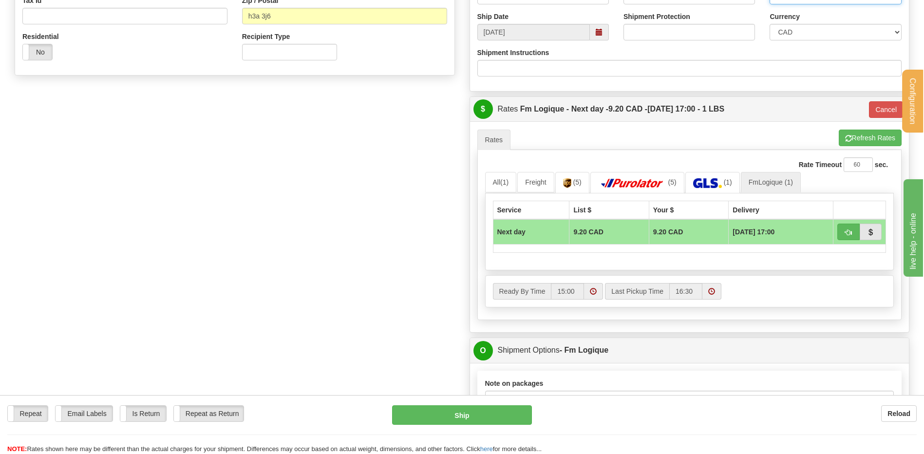
scroll to position [400, 0]
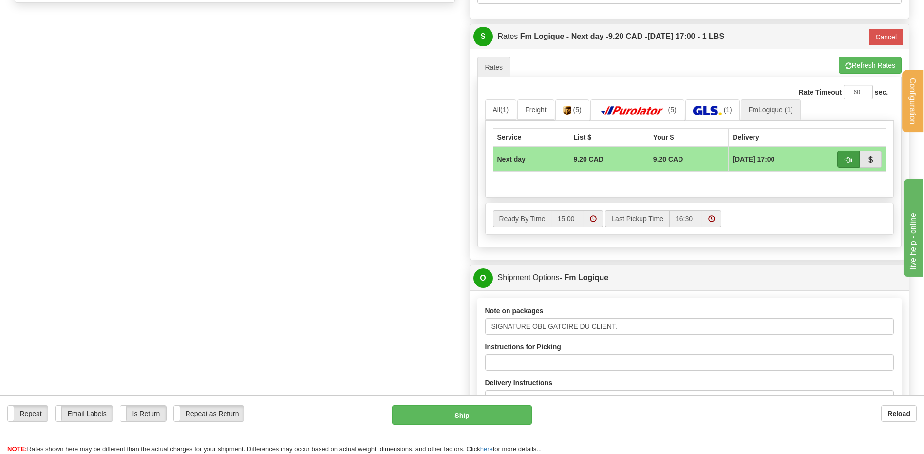
type input "ATT JEY ARYNOTHAYSM"
drag, startPoint x: 856, startPoint y: 160, endPoint x: 776, endPoint y: 200, distance: 89.6
click at [855, 160] on button "button" at bounding box center [849, 159] width 22 height 17
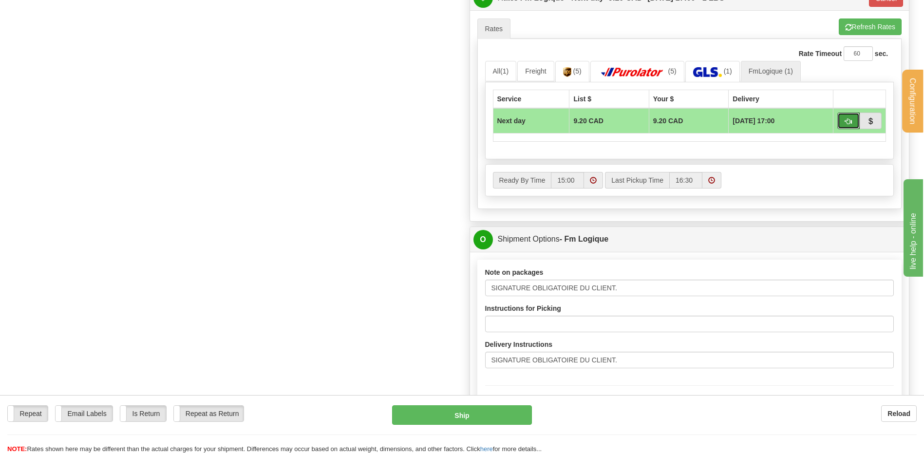
scroll to position [497, 0]
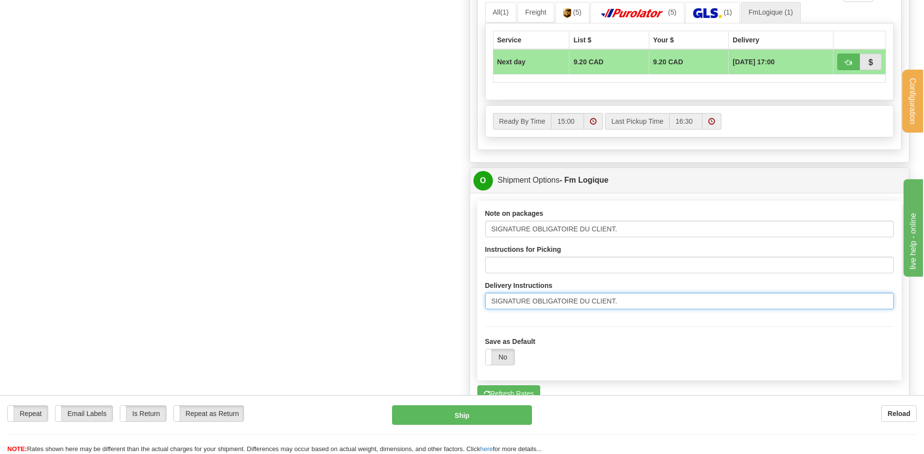
click at [627, 301] on input "SIGNATURE OBLIGATOIRE DU CLIENT." at bounding box center [689, 301] width 409 height 17
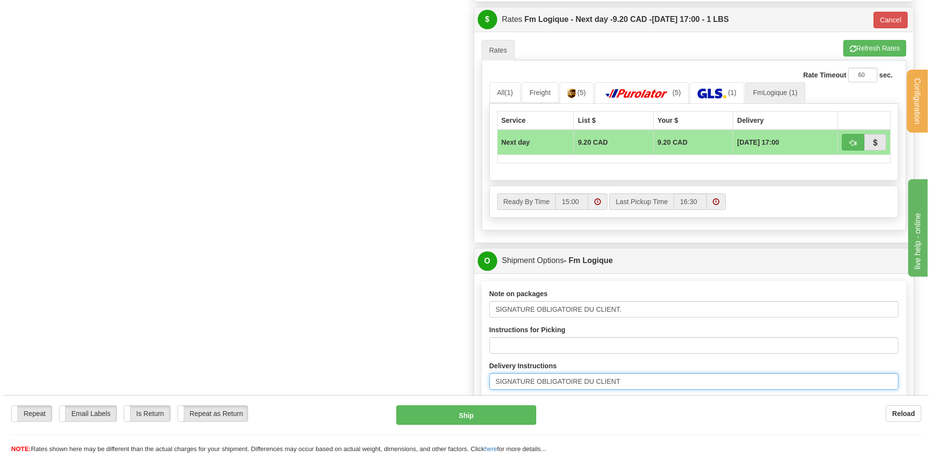
scroll to position [400, 0]
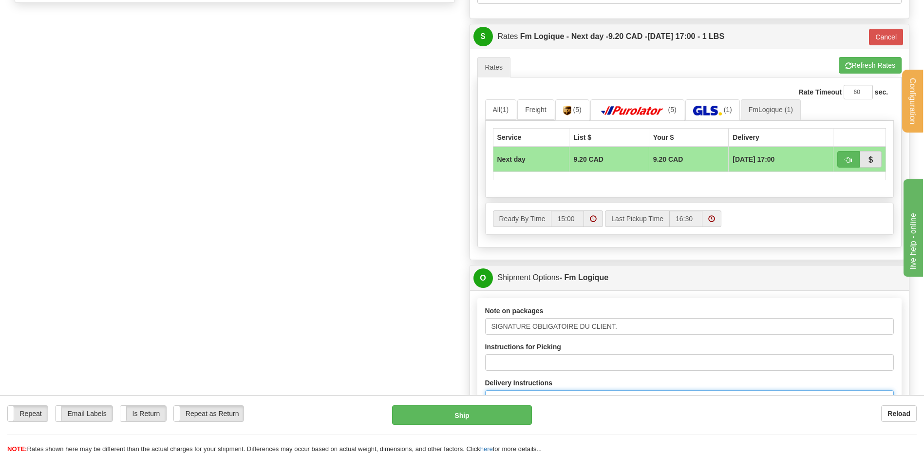
type input "SIGNATURE OBLIGATOIRE DU CLIENT"
click at [852, 164] on button "button" at bounding box center [849, 159] width 22 height 17
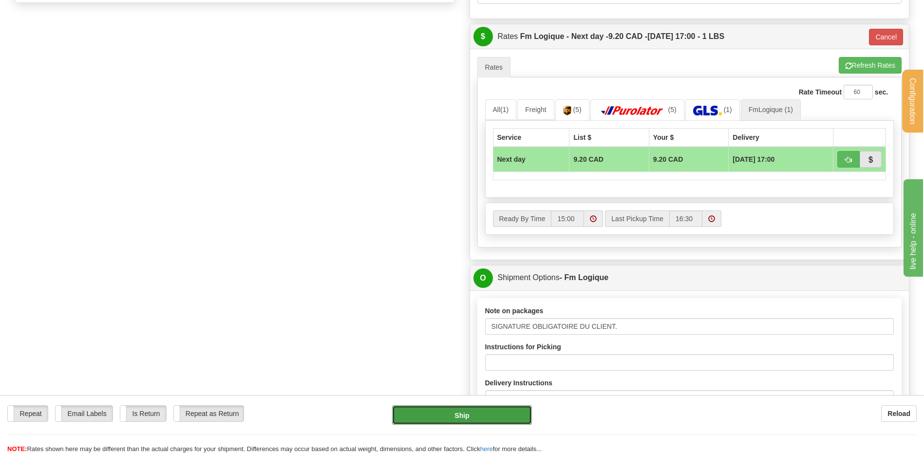
click at [461, 418] on button "Ship" at bounding box center [461, 414] width 139 height 19
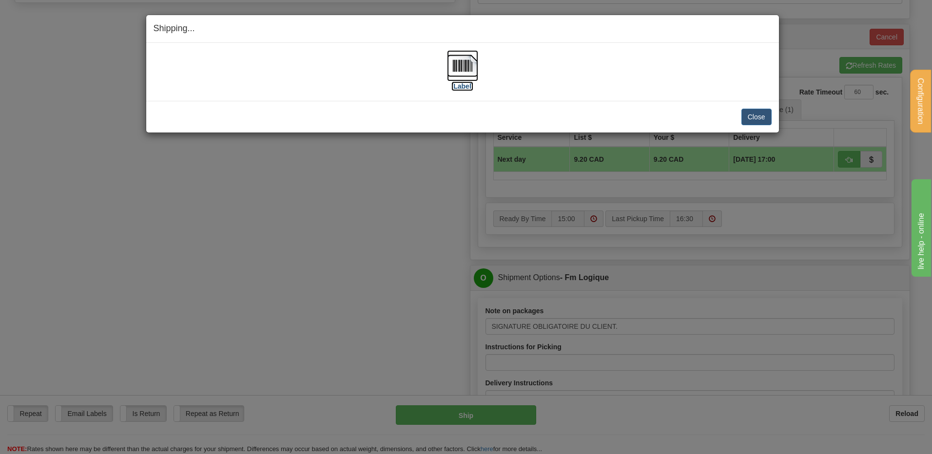
click at [470, 65] on img at bounding box center [462, 65] width 31 height 31
click at [764, 116] on button "Close" at bounding box center [756, 117] width 30 height 17
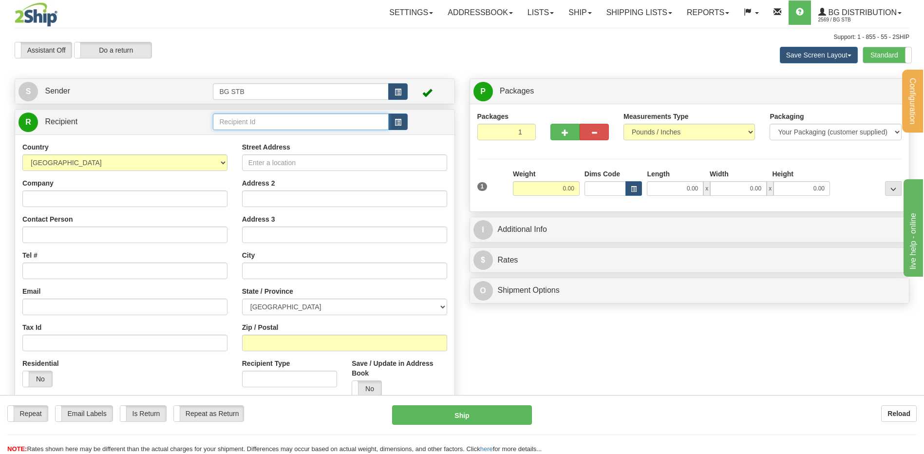
click at [235, 125] on input "text" at bounding box center [300, 122] width 175 height 17
type input "1035"
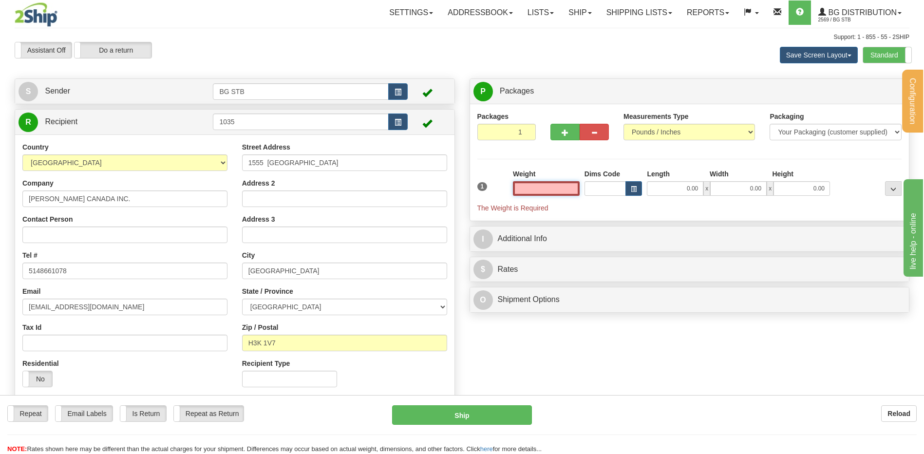
click at [571, 190] on input "text" at bounding box center [546, 188] width 67 height 15
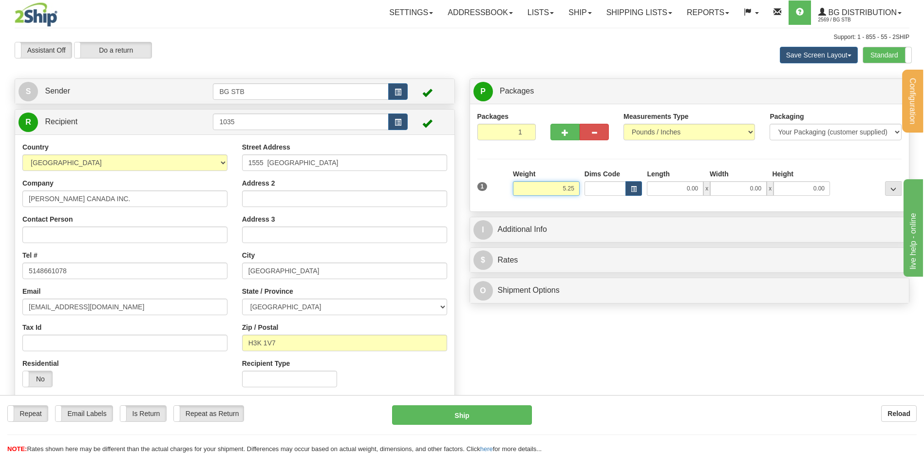
type input "5.25"
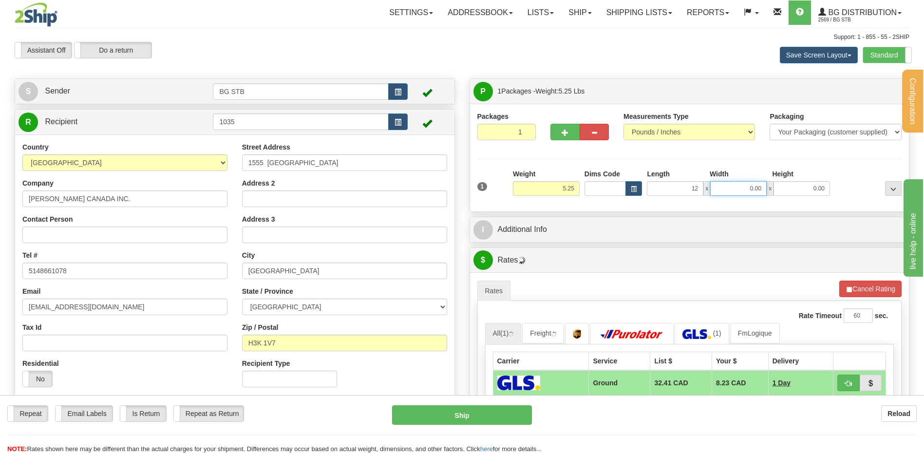
type input "12.00"
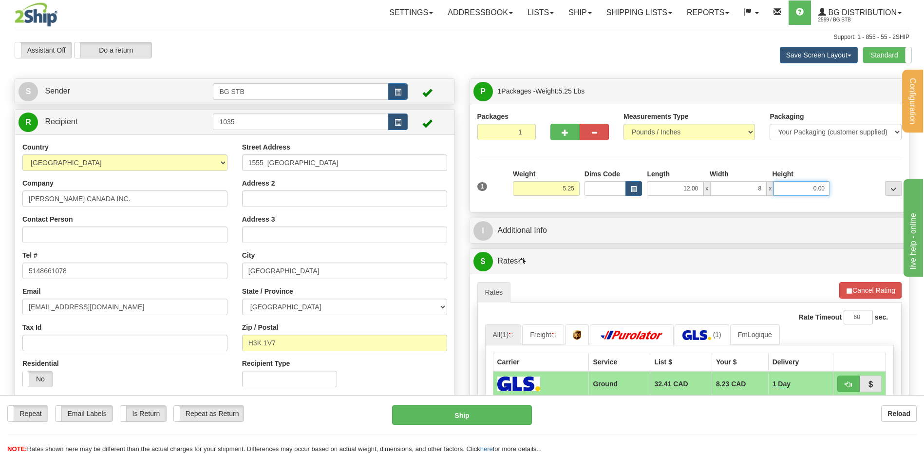
type input "8.00"
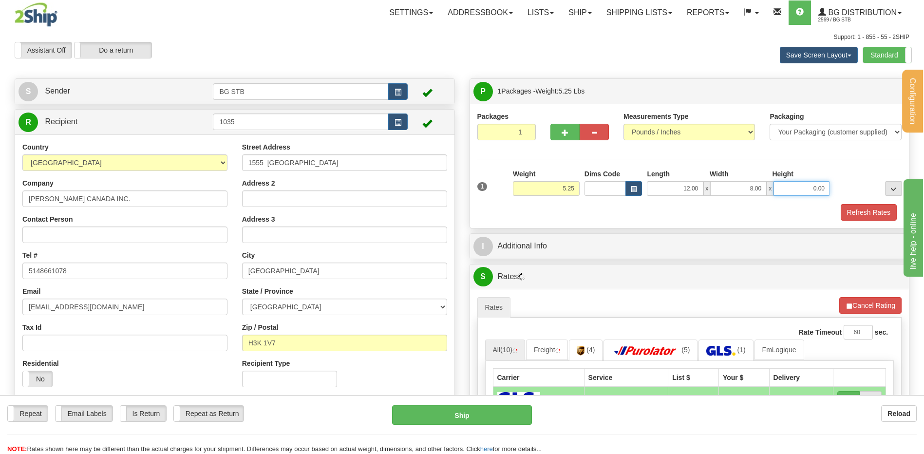
click at [823, 186] on input "0.00" at bounding box center [802, 188] width 57 height 15
type input "6.00"
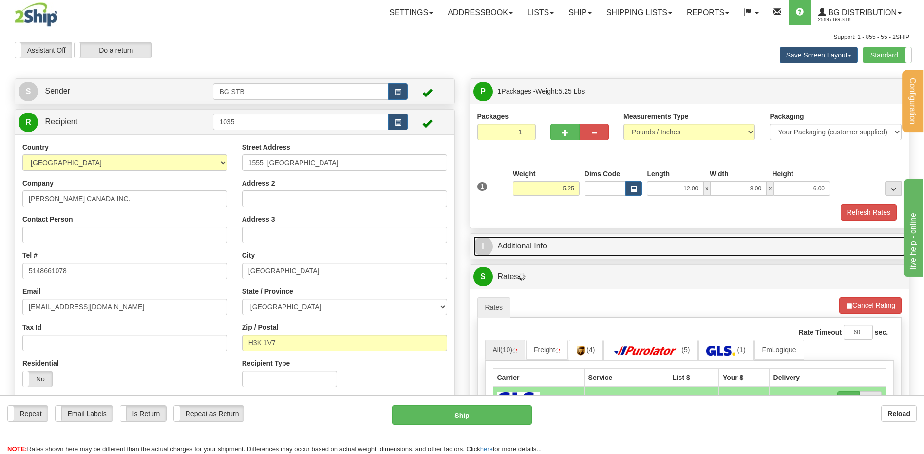
click at [609, 244] on link "I Additional Info" at bounding box center [690, 246] width 433 height 20
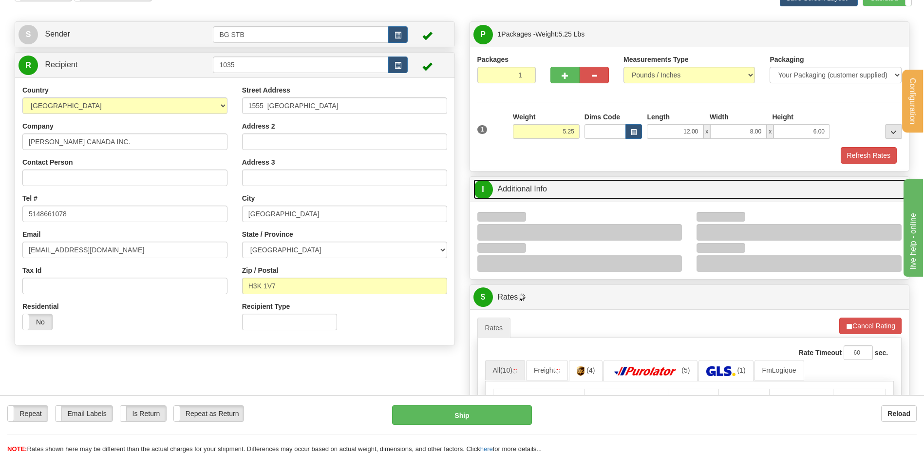
scroll to position [97, 0]
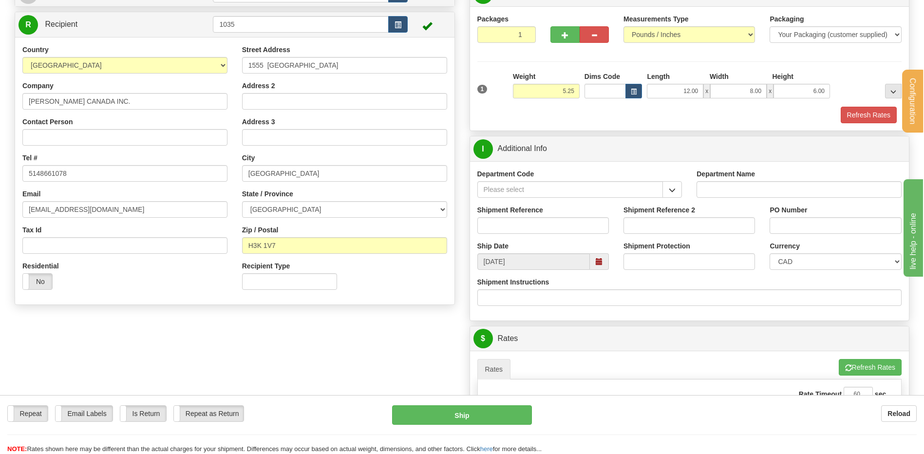
click at [683, 188] on div "Department Code" at bounding box center [580, 187] width 220 height 36
click at [676, 192] on span "button" at bounding box center [672, 190] width 7 height 6
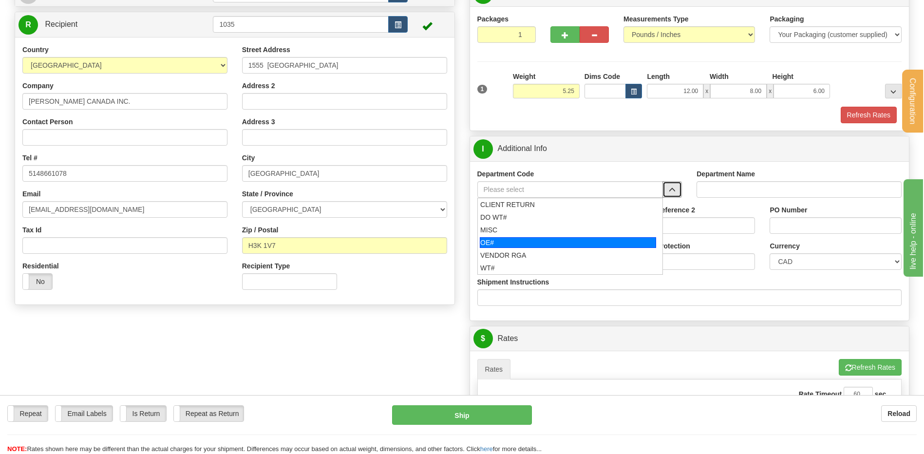
drag, startPoint x: 520, startPoint y: 243, endPoint x: 516, endPoint y: 235, distance: 8.5
click at [519, 243] on div "OE#" at bounding box center [568, 242] width 176 height 11
type input "OE#"
type input "ORDERS"
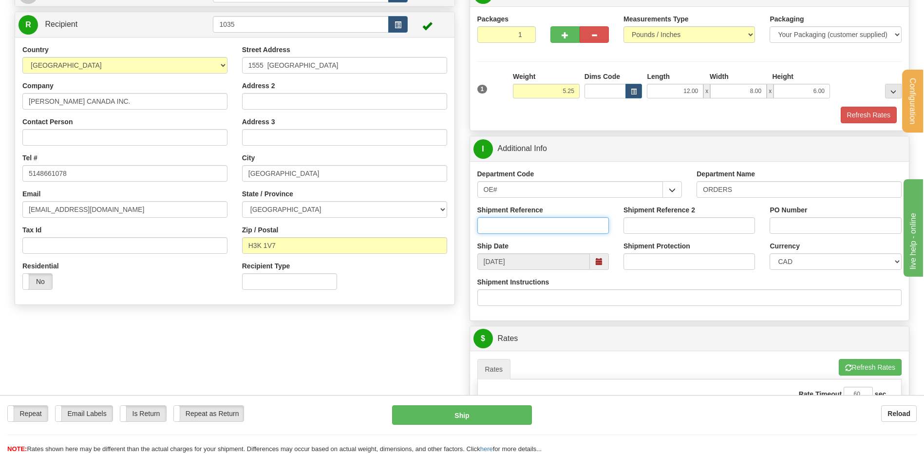
click at [516, 227] on input "Shipment Reference" at bounding box center [544, 225] width 132 height 17
type input "80007196-00"
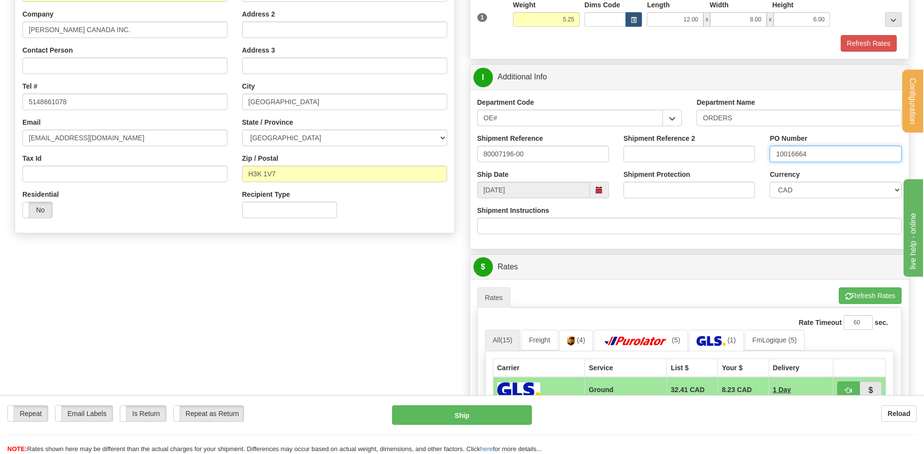
scroll to position [341, 0]
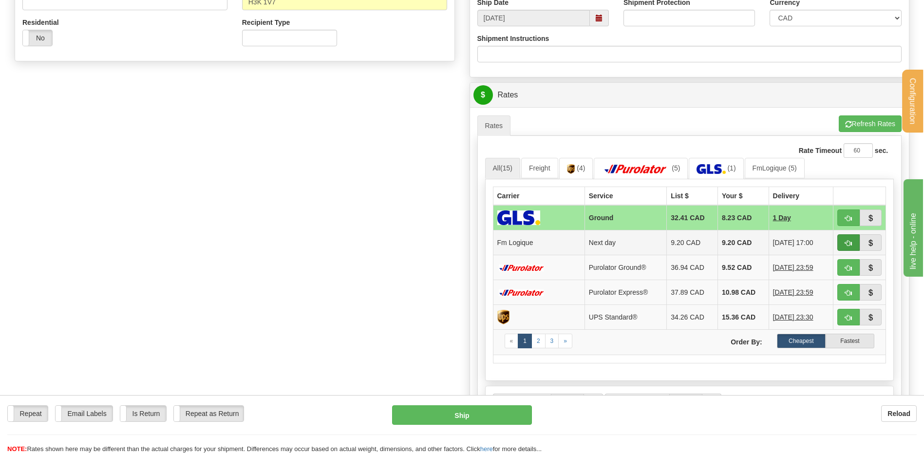
type input "10016664"
drag, startPoint x: 850, startPoint y: 238, endPoint x: 777, endPoint y: 264, distance: 78.0
click at [850, 238] on button "button" at bounding box center [849, 242] width 22 height 17
type input "jour"
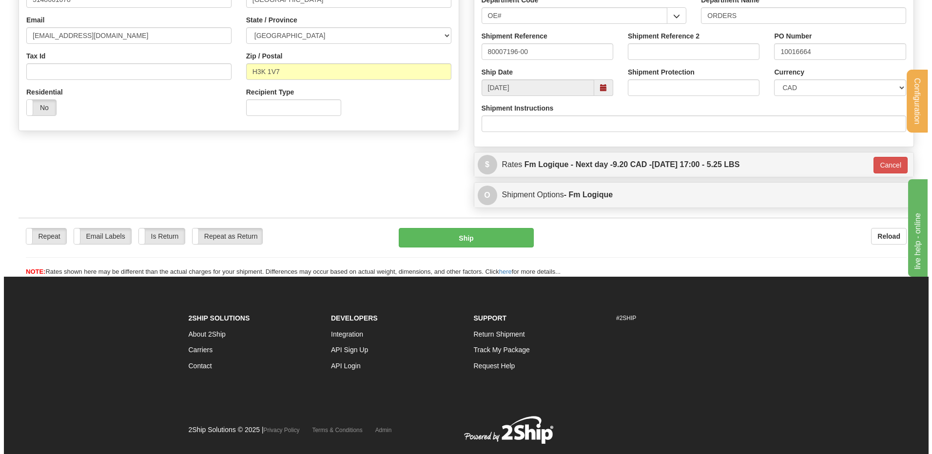
scroll to position [261, 0]
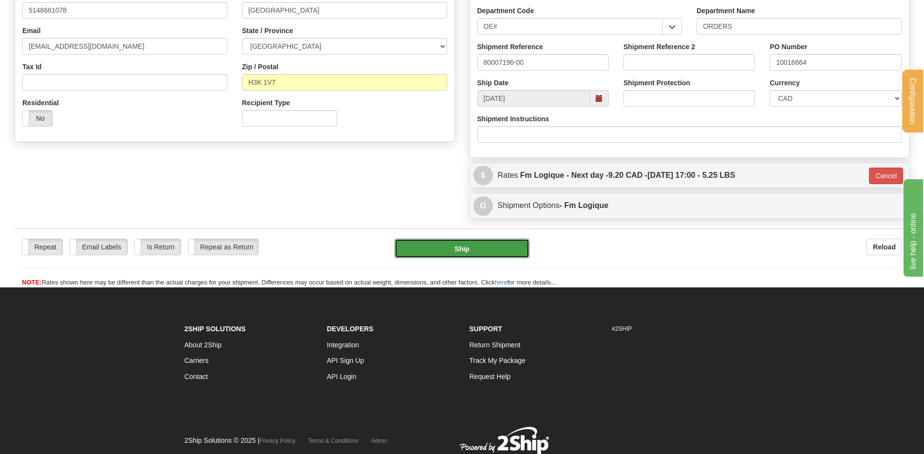
click at [458, 250] on button "Ship" at bounding box center [462, 248] width 135 height 19
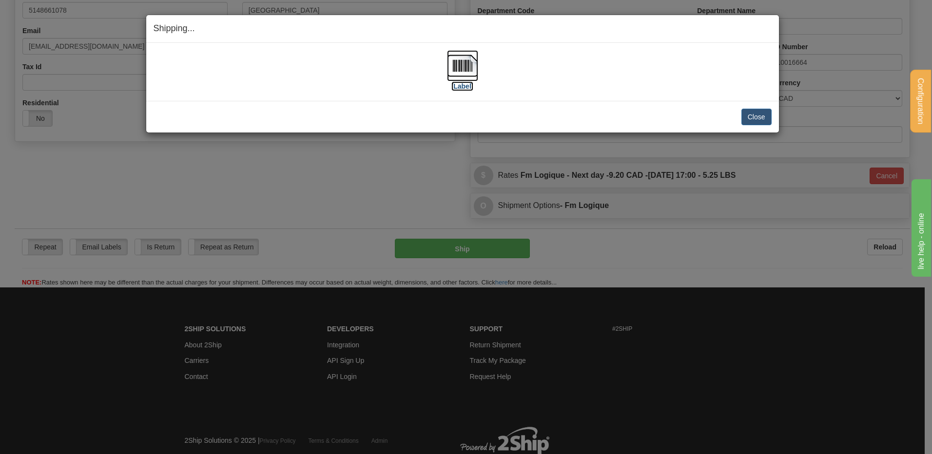
click at [462, 59] on img at bounding box center [462, 65] width 31 height 31
click at [759, 111] on button "Close" at bounding box center [756, 117] width 30 height 17
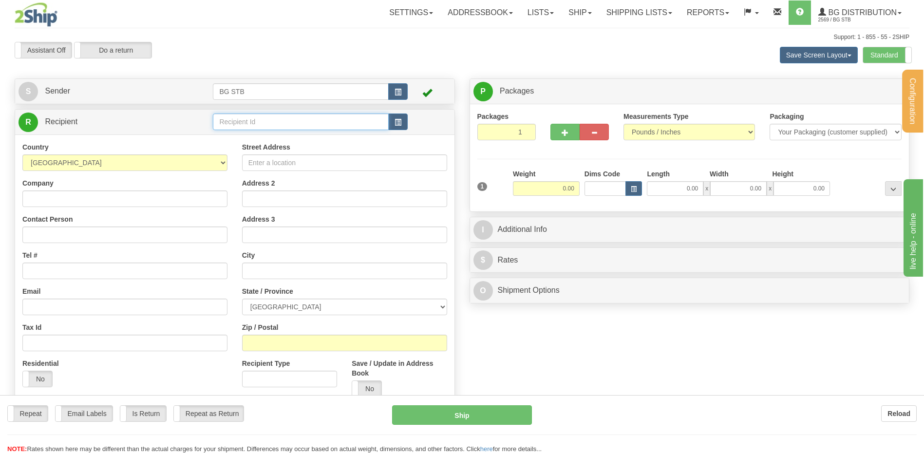
click at [231, 122] on input "text" at bounding box center [300, 122] width 175 height 17
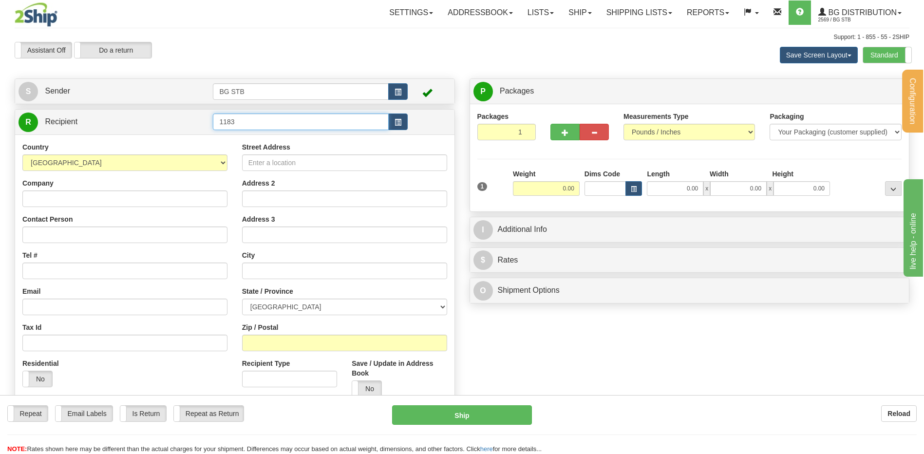
type input "1183"
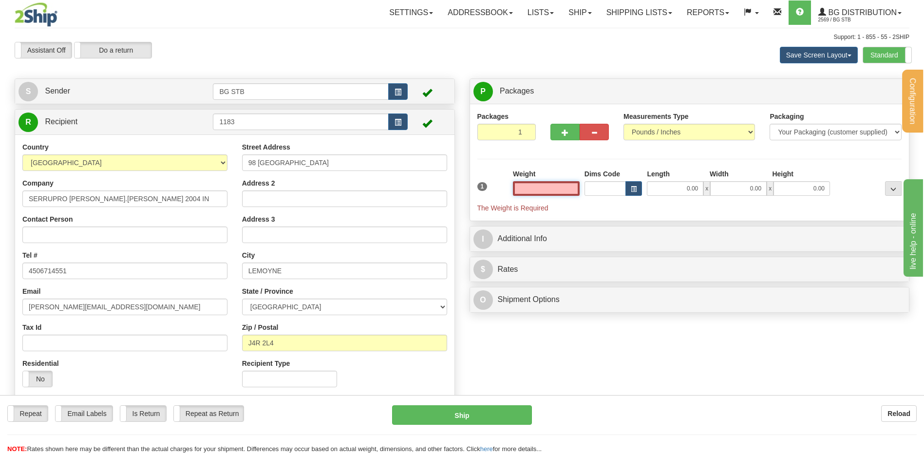
click at [545, 193] on input "text" at bounding box center [546, 188] width 67 height 15
type input "16.00"
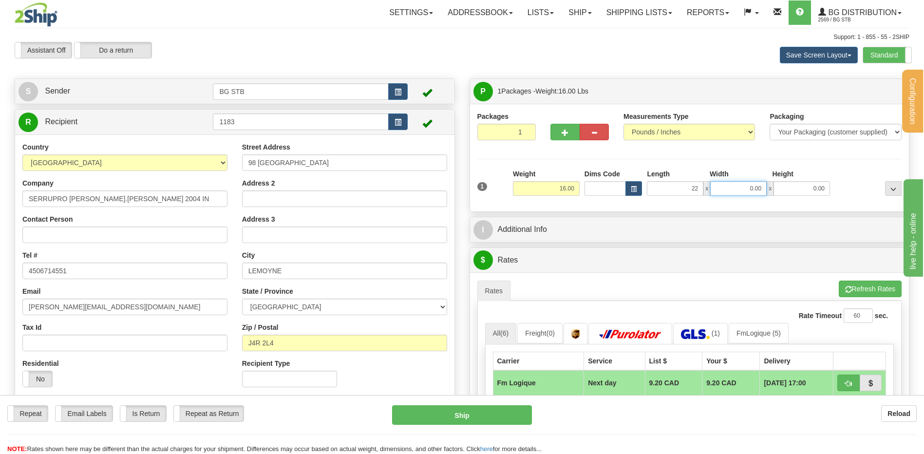
type input "22.00"
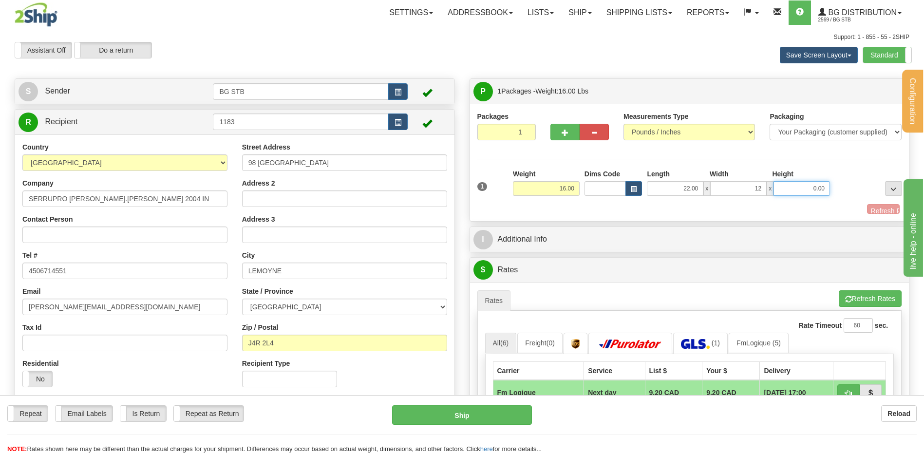
type input "12.00"
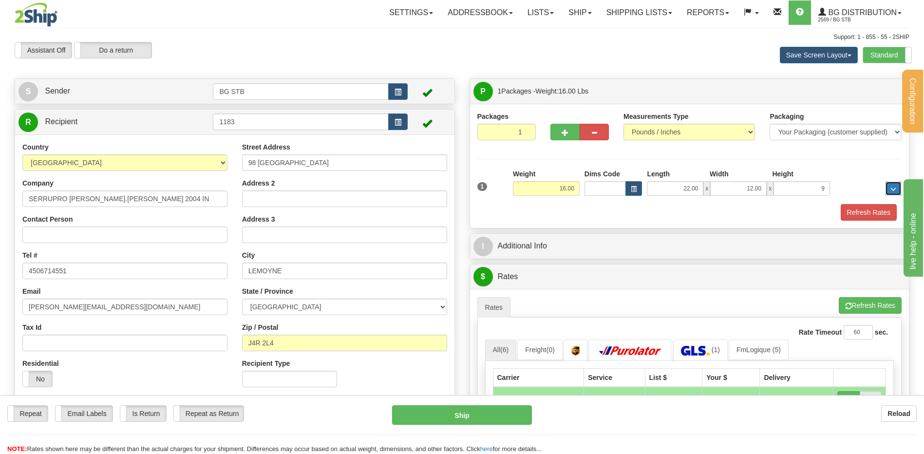
type input "9.00"
click at [527, 237] on div "I Additional Info" at bounding box center [690, 246] width 440 height 25
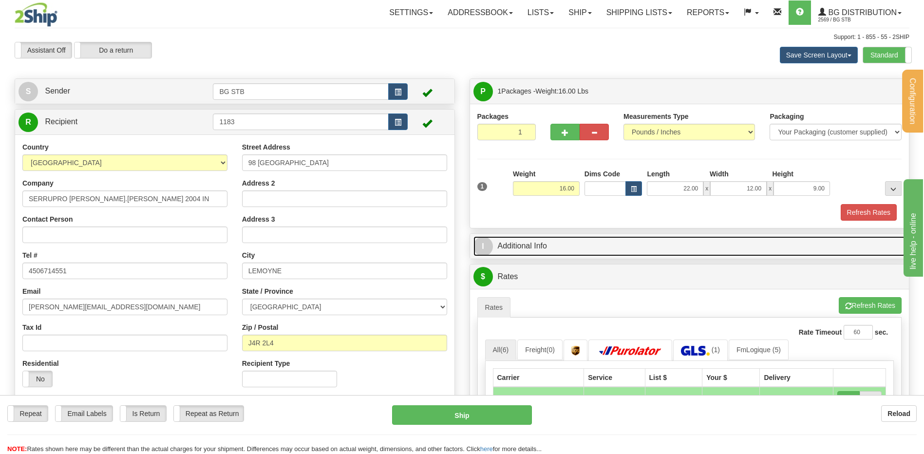
click at [534, 237] on link "I Additional Info" at bounding box center [690, 246] width 433 height 20
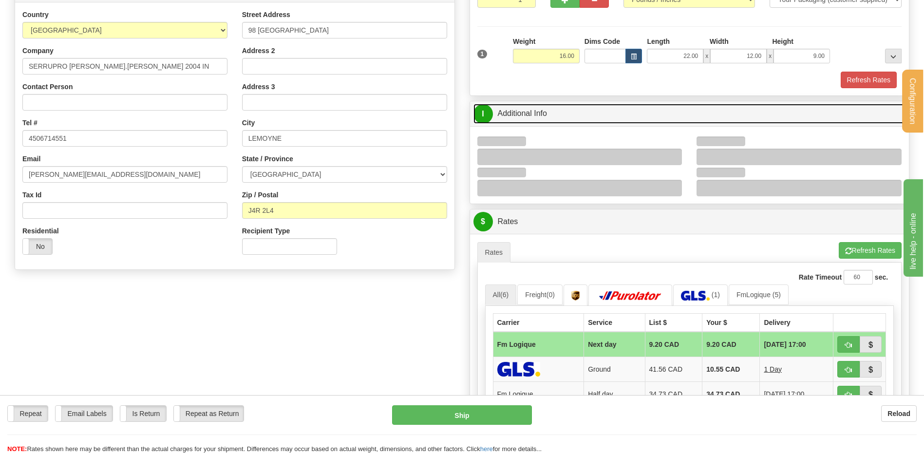
scroll to position [146, 0]
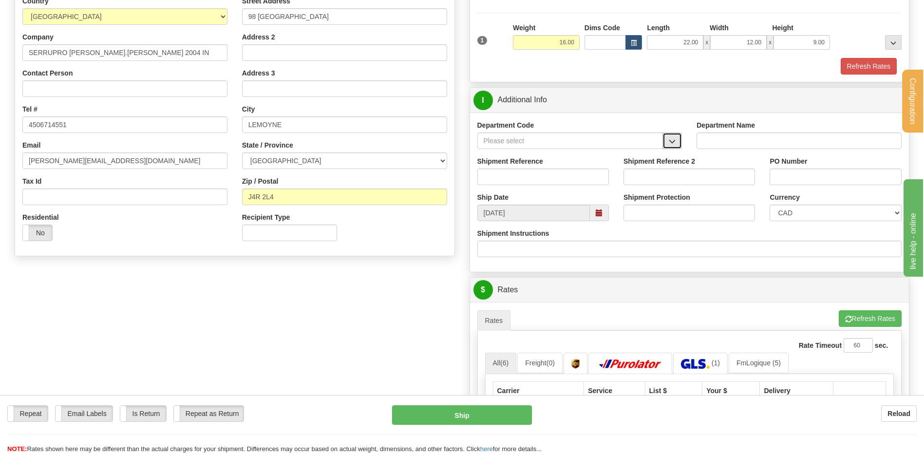
click at [666, 142] on button "button" at bounding box center [672, 141] width 19 height 17
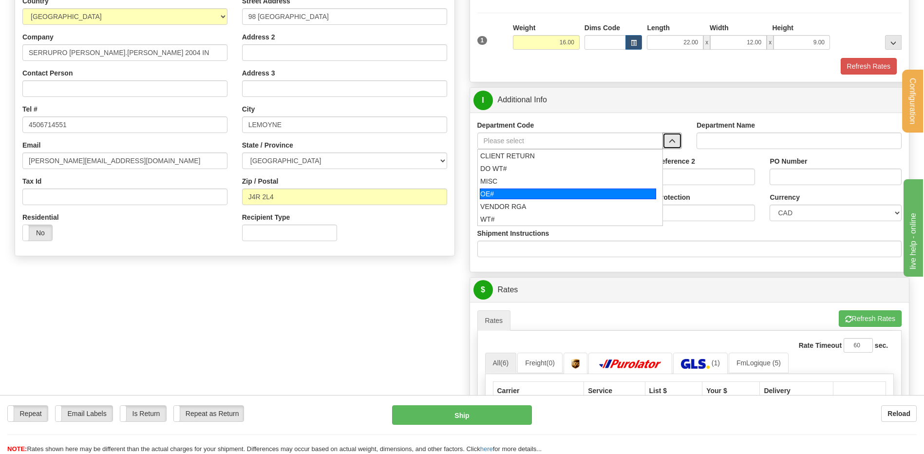
click at [561, 198] on div "OE#" at bounding box center [568, 194] width 176 height 11
type input "OE#"
type input "ORDERS"
click at [554, 180] on input "Shipment Reference" at bounding box center [544, 177] width 132 height 17
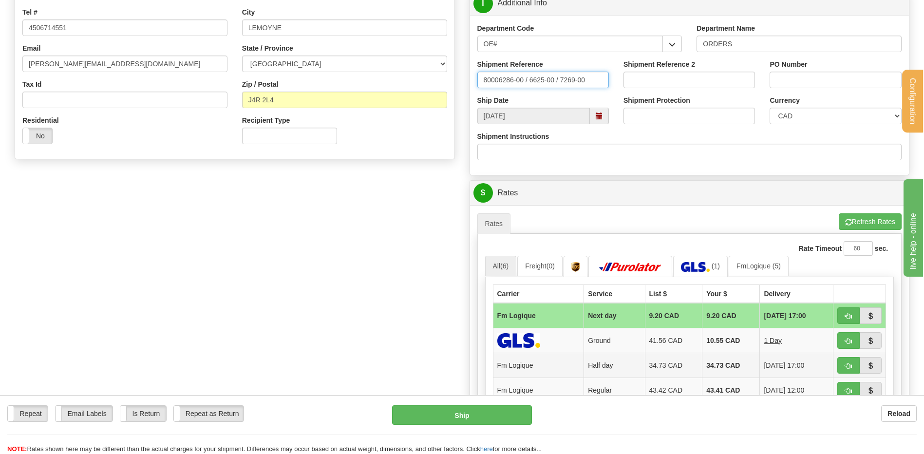
scroll to position [390, 0]
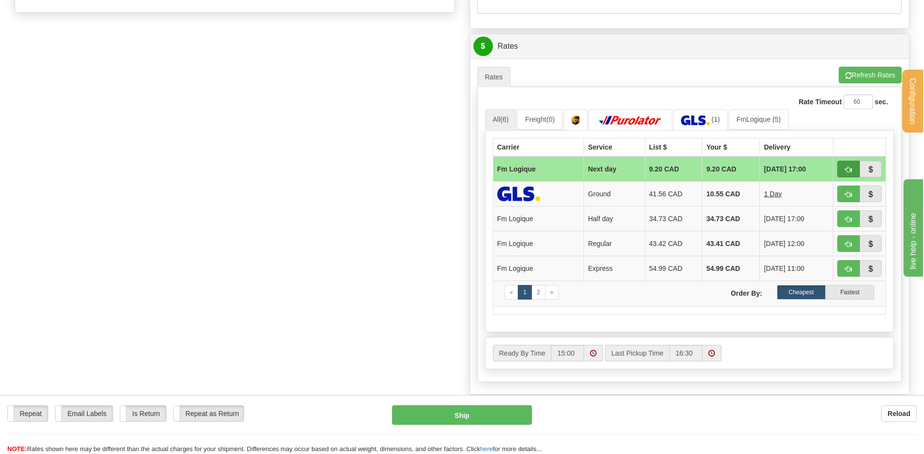
type input "80006286-00 / 6625-00 / 7269-00"
drag, startPoint x: 846, startPoint y: 167, endPoint x: 812, endPoint y: 187, distance: 39.4
click at [846, 167] on span "button" at bounding box center [849, 170] width 7 height 6
type input "jour"
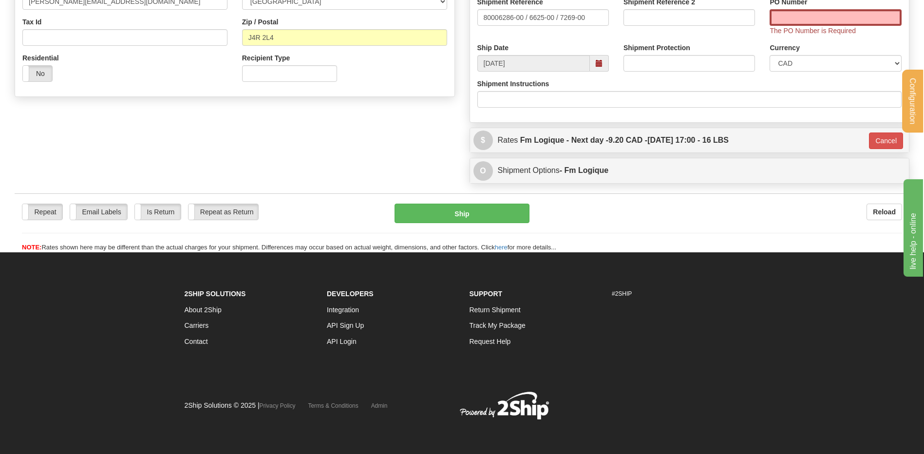
scroll to position [306, 0]
click at [480, 215] on button "Ship" at bounding box center [462, 213] width 135 height 19
click at [782, 27] on span "The PO Number is Required" at bounding box center [813, 31] width 86 height 8
click at [787, 11] on input "PO Number" at bounding box center [836, 17] width 132 height 17
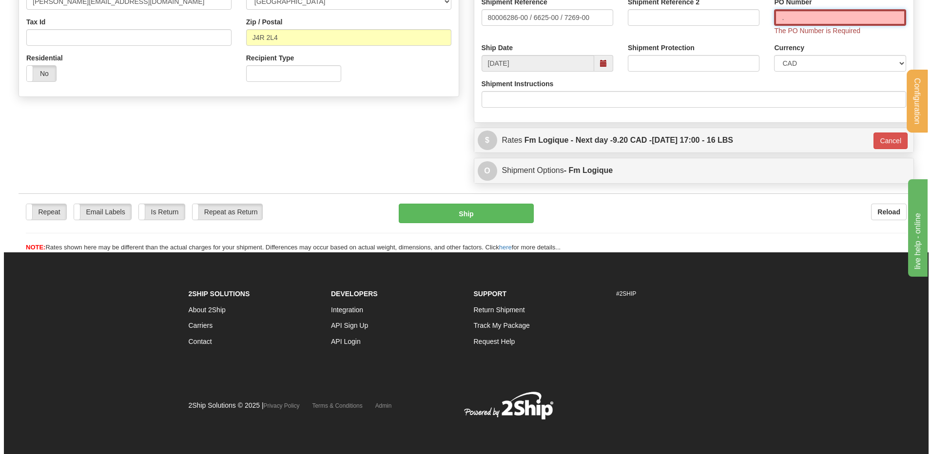
scroll to position [296, 0]
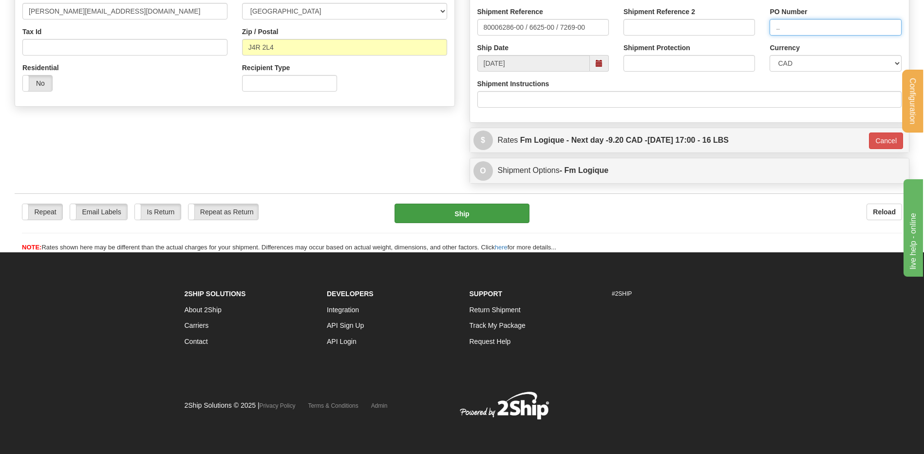
type input ".."
click at [509, 205] on div "Repeat Repeat Email Labels Email Labels Edit Is Return Is Return Repeat as Retu…" at bounding box center [462, 222] width 895 height 59
click at [495, 216] on button "Ship" at bounding box center [462, 213] width 135 height 19
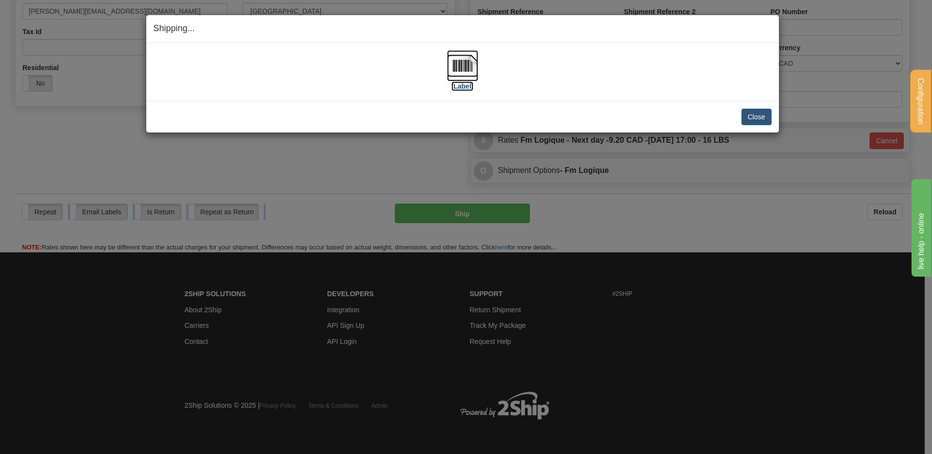
click at [459, 65] on img at bounding box center [462, 65] width 31 height 31
click at [762, 112] on button "Close" at bounding box center [756, 117] width 30 height 17
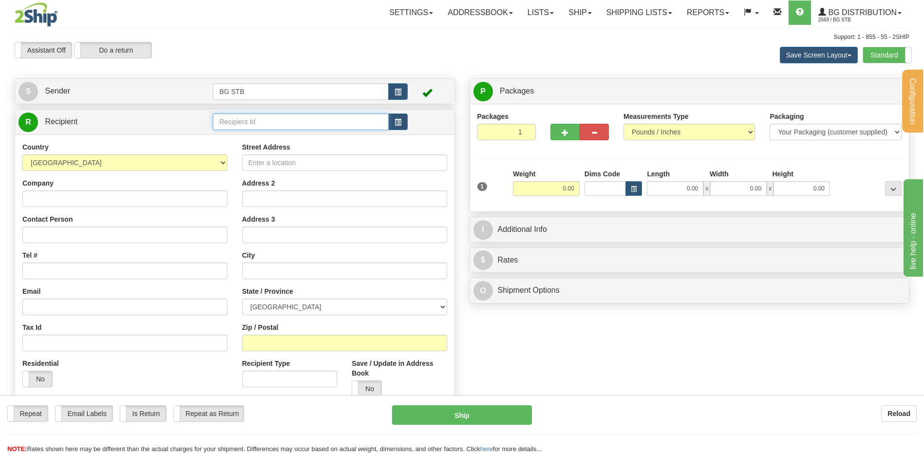
click at [328, 121] on input "text" at bounding box center [300, 122] width 175 height 17
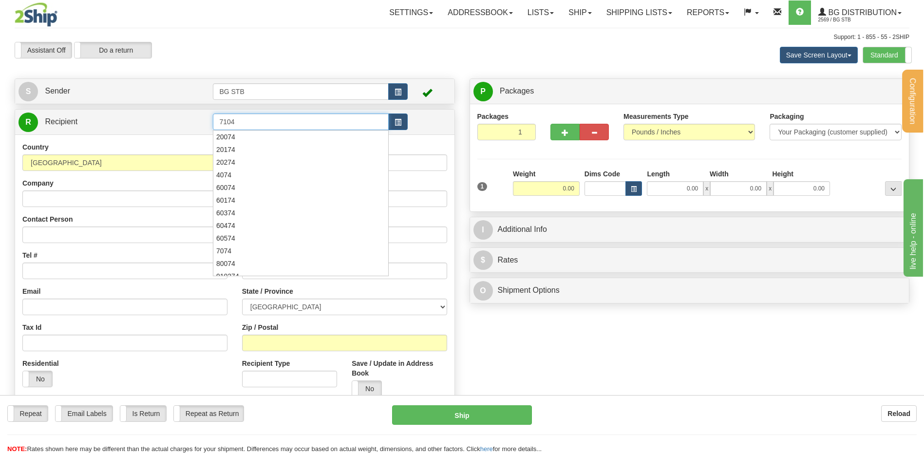
type input "7104"
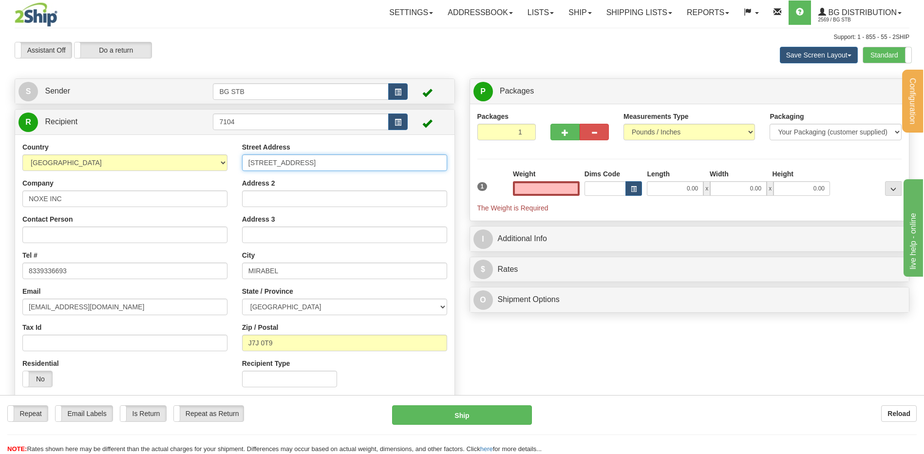
type input "0.00"
drag, startPoint x: 383, startPoint y: 164, endPoint x: 38, endPoint y: 176, distance: 345.3
click at [38, 176] on div "Country [GEOGRAPHIC_DATA] [GEOGRAPHIC_DATA] [GEOGRAPHIC_DATA] [GEOGRAPHIC_DATA]…" at bounding box center [235, 268] width 440 height 252
type input "306 ALLEE DU GOLF"
drag, startPoint x: 248, startPoint y: 120, endPoint x: 142, endPoint y: 134, distance: 107.1
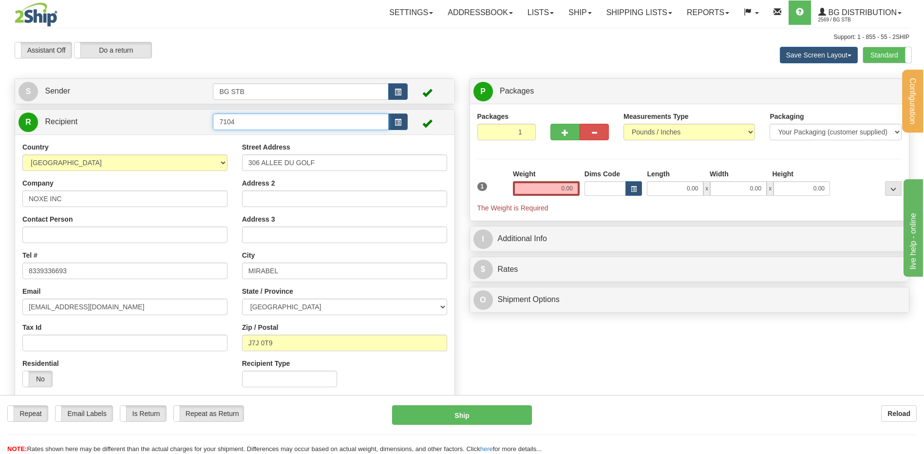
click at [148, 131] on tr "R Recipient 7104" at bounding box center [235, 122] width 433 height 20
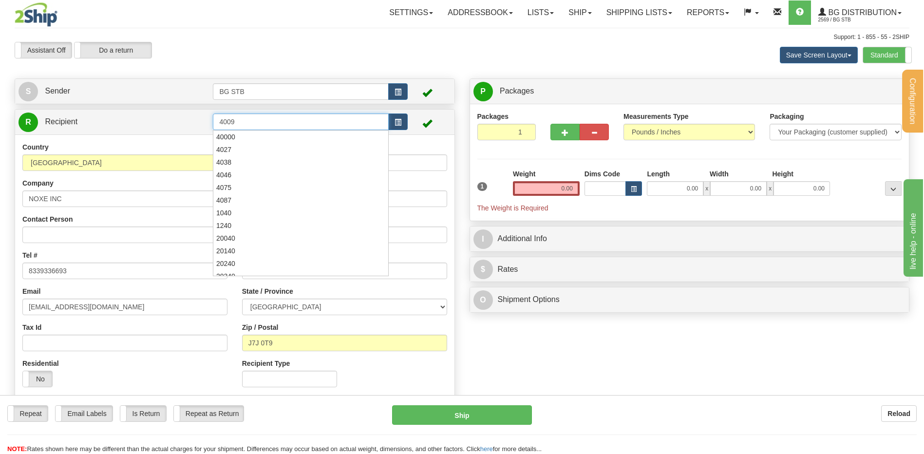
type input "4009"
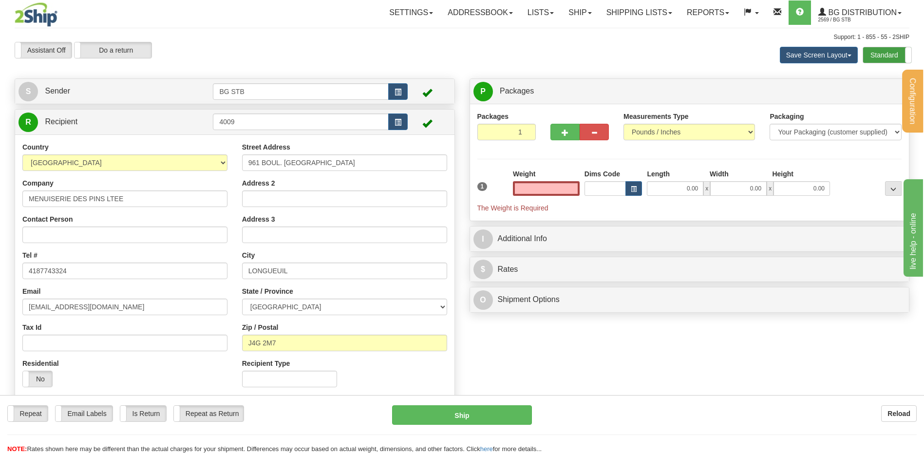
type input "0.00"
click at [891, 57] on label "Standard" at bounding box center [888, 55] width 48 height 16
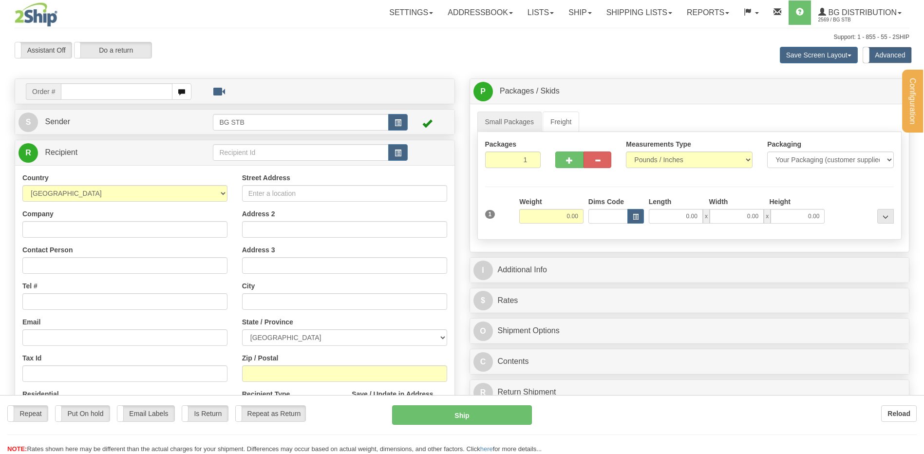
click at [242, 154] on div at bounding box center [462, 227] width 924 height 454
click at [242, 154] on input "text" at bounding box center [300, 152] width 175 height 17
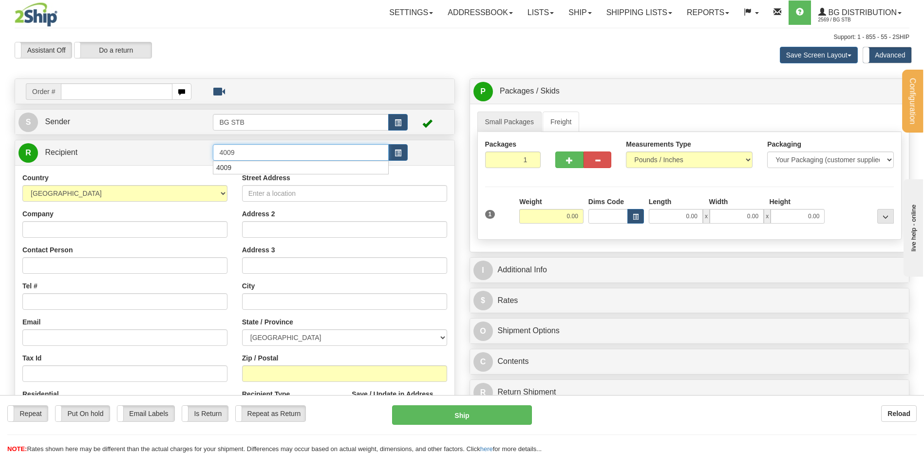
type input "4009"
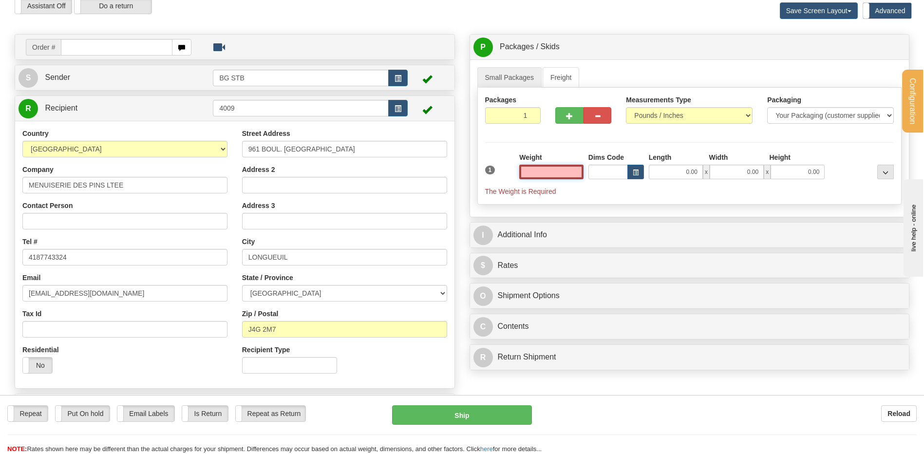
scroll to position [195, 0]
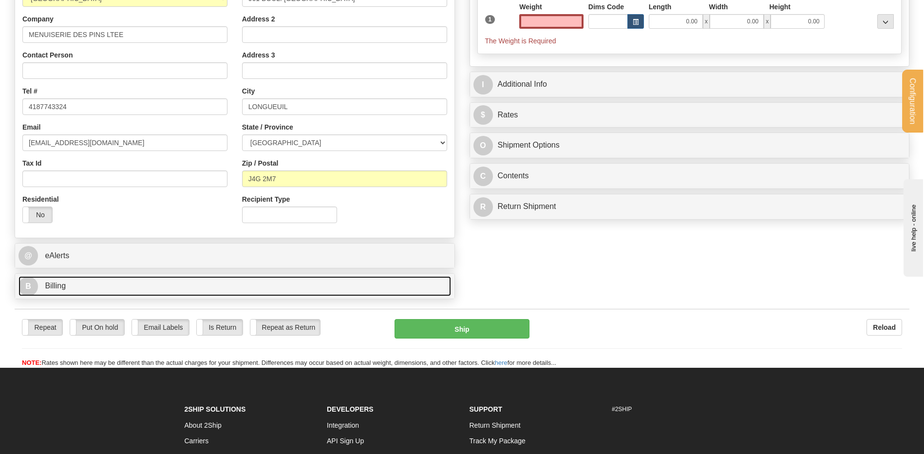
type input "0.00"
click at [181, 289] on link "B Billing" at bounding box center [235, 286] width 433 height 20
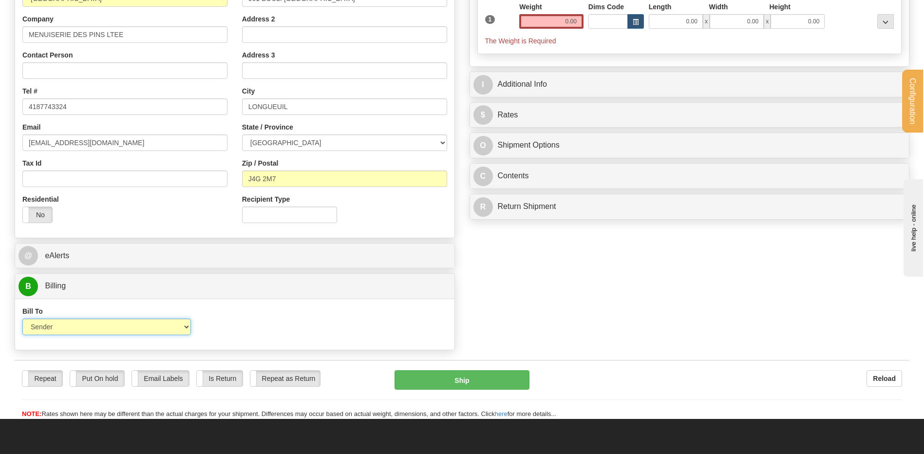
drag, startPoint x: 130, startPoint y: 324, endPoint x: 119, endPoint y: 337, distance: 17.4
click at [130, 324] on select "Sender Recipient Third Party Collect" at bounding box center [106, 327] width 169 height 17
select select "2"
click at [22, 319] on select "Sender Recipient Third Party Collect" at bounding box center [106, 327] width 169 height 17
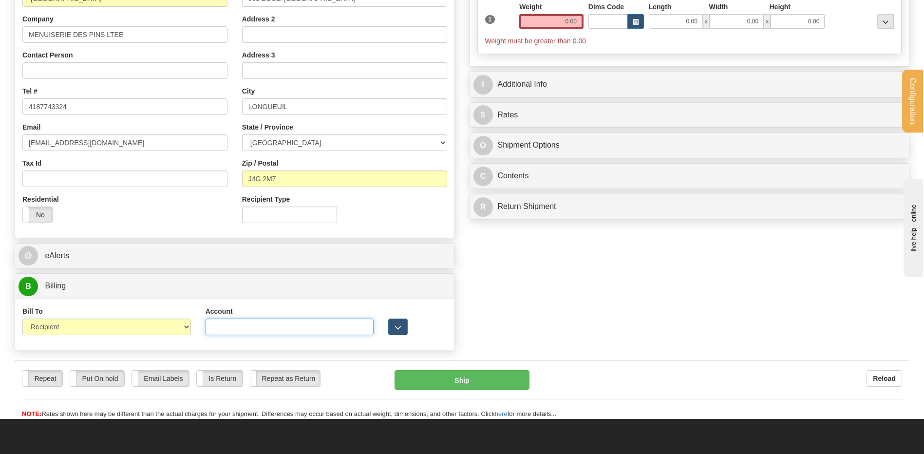
click at [228, 325] on input "Account" at bounding box center [290, 327] width 169 height 17
type input "6265506"
click at [389, 329] on button "button" at bounding box center [397, 327] width 19 height 17
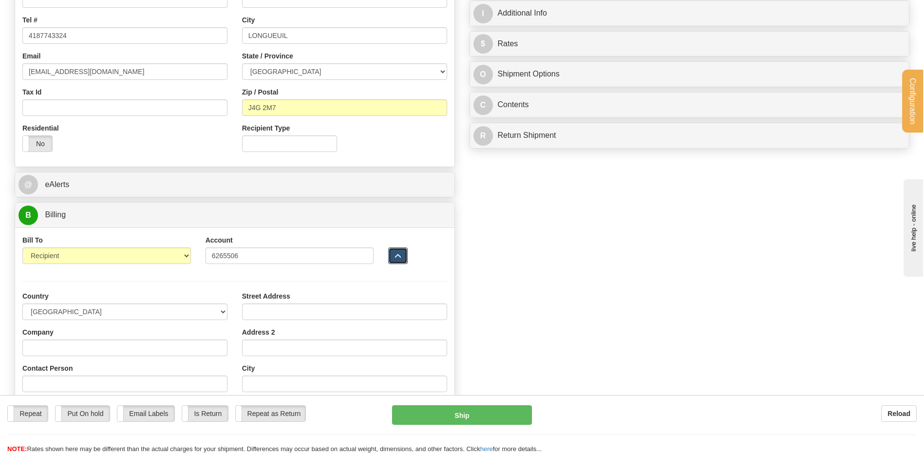
scroll to position [341, 0]
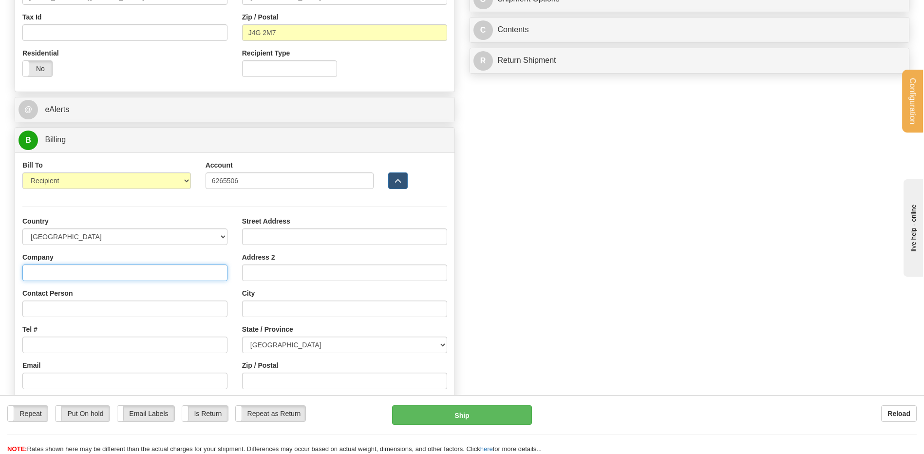
click at [68, 277] on input "Company" at bounding box center [124, 273] width 205 height 17
type input "MENUISERIE DES PINS LTEE"
type input "RECEPTION"
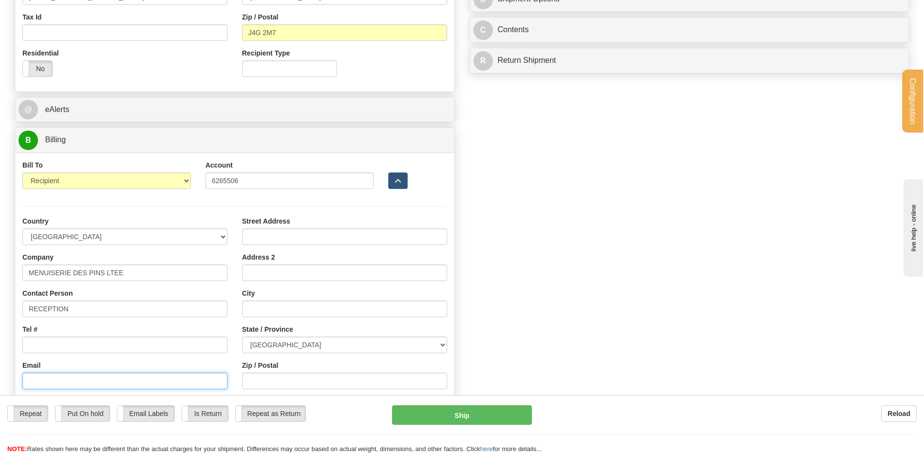
type input "[EMAIL_ADDRESS][DOMAIN_NAME]"
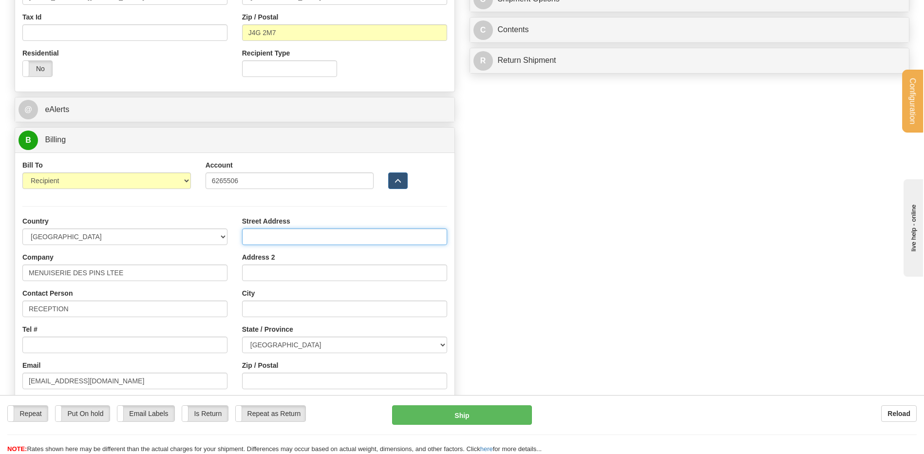
type input "[STREET_ADDRESS]"
type input "[GEOGRAPHIC_DATA]"
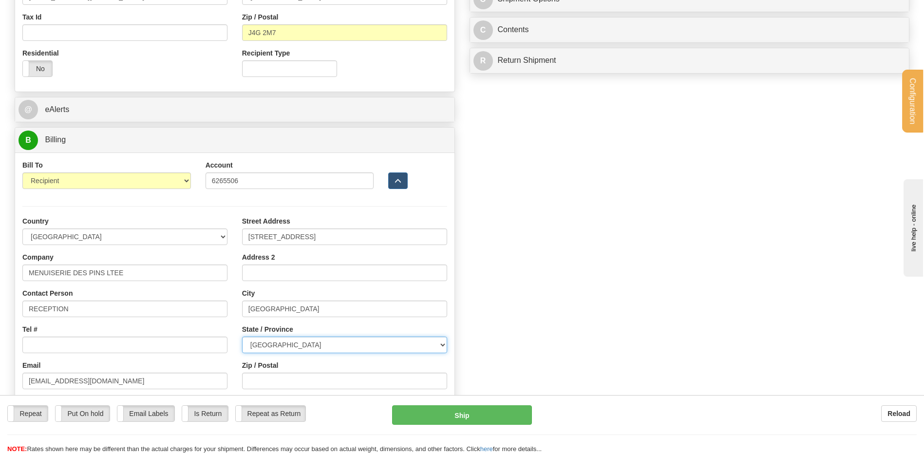
select select "QC"
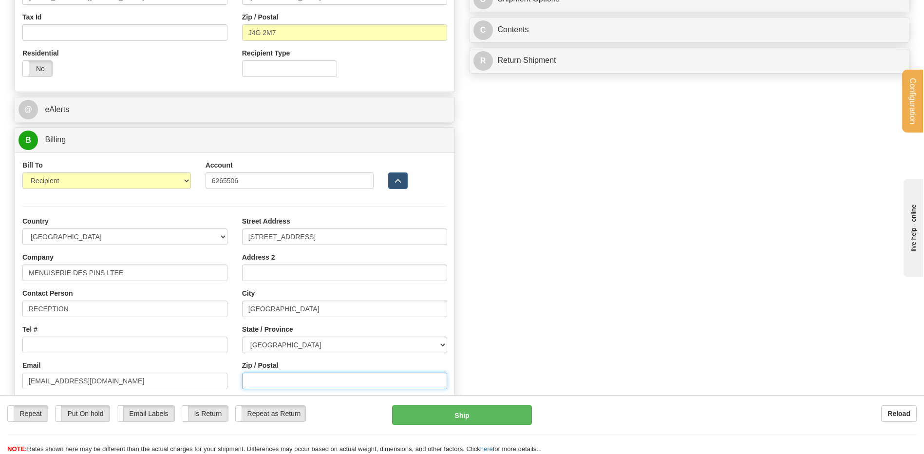
type input "G0M 1K0"
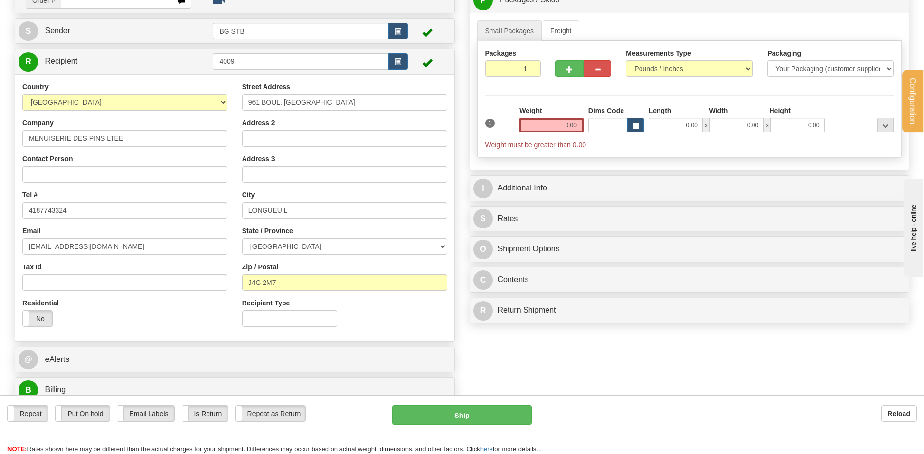
scroll to position [49, 0]
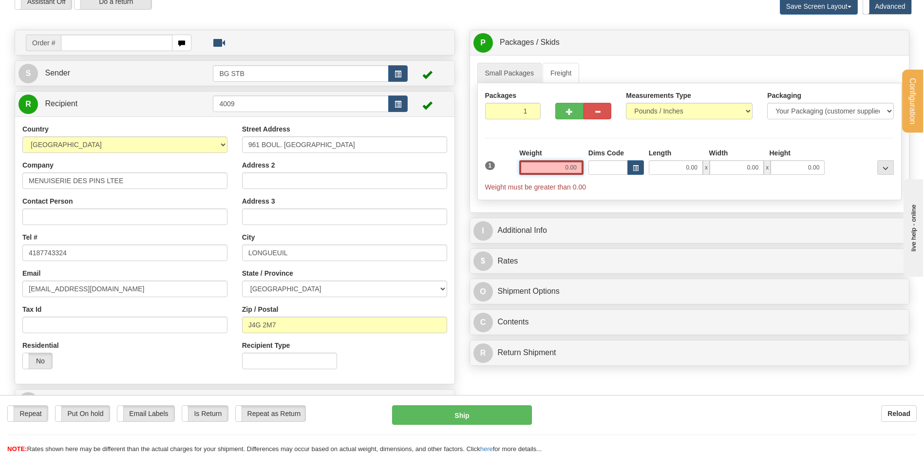
click at [562, 164] on input "0.00" at bounding box center [552, 167] width 64 height 15
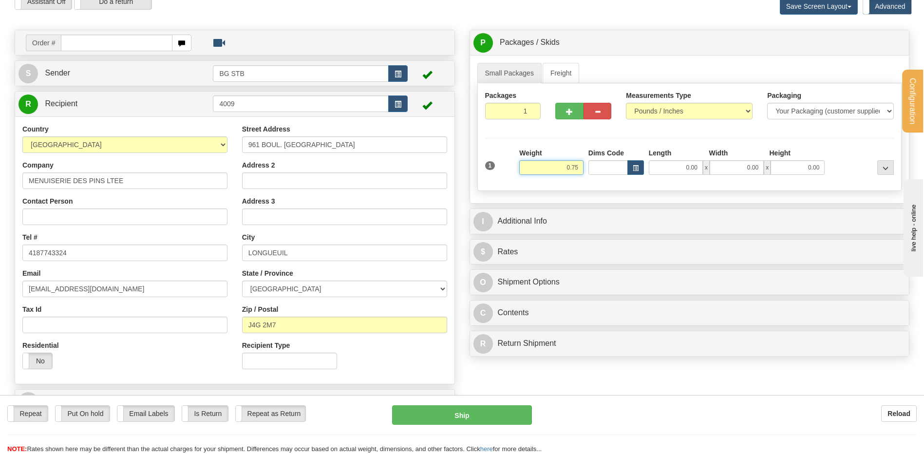
type input "0.75"
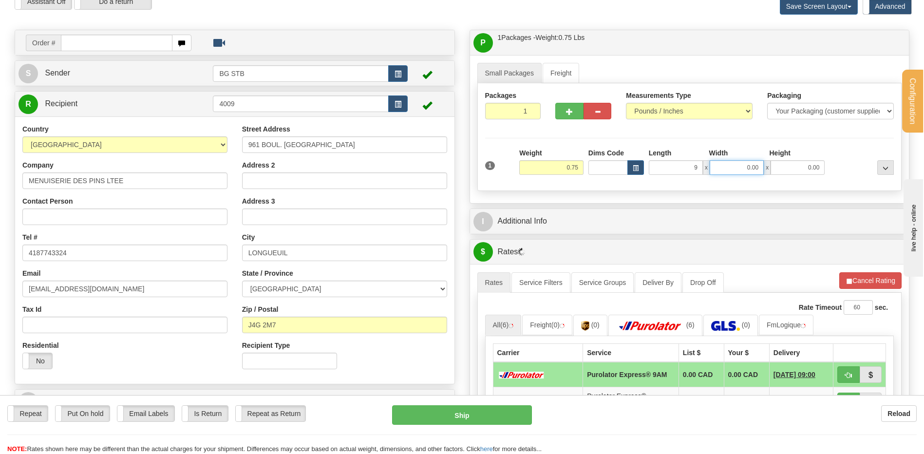
type input "9.00"
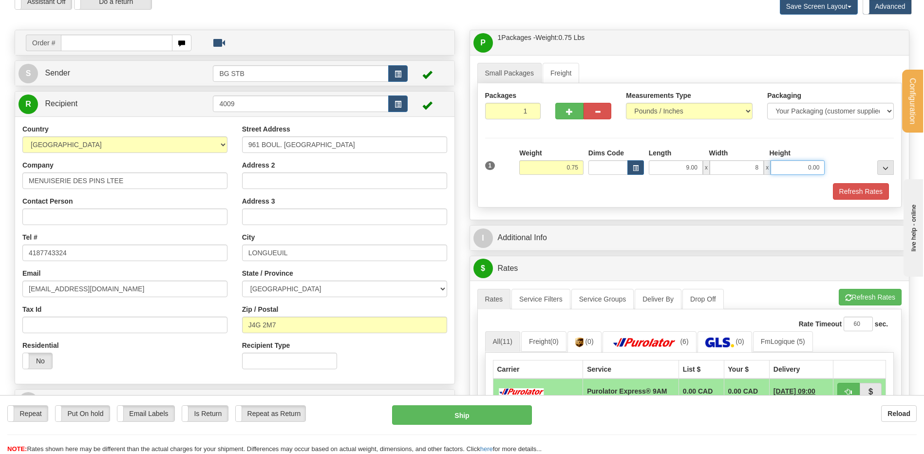
type input "8.00"
type input "3.00"
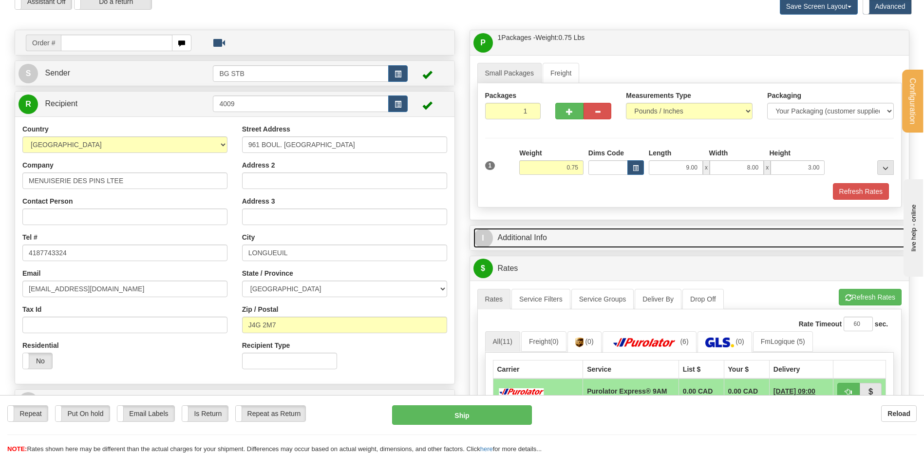
click at [573, 244] on link "I Additional Info" at bounding box center [690, 238] width 433 height 20
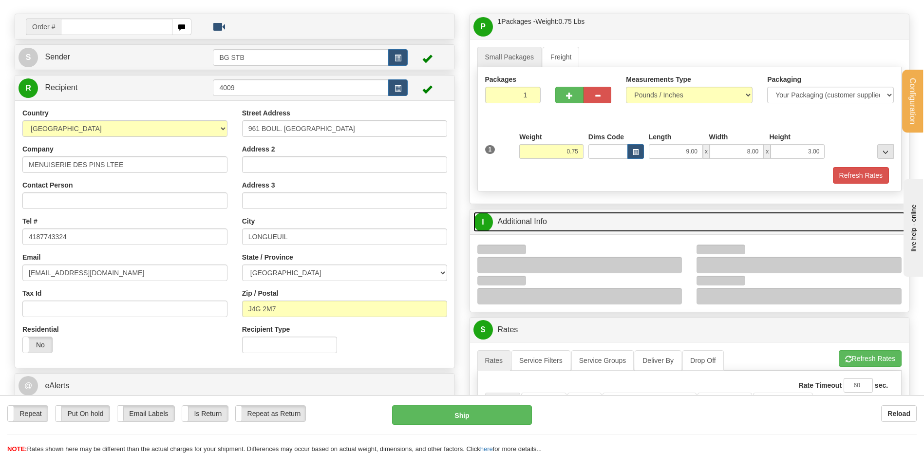
scroll to position [195, 0]
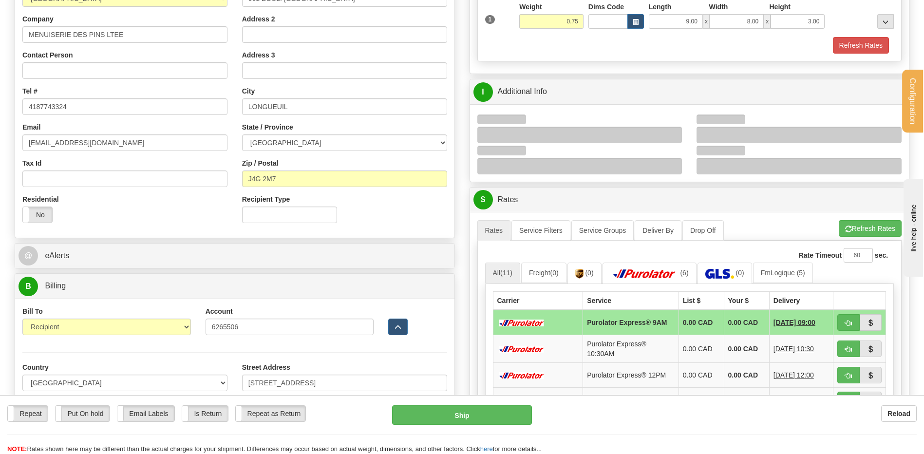
click at [676, 130] on div at bounding box center [580, 135] width 205 height 17
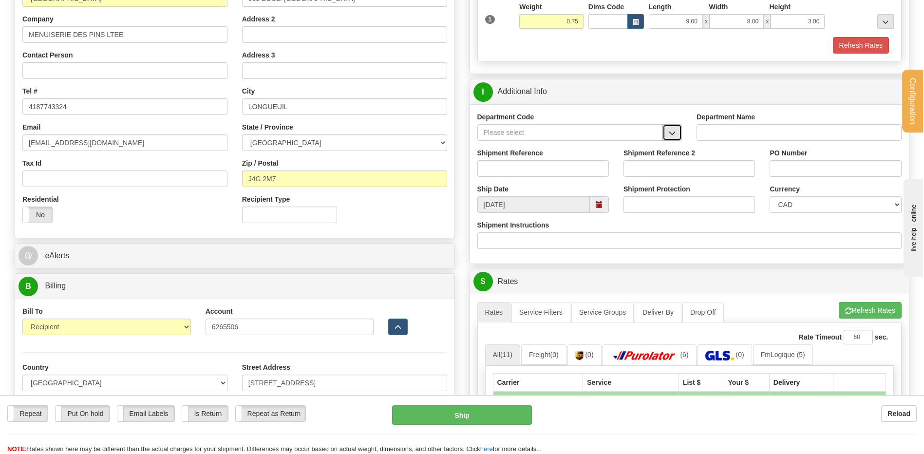
click at [675, 134] on span "button" at bounding box center [672, 133] width 7 height 6
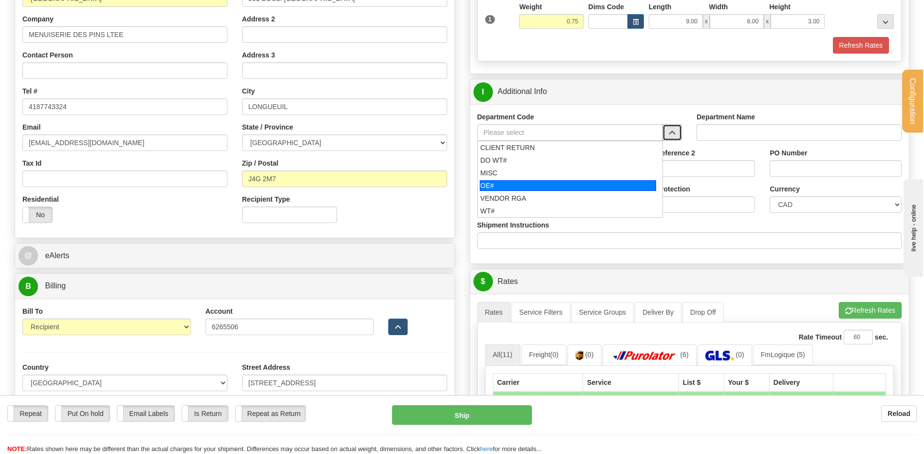
click at [533, 187] on div "OE#" at bounding box center [568, 185] width 176 height 11
type input "OE#"
type input "ORDERS"
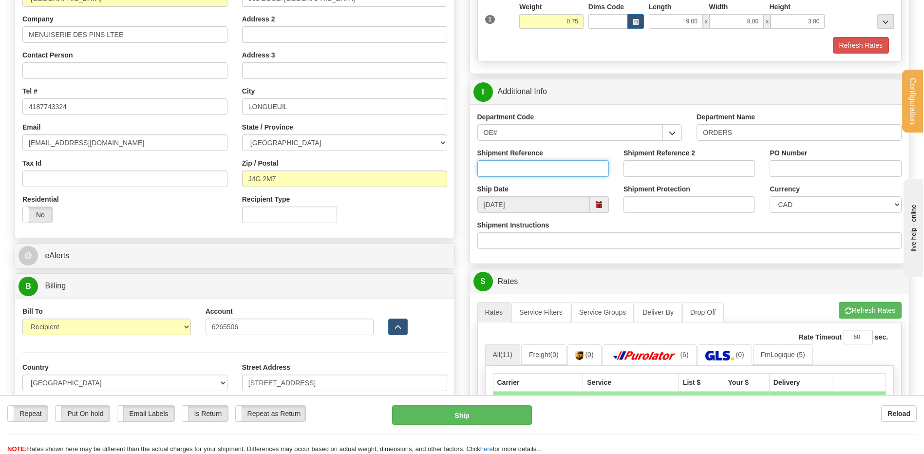
click at [531, 171] on input "Shipment Reference" at bounding box center [544, 168] width 132 height 17
type input "80004914-00"
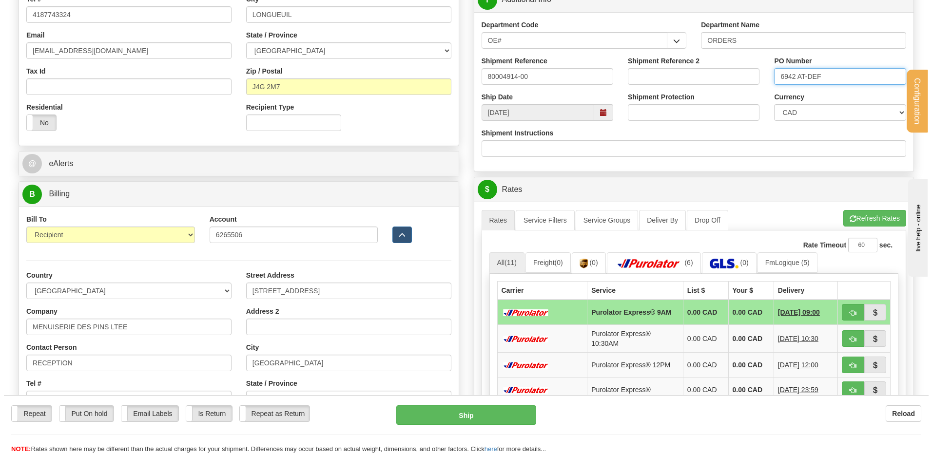
scroll to position [390, 0]
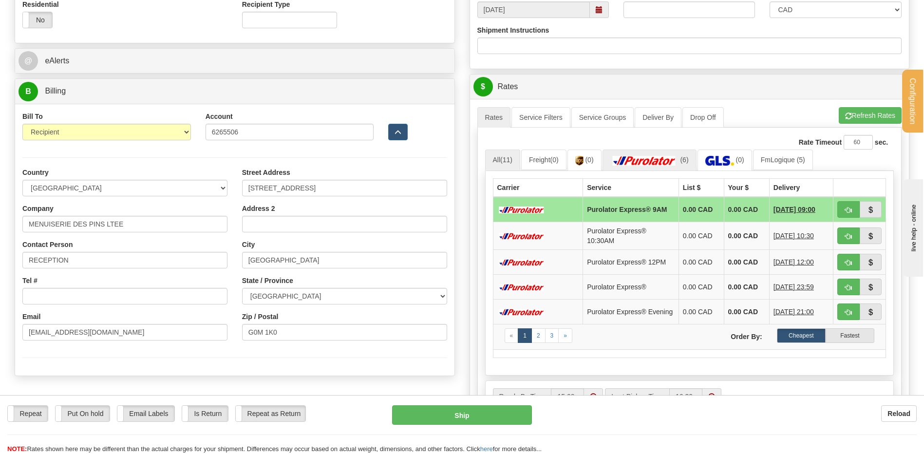
type input "6942 AT-DEF"
click at [682, 160] on link "(6)" at bounding box center [650, 160] width 94 height 21
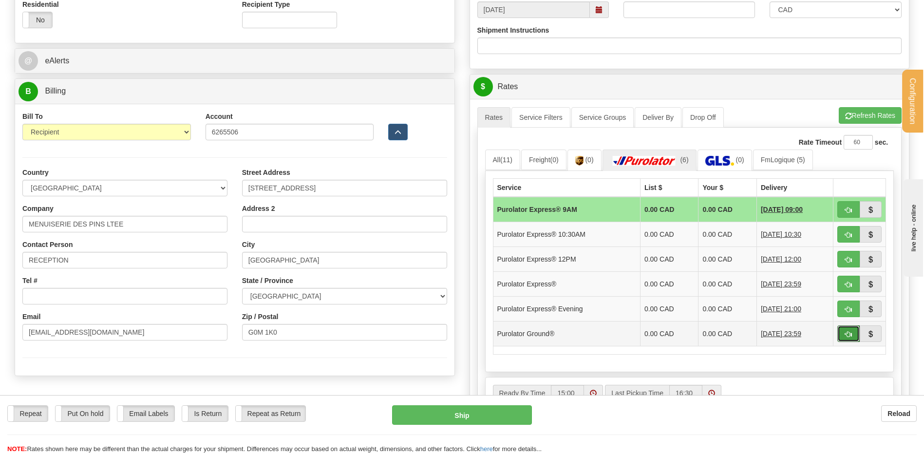
drag, startPoint x: 839, startPoint y: 333, endPoint x: 643, endPoint y: 337, distance: 196.0
click at [840, 333] on button "button" at bounding box center [849, 334] width 22 height 17
type input "260"
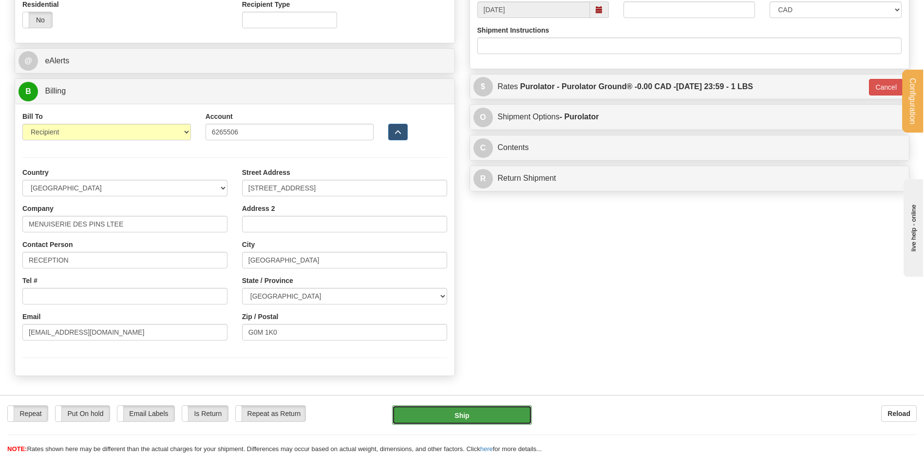
click at [488, 415] on button "Ship" at bounding box center [461, 414] width 139 height 19
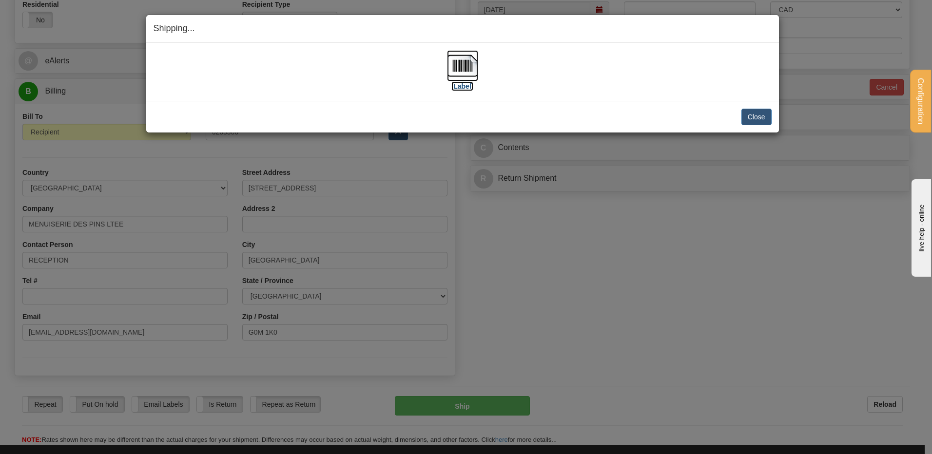
click at [450, 67] on img at bounding box center [462, 65] width 31 height 31
